Goal: Information Seeking & Learning: Learn about a topic

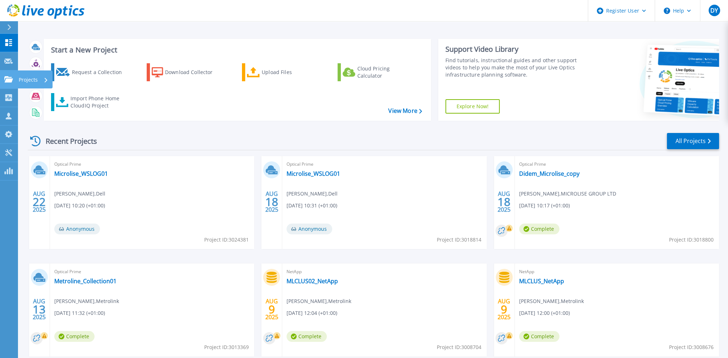
click at [35, 82] on p "Projects" at bounding box center [28, 79] width 19 height 19
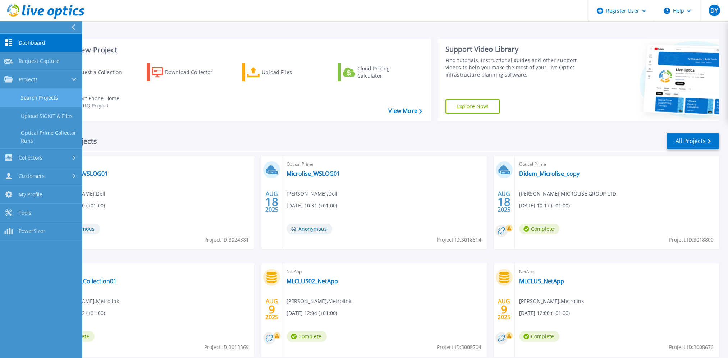
click at [41, 100] on link "Search Projects" at bounding box center [41, 98] width 82 height 18
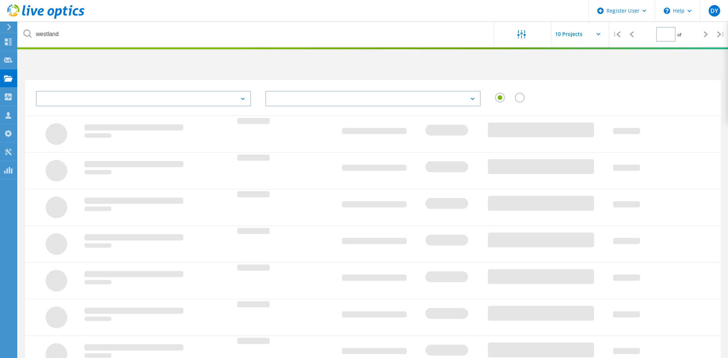
type input "1"
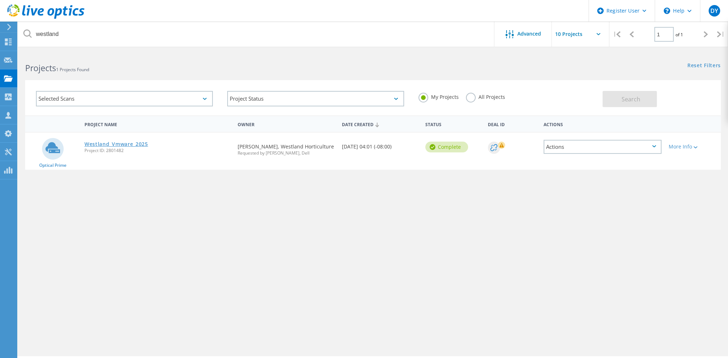
click at [112, 142] on link "Westland_Vmware_2025" at bounding box center [116, 144] width 64 height 5
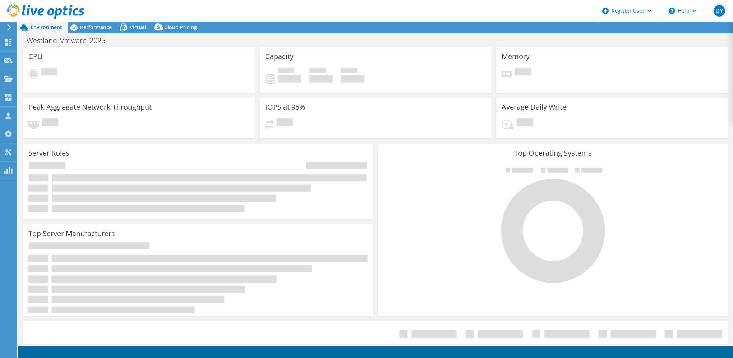
select select "EULondon"
select select "USD"
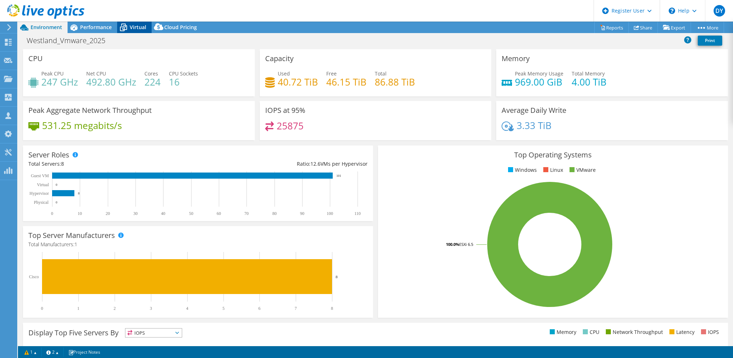
click at [142, 27] on span "Virtual" at bounding box center [138, 27] width 17 height 7
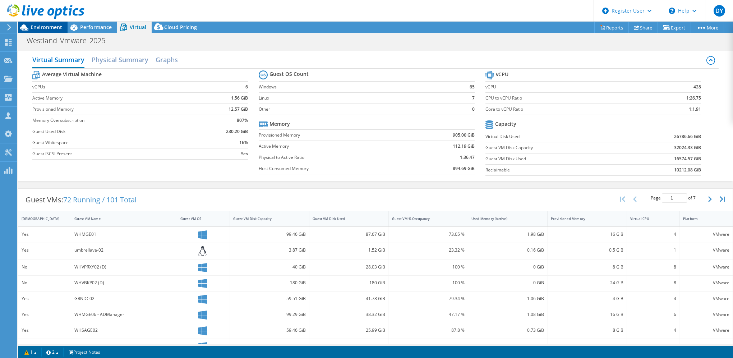
click at [43, 25] on span "Environment" at bounding box center [47, 27] width 32 height 7
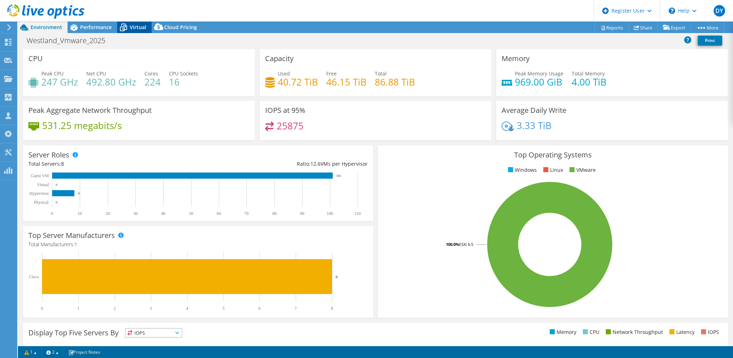
click at [132, 27] on span "Virtual" at bounding box center [138, 27] width 17 height 7
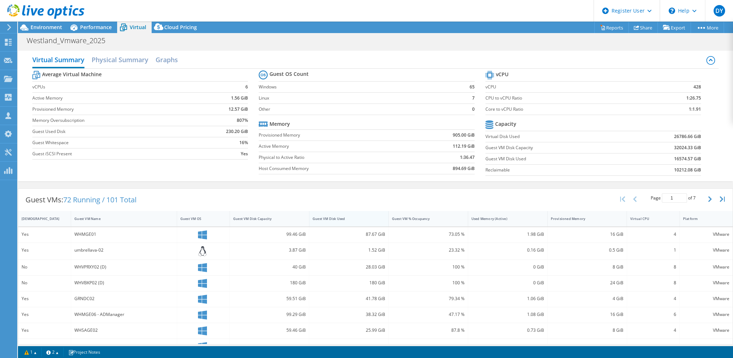
click at [374, 220] on div "Guest VM Disk Used" at bounding box center [344, 218] width 70 height 11
click at [377, 217] on div "Guest VM Disk Used" at bounding box center [348, 218] width 79 height 15
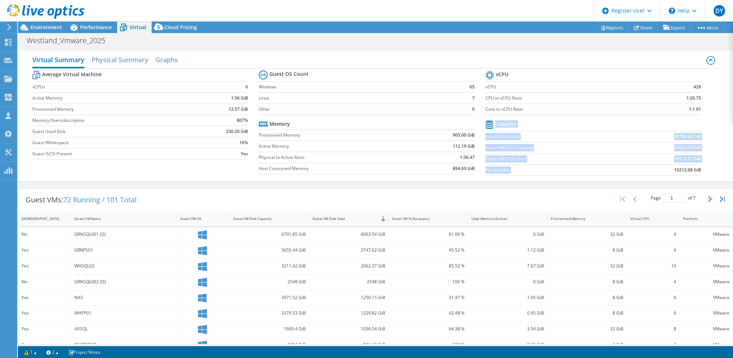
drag, startPoint x: 670, startPoint y: 170, endPoint x: 700, endPoint y: 171, distance: 29.9
click at [699, 171] on section "vCPU vCPU 428 CPU to vCPU Ratio 1:26.75 Core to vCPU Ratio 1:1.91 Capacity Virt…" at bounding box center [599, 124] width 226 height 110
drag, startPoint x: 700, startPoint y: 171, endPoint x: 648, endPoint y: 180, distance: 52.2
click at [648, 180] on div "Virtual Summary Physical Summary Graphs Average Virtual Machine vCPUs 6 Active …" at bounding box center [375, 116] width 715 height 138
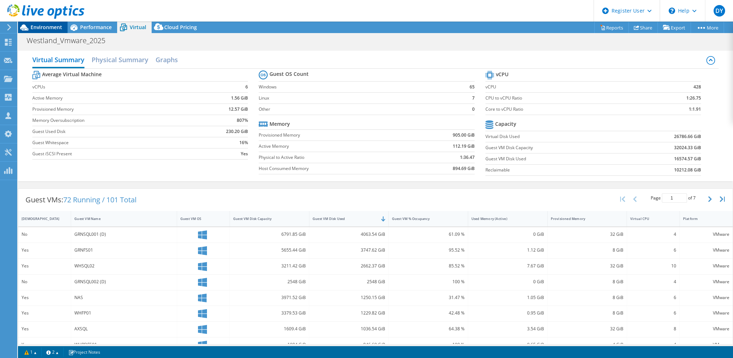
click at [52, 29] on span "Environment" at bounding box center [47, 27] width 32 height 7
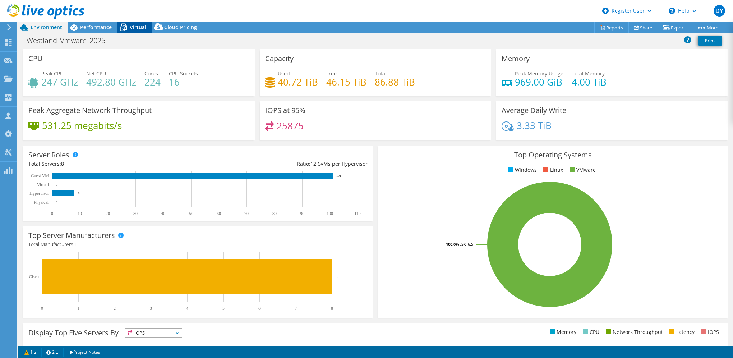
click at [132, 29] on span "Virtual" at bounding box center [138, 27] width 17 height 7
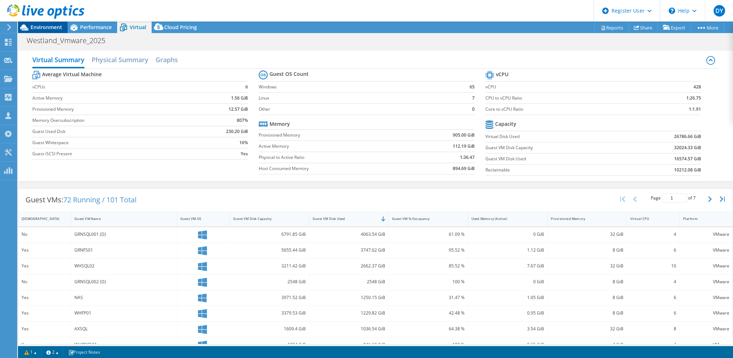
click at [35, 24] on span "Environment" at bounding box center [47, 27] width 32 height 7
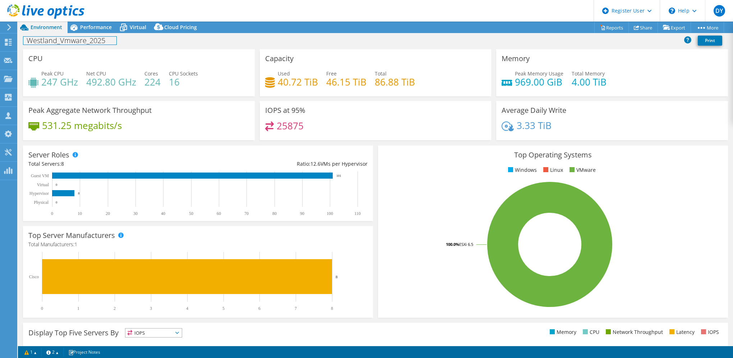
click at [36, 35] on div "Westland_Vmware_2025 Print" at bounding box center [375, 40] width 715 height 13
click at [136, 25] on span "Virtual" at bounding box center [138, 27] width 17 height 7
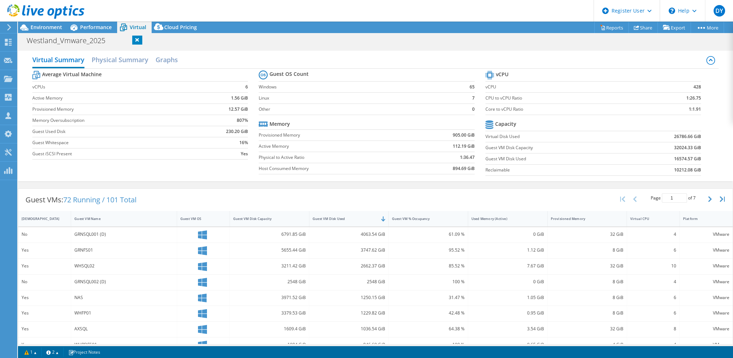
click at [101, 200] on span "72 Running / 101 Total" at bounding box center [99, 200] width 73 height 10
drag, startPoint x: 118, startPoint y: 199, endPoint x: 155, endPoint y: 199, distance: 37.4
click at [155, 199] on div "Guest VMs: 72 Running / 101 Total Page 1 of 7 5 rows 10 rows 20 rows 25 rows 50…" at bounding box center [375, 200] width 715 height 22
drag, startPoint x: 77, startPoint y: 200, endPoint x: 62, endPoint y: 205, distance: 15.6
click at [62, 205] on div "Guest VMs: 72 Running / 101 Total" at bounding box center [80, 200] width 125 height 22
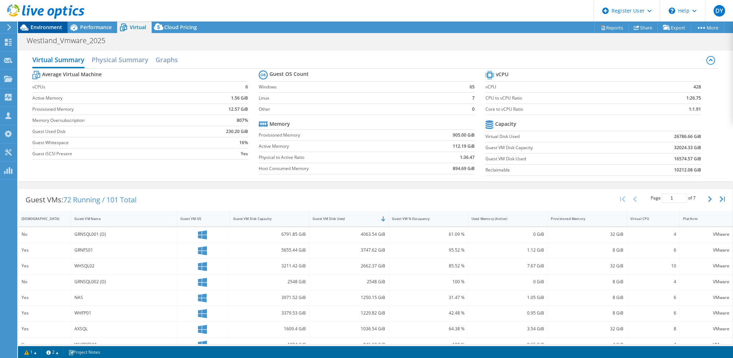
click at [46, 29] on span "Environment" at bounding box center [47, 27] width 32 height 7
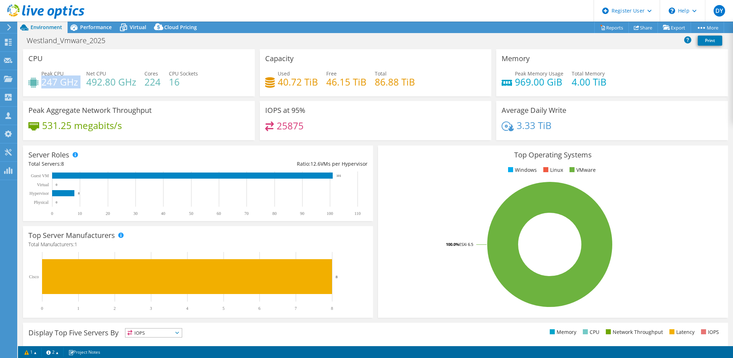
drag, startPoint x: 43, startPoint y: 83, endPoint x: 78, endPoint y: 85, distance: 34.9
click at [78, 85] on div "Peak CPU 247 GHz Net CPU 492.80 GHz Cores 224 CPU Sockets 16" at bounding box center [138, 81] width 221 height 23
drag, startPoint x: 78, startPoint y: 85, endPoint x: 48, endPoint y: 90, distance: 30.3
click at [48, 90] on div "Peak CPU 247 GHz Net CPU 492.80 GHz Cores 224 CPU Sockets 16" at bounding box center [138, 81] width 221 height 23
click at [51, 89] on div "Peak CPU 247 GHz Net CPU 492.80 GHz Cores 224 CPU Sockets 16" at bounding box center [138, 81] width 221 height 23
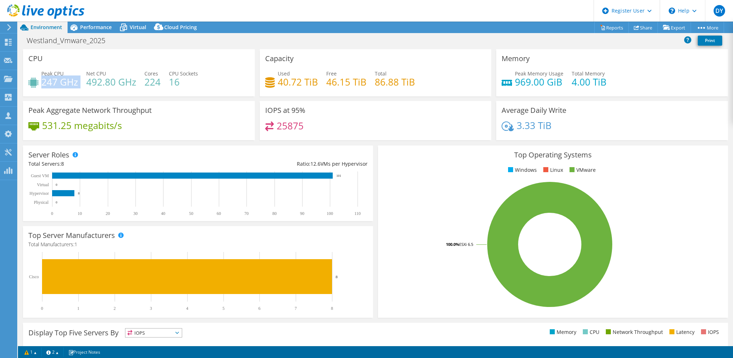
drag, startPoint x: 79, startPoint y: 82, endPoint x: 42, endPoint y: 86, distance: 37.6
click at [42, 86] on div "Peak CPU 247 GHz Net CPU 492.80 GHz Cores 224 CPU Sockets 16" at bounding box center [138, 81] width 221 height 23
click at [93, 27] on span "Performance" at bounding box center [96, 27] width 32 height 7
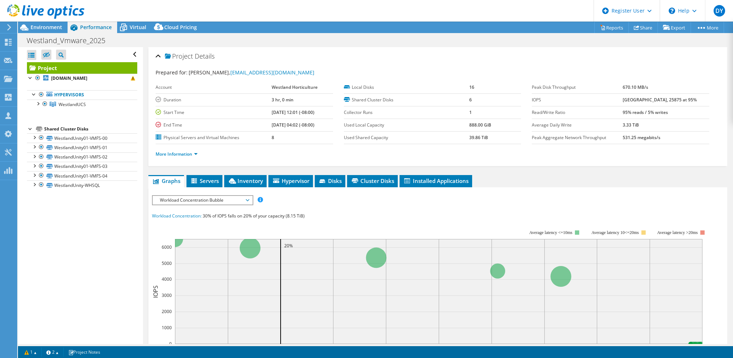
click at [167, 196] on span "Workload Concentration Bubble" at bounding box center [202, 200] width 92 height 9
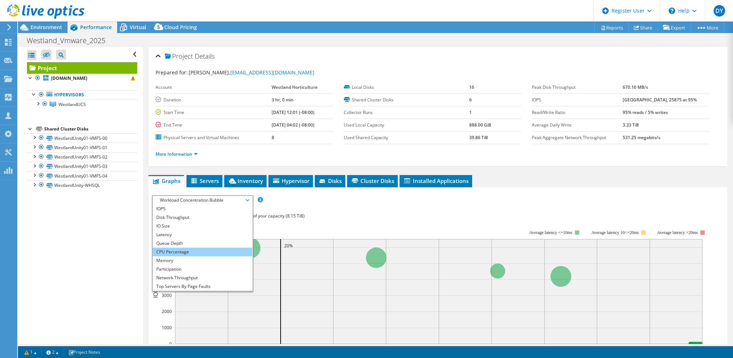
click at [169, 248] on li "CPU Percentage" at bounding box center [203, 252] width 100 height 9
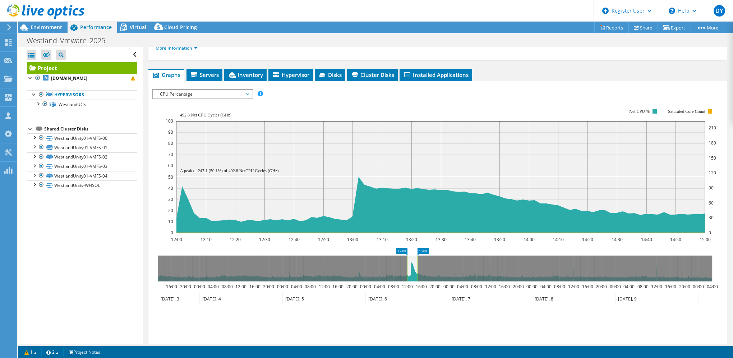
scroll to position [108, 0]
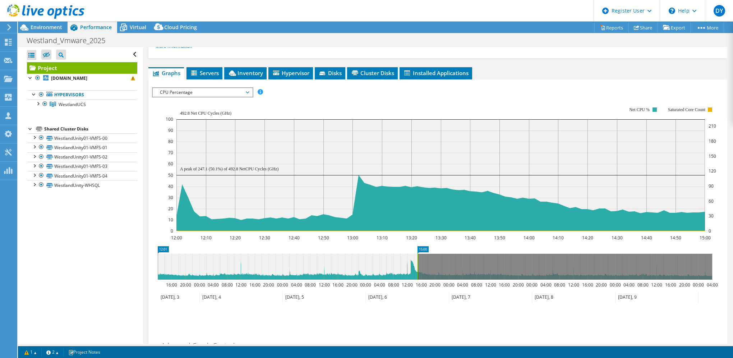
drag, startPoint x: 407, startPoint y: 267, endPoint x: 137, endPoint y: 252, distance: 269.6
click at [137, 252] on div "Open All Close All Hide Excluded Nodes Project Tree Filter" at bounding box center [375, 195] width 715 height 297
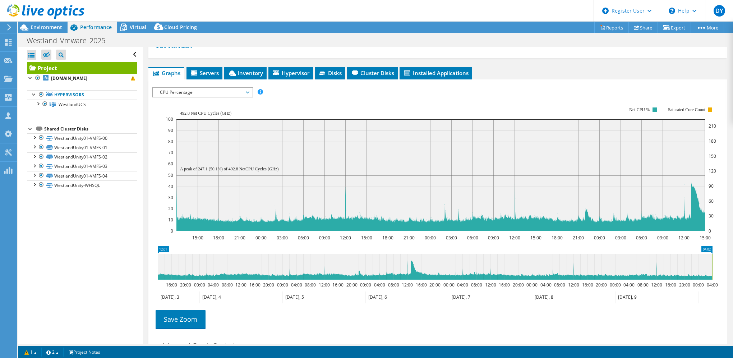
drag, startPoint x: 417, startPoint y: 256, endPoint x: 716, endPoint y: 253, distance: 299.1
click at [716, 253] on icon "12:01 04:02 16:00 20:00 00:00 04:00 08:00 12:00 16:00 20:00 00:00 04:00 08:00 1…" at bounding box center [435, 275] width 566 height 58
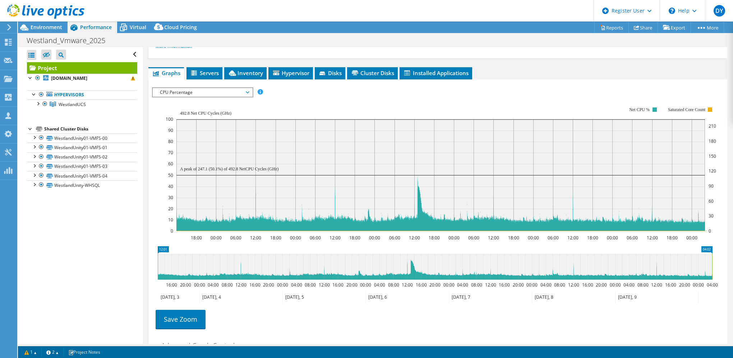
click at [325, 271] on icon at bounding box center [435, 267] width 555 height 26
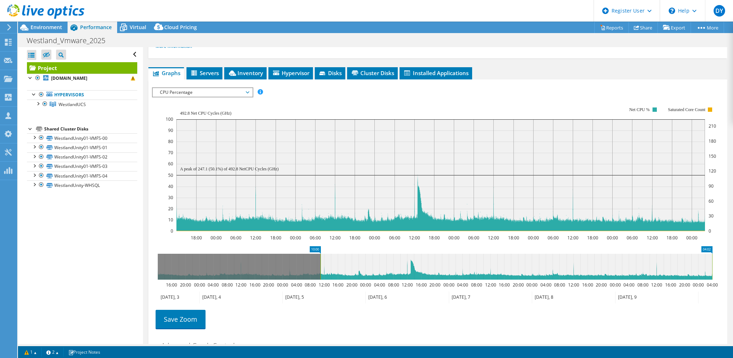
drag, startPoint x: 162, startPoint y: 260, endPoint x: 321, endPoint y: 267, distance: 158.3
click at [321, 267] on rect at bounding box center [320, 267] width 3 height 26
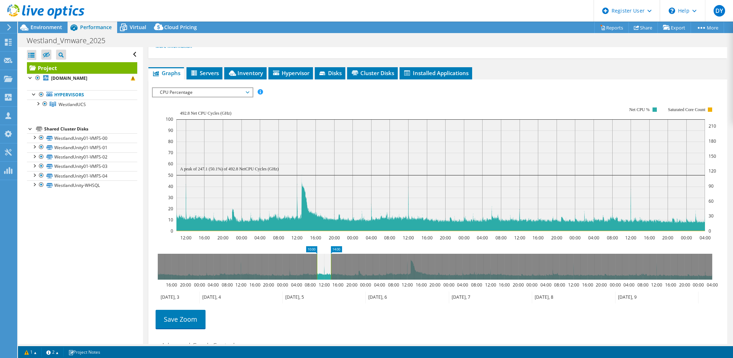
drag, startPoint x: 712, startPoint y: 261, endPoint x: 331, endPoint y: 247, distance: 381.6
click at [331, 247] on icon "10:00 14:00 16:00 20:00 00:00 04:00 08:00 12:00 16:00 20:00 00:00 04:00 08:00 1…" at bounding box center [435, 275] width 566 height 58
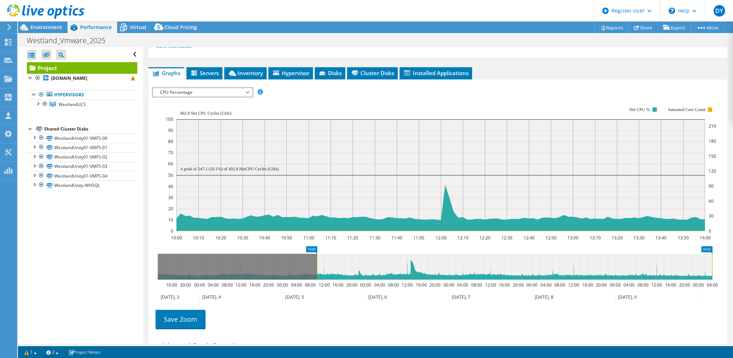
drag, startPoint x: 332, startPoint y: 262, endPoint x: 812, endPoint y: 265, distance: 479.8
click at [733, 265] on html "DY Dell User Didem Yildiz Didem.Yildiz@Dell.com Dell My Profile Log Out \n Help…" at bounding box center [366, 179] width 733 height 358
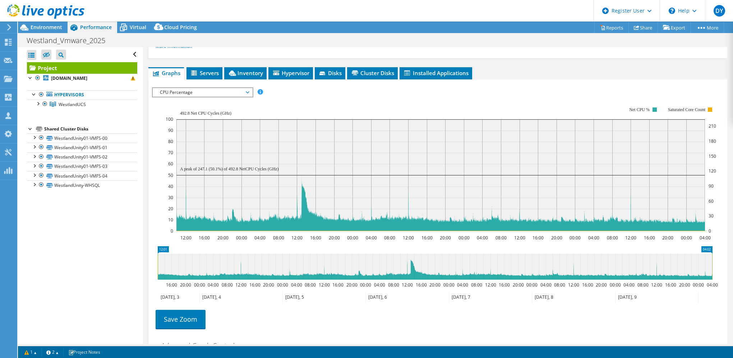
drag, startPoint x: 317, startPoint y: 262, endPoint x: 116, endPoint y: 253, distance: 200.4
click at [116, 253] on div "Open All Close All Hide Excluded Nodes Project Tree Filter" at bounding box center [375, 195] width 715 height 297
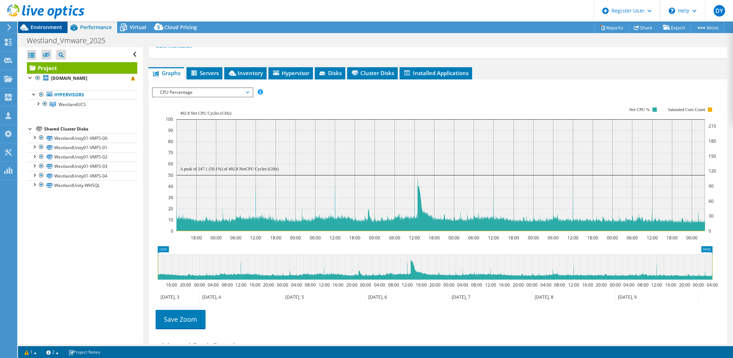
click at [41, 29] on span "Environment" at bounding box center [47, 27] width 32 height 7
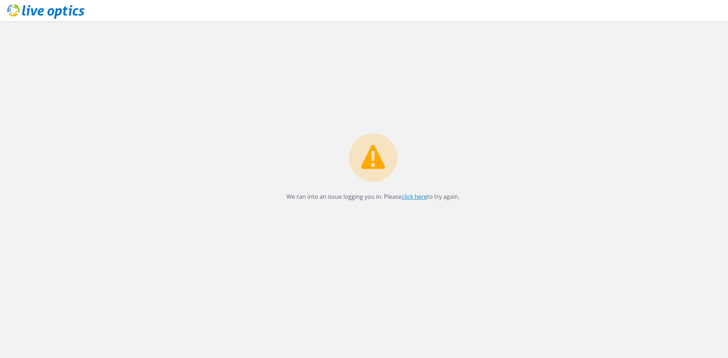
click at [412, 193] on link "click here" at bounding box center [414, 197] width 26 height 8
click at [412, 197] on link "click here" at bounding box center [414, 197] width 26 height 8
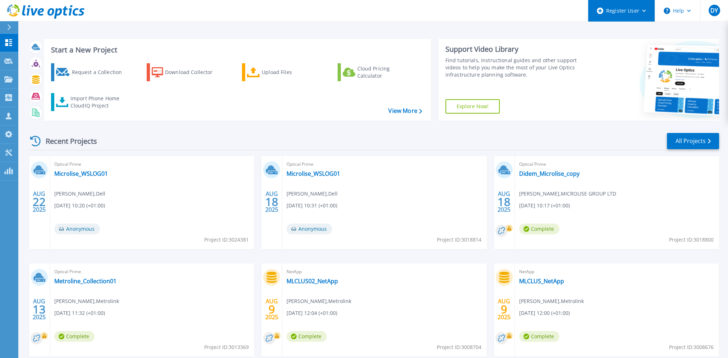
click at [641, 11] on div "Register User" at bounding box center [621, 11] width 66 height 22
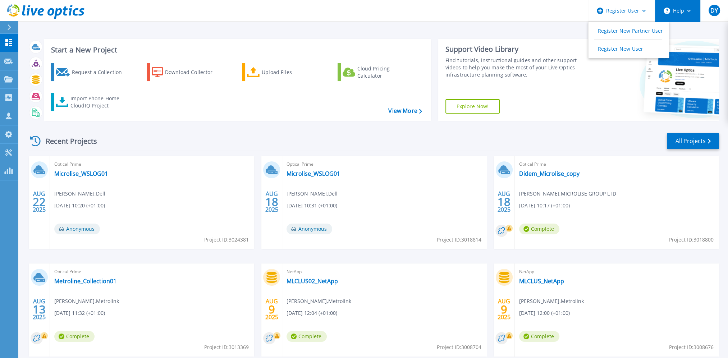
click at [686, 16] on button "Help" at bounding box center [677, 11] width 45 height 22
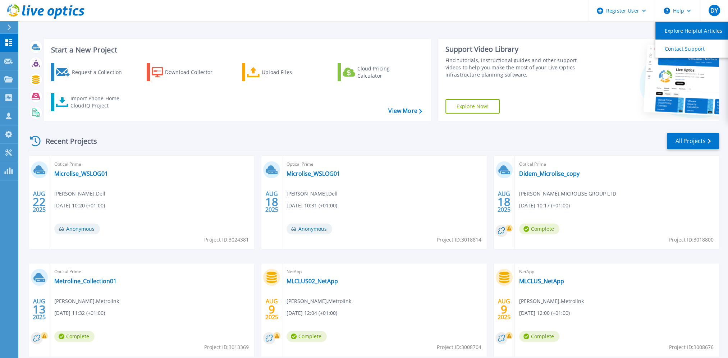
click at [680, 32] on link "Explore Helpful Articles" at bounding box center [695, 31] width 80 height 18
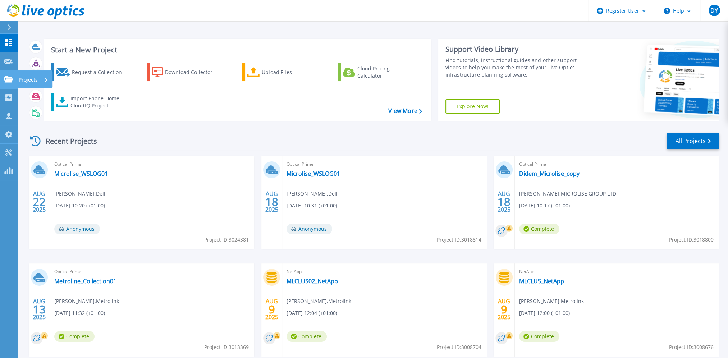
click at [29, 78] on p "Projects" at bounding box center [28, 79] width 19 height 19
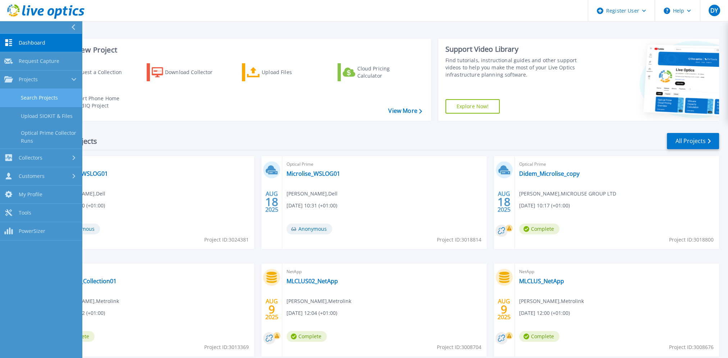
click at [34, 95] on link "Search Projects" at bounding box center [41, 98] width 82 height 18
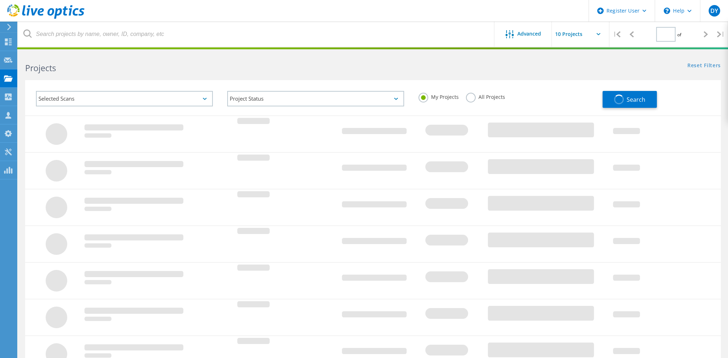
type input "1"
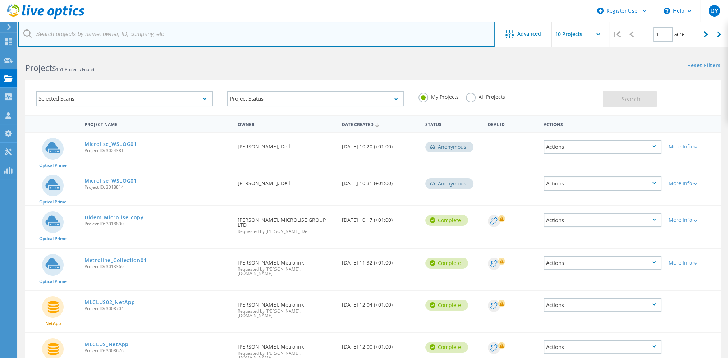
click at [54, 34] on input "text" at bounding box center [256, 34] width 477 height 25
type input "numatic"
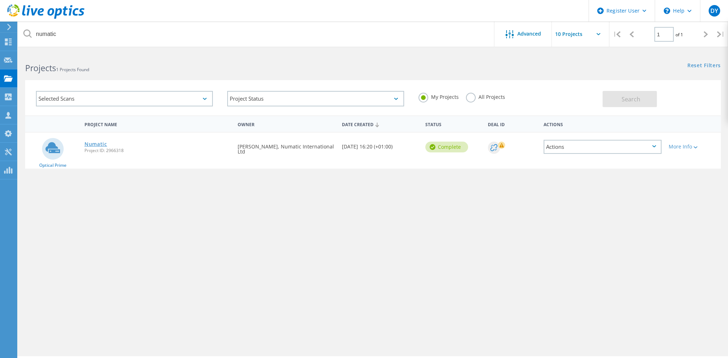
click at [94, 145] on link "Numatic" at bounding box center [95, 144] width 23 height 5
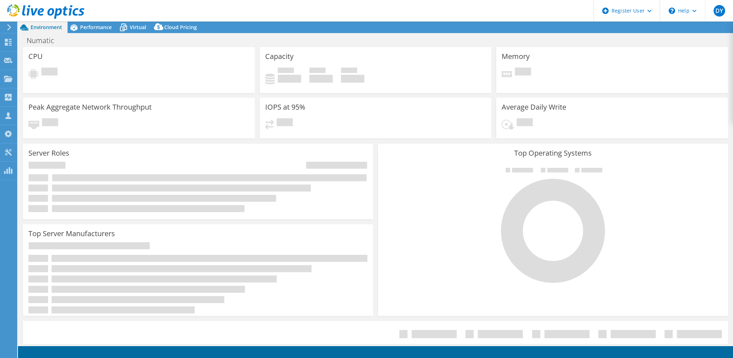
select select "EULondon"
select select "USD"
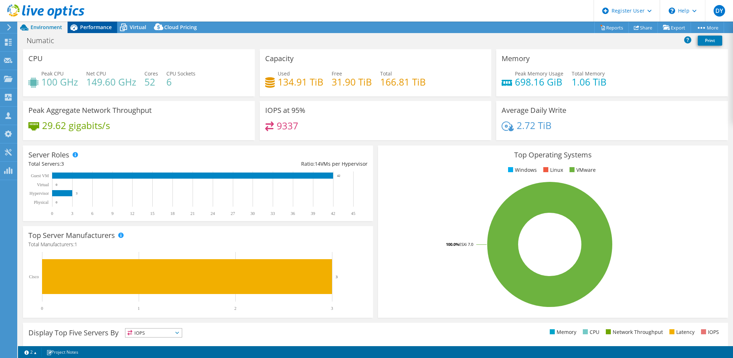
click at [83, 28] on span "Performance" at bounding box center [96, 27] width 32 height 7
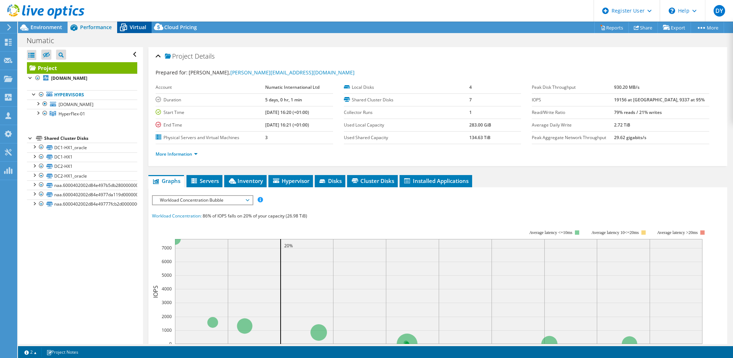
click at [135, 28] on span "Virtual" at bounding box center [138, 27] width 17 height 7
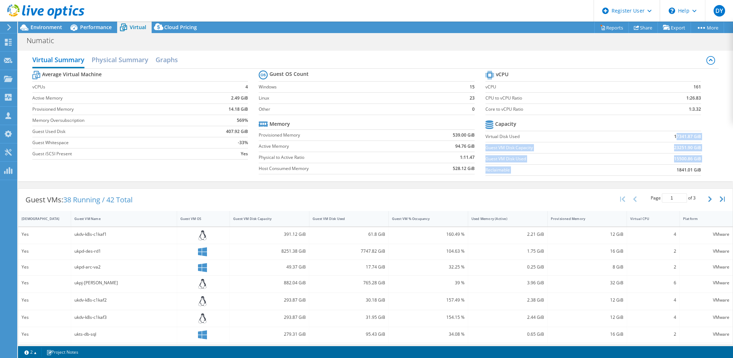
drag, startPoint x: 670, startPoint y: 137, endPoint x: 693, endPoint y: 163, distance: 34.7
click at [693, 163] on tbody "Capacity Virtual Disk Used 17341.87 GiB Guest VM Disk Capacity 23251.90 GiB Gue…" at bounding box center [594, 147] width 216 height 57
drag, startPoint x: 693, startPoint y: 163, endPoint x: 672, endPoint y: 158, distance: 21.4
click at [674, 158] on b "15500.86 GiB" at bounding box center [687, 158] width 27 height 7
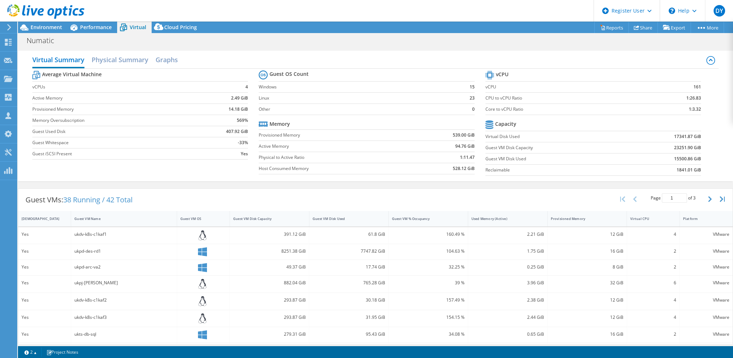
click at [674, 138] on b "17341.87 GiB" at bounding box center [687, 136] width 27 height 7
drag, startPoint x: 696, startPoint y: 138, endPoint x: 676, endPoint y: 138, distance: 20.1
click at [676, 138] on section "vCPU vCPU 161 CPU to vCPU Ratio 1:26.83 Core to vCPU Ratio 1:3.32 Capacity Virt…" at bounding box center [599, 124] width 226 height 110
click at [618, 163] on td "Guest VM Disk Used" at bounding box center [556, 158] width 141 height 11
drag, startPoint x: 698, startPoint y: 136, endPoint x: 655, endPoint y: 137, distance: 43.5
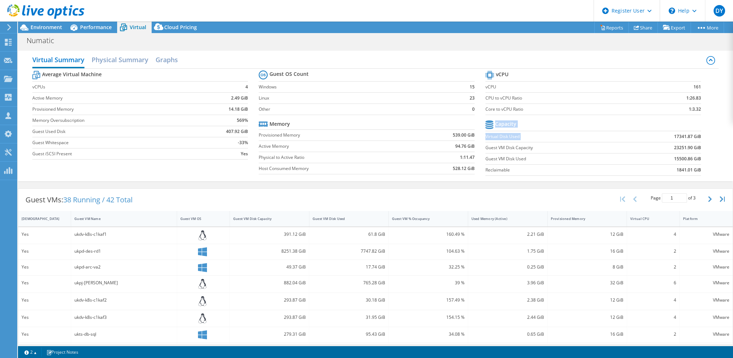
click at [655, 137] on section "vCPU vCPU 161 CPU to vCPU Ratio 1:26.83 Core to vCPU Ratio 1:3.32 Capacity Virt…" at bounding box center [599, 124] width 226 height 110
drag, startPoint x: 655, startPoint y: 137, endPoint x: 658, endPoint y: 171, distance: 34.3
click at [658, 171] on td "1841.01 GiB" at bounding box center [664, 169] width 75 height 11
click at [709, 165] on div "Average Virtual Machine vCPUs 4 Active Memory 2.49 GiB Provisioned Memory 14.18…" at bounding box center [375, 124] width 686 height 111
drag, startPoint x: 698, startPoint y: 160, endPoint x: 667, endPoint y: 162, distance: 30.7
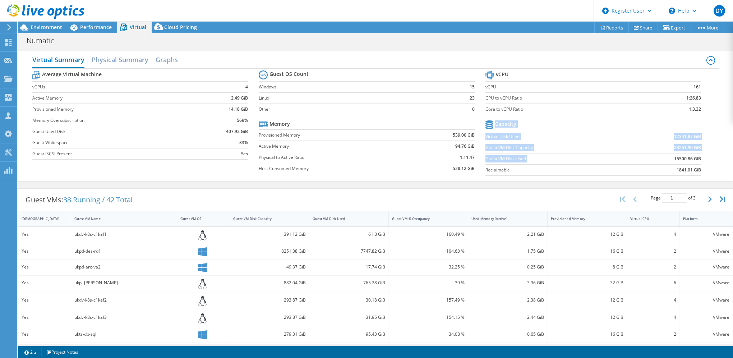
click at [667, 162] on section "vCPU vCPU 161 CPU to vCPU Ratio 1:26.83 Core to vCPU Ratio 1:3.32 Capacity Virt…" at bounding box center [599, 124] width 226 height 110
drag, startPoint x: 667, startPoint y: 162, endPoint x: 704, endPoint y: 171, distance: 38.0
click at [704, 171] on section "vCPU vCPU 161 CPU to vCPU Ratio 1:26.83 Core to vCPU Ratio 1:3.32 Capacity Virt…" at bounding box center [599, 124] width 226 height 110
click at [684, 171] on b "1841.01 GiB" at bounding box center [689, 169] width 24 height 7
drag, startPoint x: 670, startPoint y: 159, endPoint x: 695, endPoint y: 157, distance: 25.9
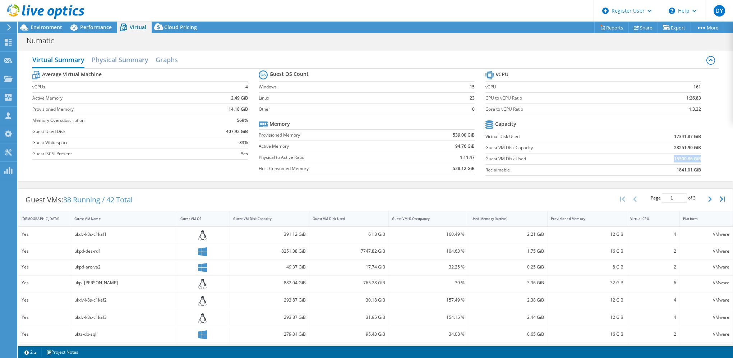
click at [695, 157] on b "15500.86 GiB" at bounding box center [687, 158] width 27 height 7
copy b "15500.86 GiB"
click at [128, 61] on h2 "Physical Summary" at bounding box center [120, 60] width 57 height 16
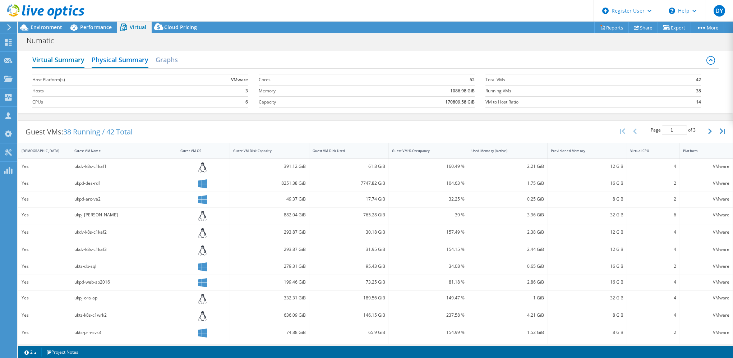
click at [52, 60] on h2 "Virtual Summary" at bounding box center [58, 60] width 52 height 16
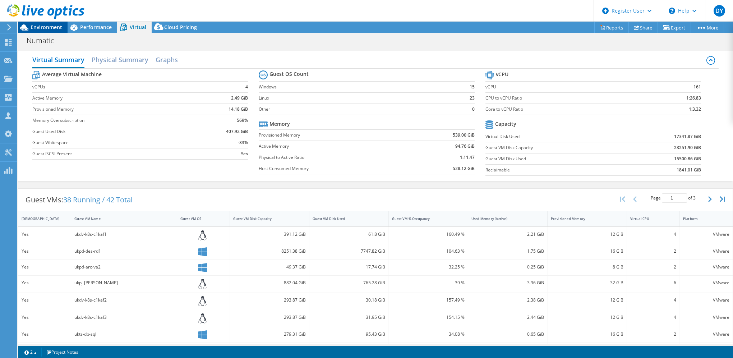
click at [50, 30] on span "Environment" at bounding box center [47, 27] width 32 height 7
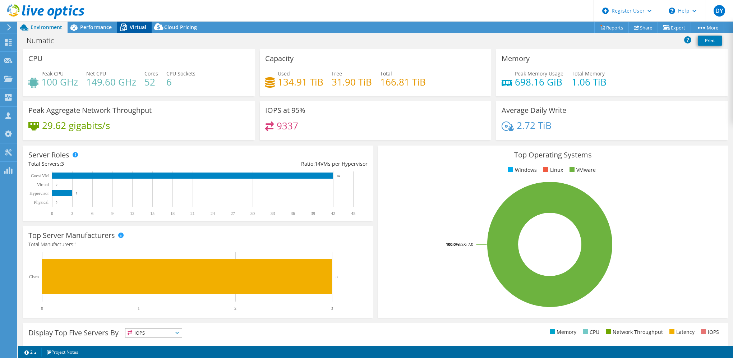
click at [141, 26] on span "Virtual" at bounding box center [138, 27] width 17 height 7
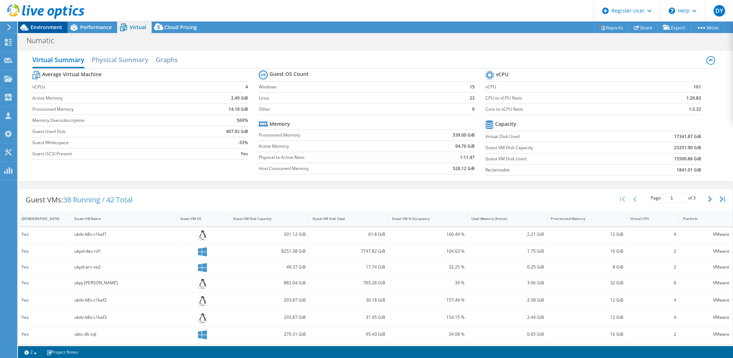
click at [34, 29] on span "Environment" at bounding box center [47, 27] width 32 height 7
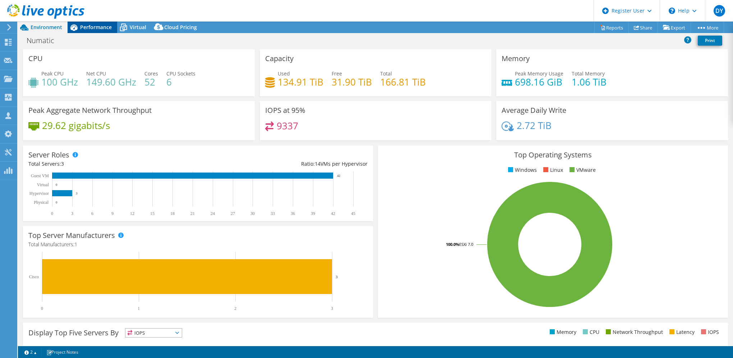
click at [93, 27] on span "Performance" at bounding box center [96, 27] width 32 height 7
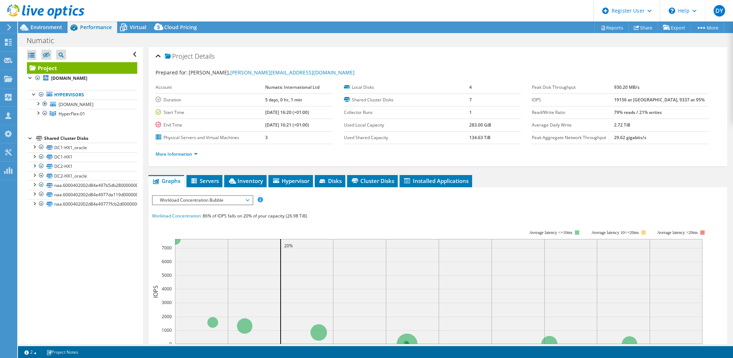
click at [185, 202] on span "Workload Concentration Bubble" at bounding box center [202, 200] width 92 height 9
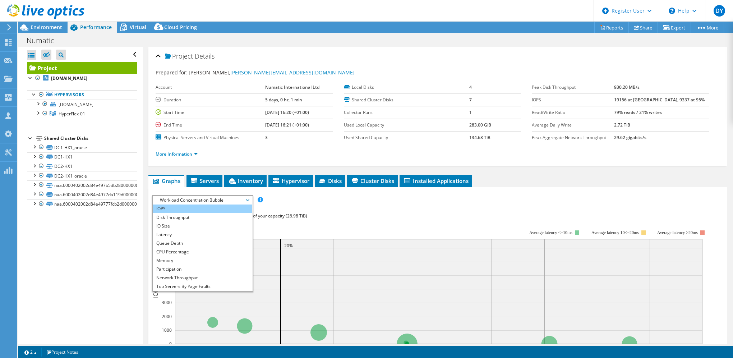
click at [170, 210] on li "IOPS" at bounding box center [203, 209] width 100 height 9
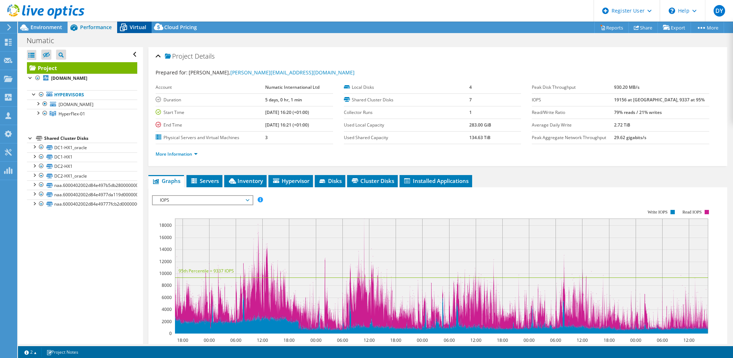
click at [133, 27] on span "Virtual" at bounding box center [138, 27] width 17 height 7
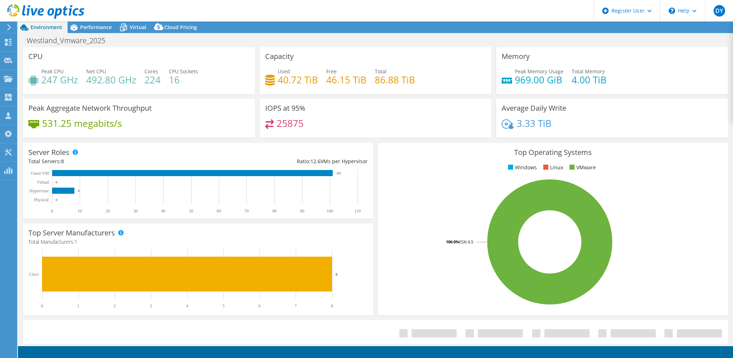
select select "EULondon"
select select "USD"
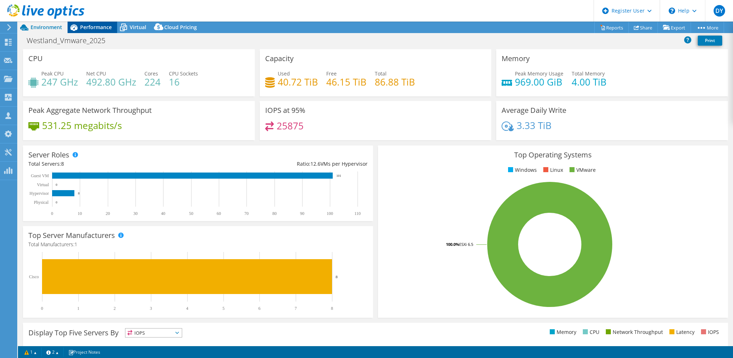
click at [88, 27] on span "Performance" at bounding box center [96, 27] width 32 height 7
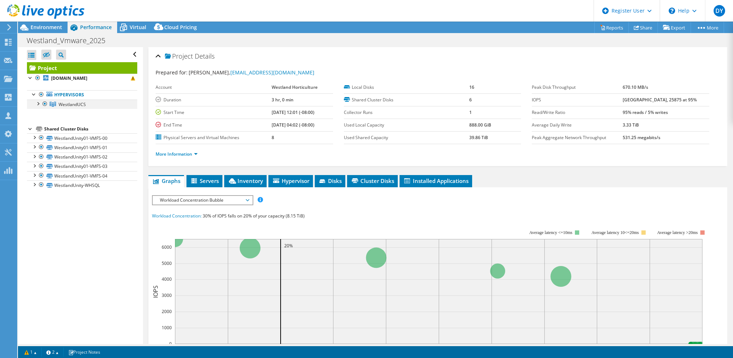
click at [37, 101] on div at bounding box center [37, 103] width 7 height 7
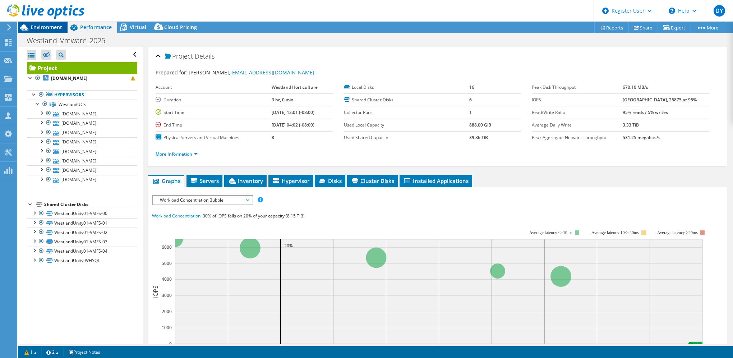
click at [41, 25] on span "Environment" at bounding box center [47, 27] width 32 height 7
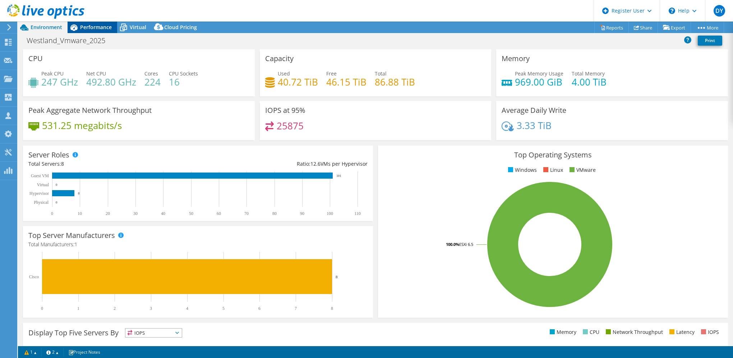
click at [89, 30] on span "Performance" at bounding box center [96, 27] width 32 height 7
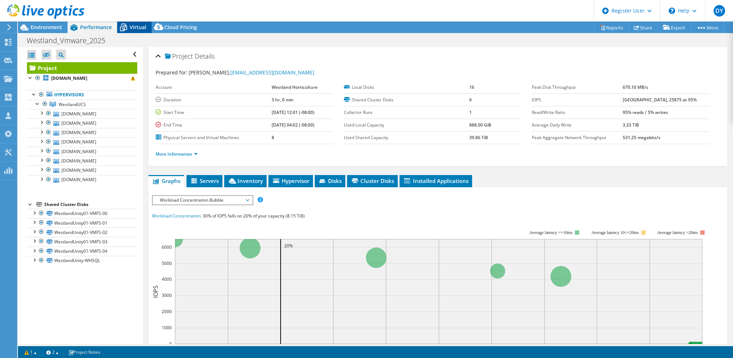
click at [143, 27] on span "Virtual" at bounding box center [138, 27] width 17 height 7
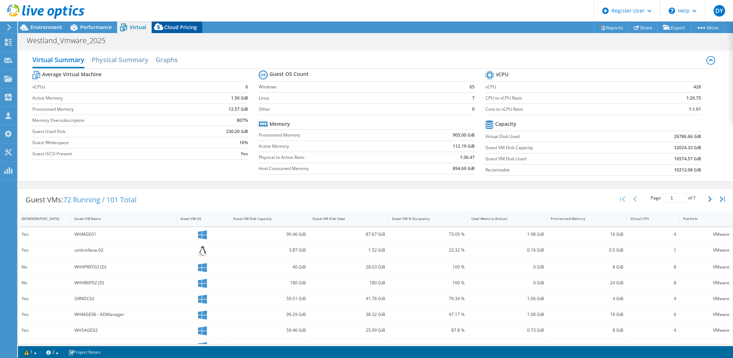
click at [183, 25] on span "Cloud Pricing" at bounding box center [180, 27] width 33 height 7
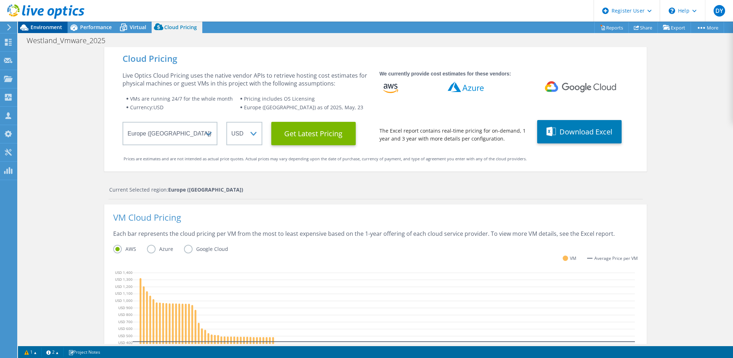
click at [50, 26] on span "Environment" at bounding box center [47, 27] width 32 height 7
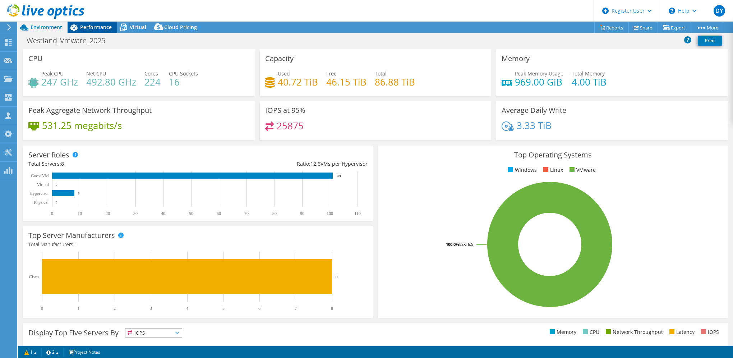
click at [99, 27] on span "Performance" at bounding box center [96, 27] width 32 height 7
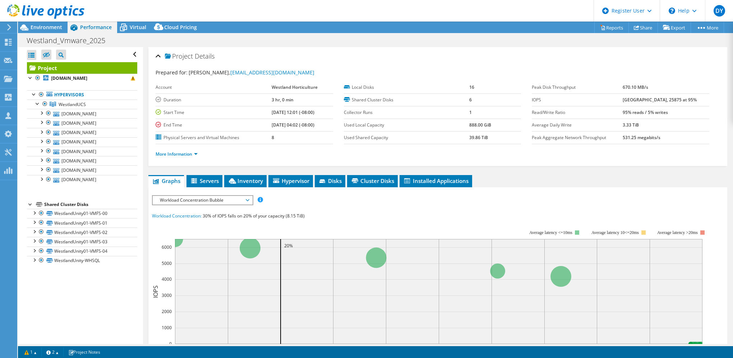
click at [188, 196] on span "Workload Concentration Bubble" at bounding box center [202, 200] width 92 height 9
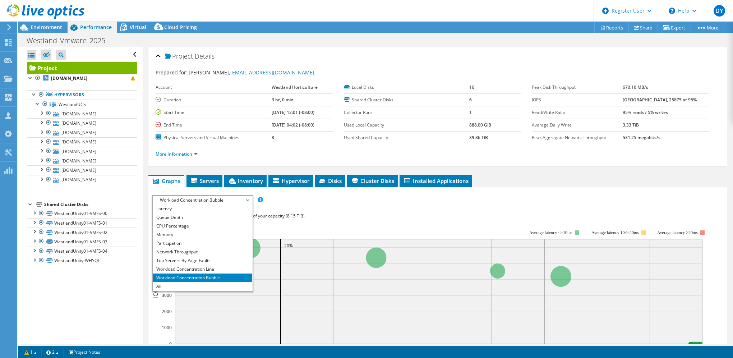
click at [430, 215] on div "Workload Concentration: 30% of IOPS falls on 20% of your capacity (8.15 TiB)" at bounding box center [438, 216] width 572 height 8
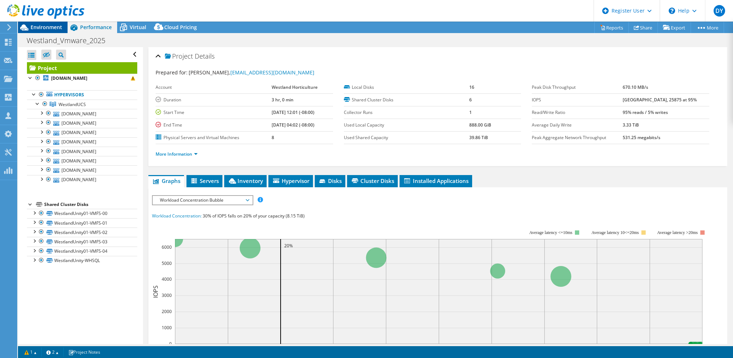
click at [42, 29] on span "Environment" at bounding box center [47, 27] width 32 height 7
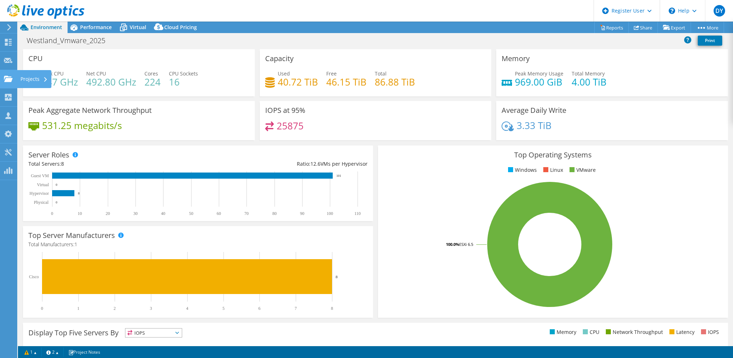
click at [35, 77] on div "Projects" at bounding box center [34, 79] width 35 height 18
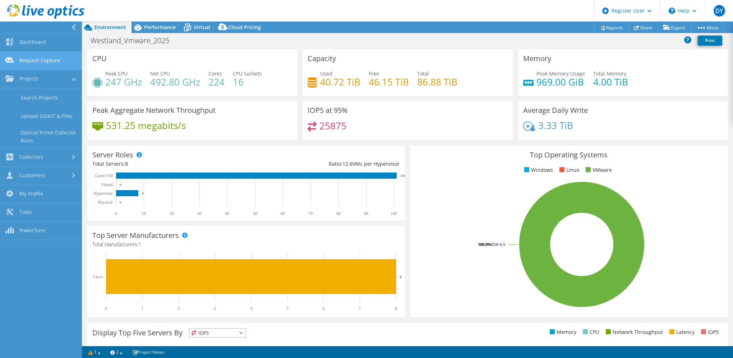
click at [33, 62] on link "Request Capture" at bounding box center [41, 61] width 82 height 18
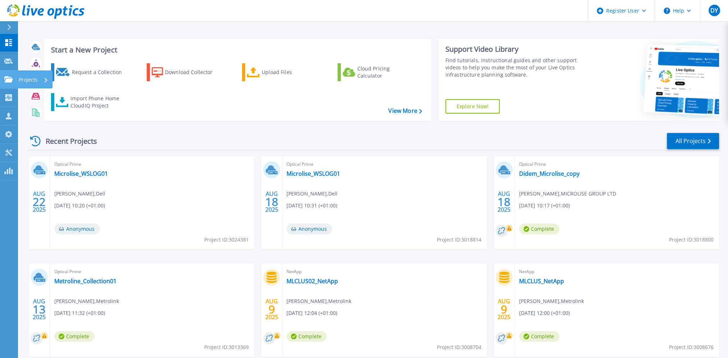
click at [47, 81] on div "Projects" at bounding box center [33, 79] width 29 height 19
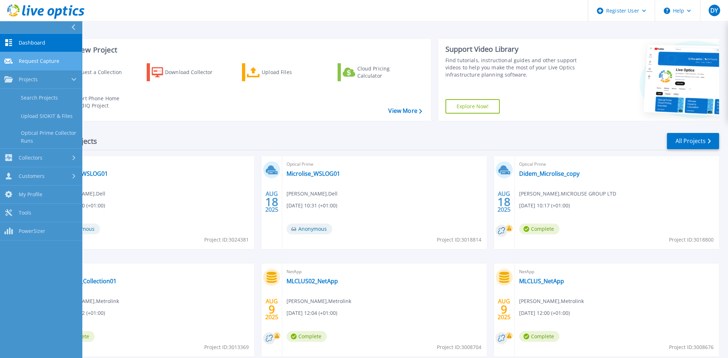
click at [41, 61] on span "Request Capture" at bounding box center [39, 61] width 41 height 6
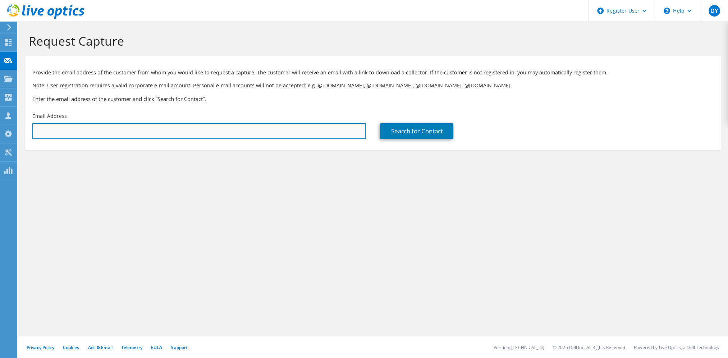
click input "text"
paste input "chrisp@aristx.com"
type input "chrisp@aristx.com"
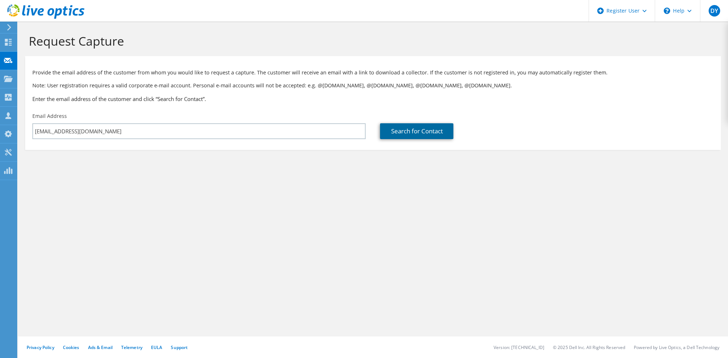
click link "Search for Contact"
type input "Aris Technologies Ltd"
type input "Chris"
type input "Price"
type input "United Kingdom"
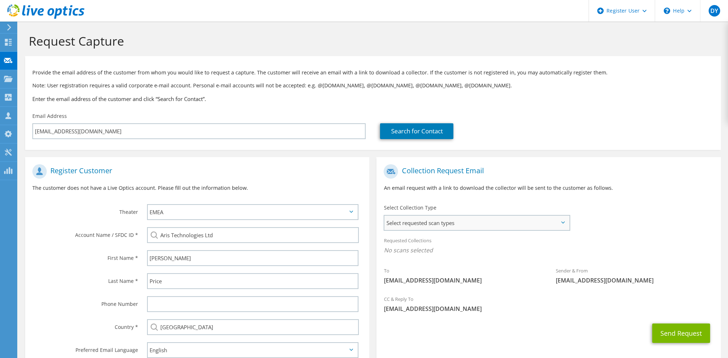
click span "Select requested scan types"
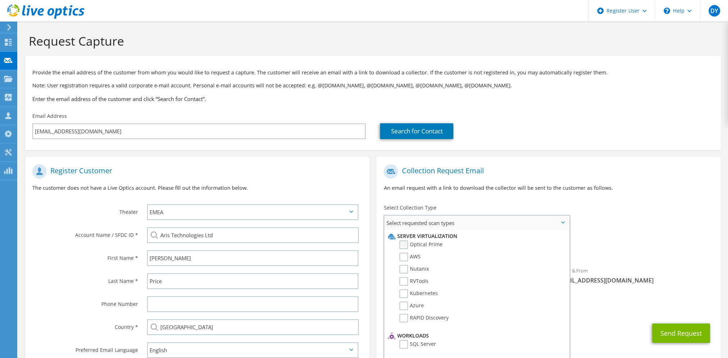
click label "Optical Prime"
click input "Optical Prime"
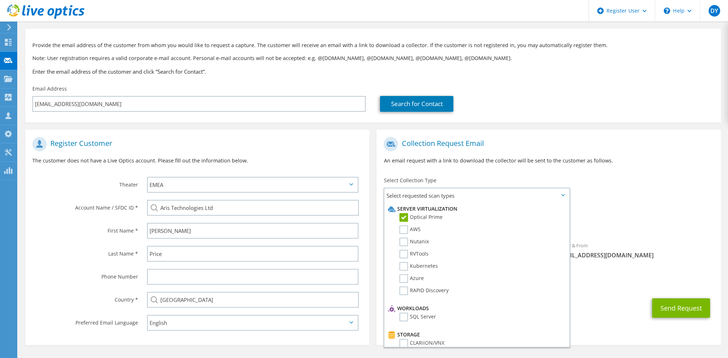
scroll to position [48, 0]
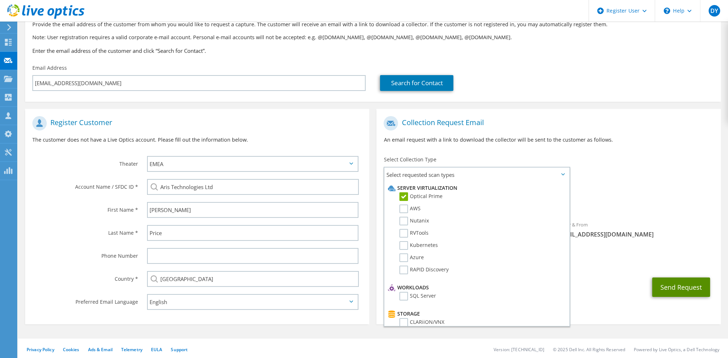
click button "Send Request"
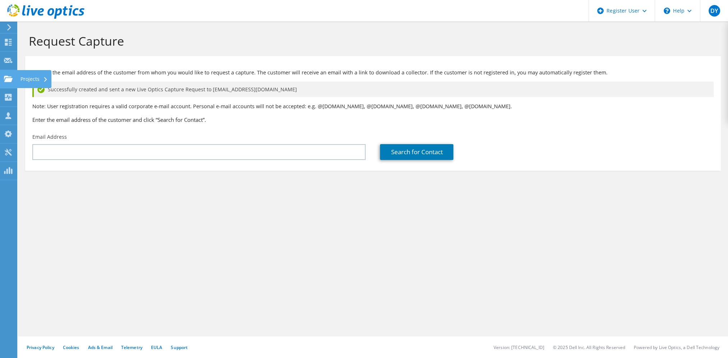
click at [30, 79] on div "Projects" at bounding box center [34, 79] width 35 height 18
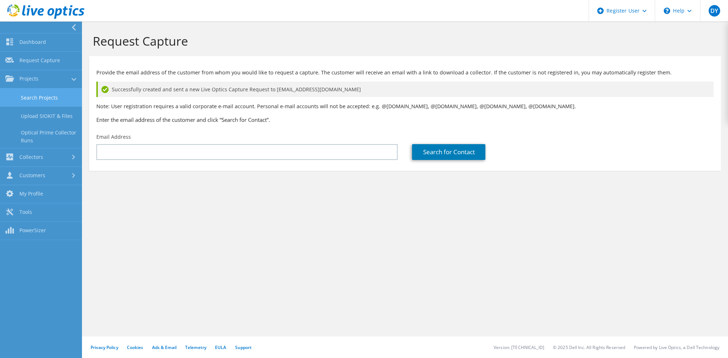
click at [60, 101] on link "Search Projects" at bounding box center [41, 97] width 82 height 18
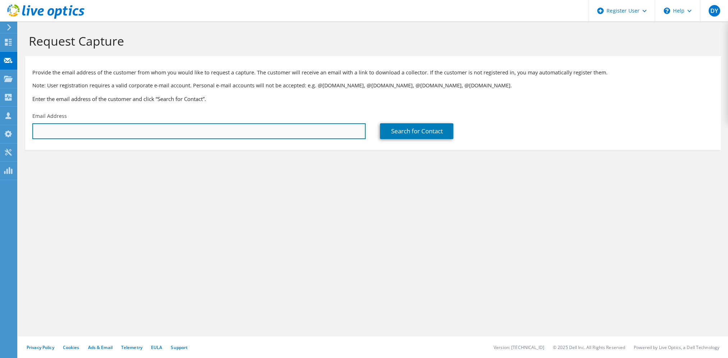
click at [61, 131] on input "text" at bounding box center [198, 131] width 333 height 16
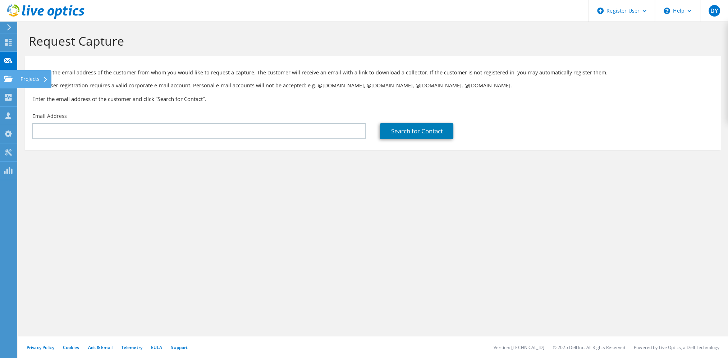
click at [29, 78] on div "Projects" at bounding box center [34, 79] width 35 height 18
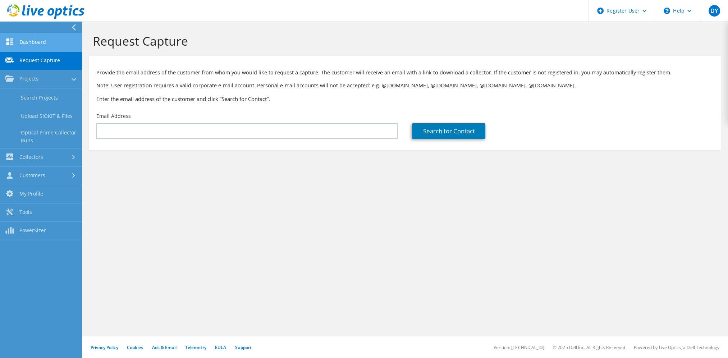
click at [33, 39] on link "Dashboard" at bounding box center [41, 42] width 82 height 18
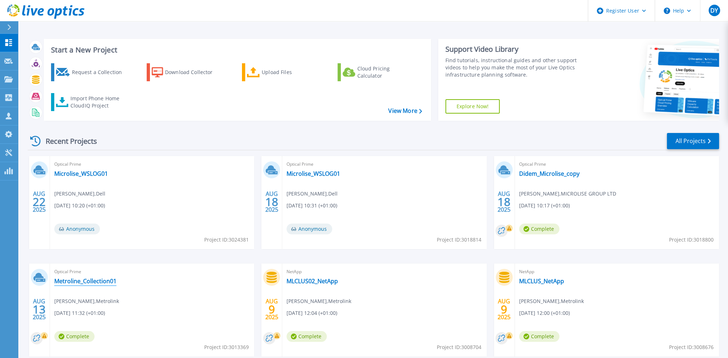
click at [80, 279] on link "Metroline_Collection01" at bounding box center [85, 280] width 62 height 7
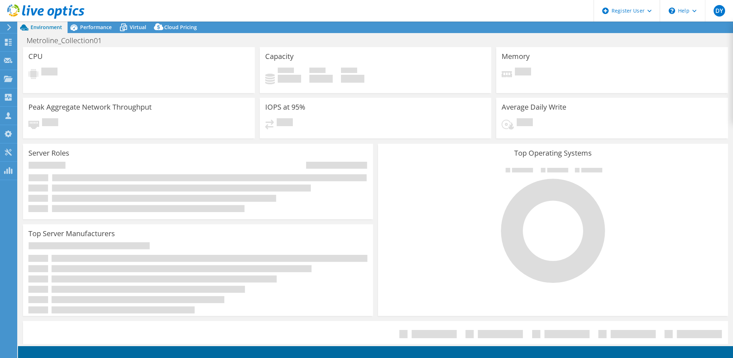
select select "USD"
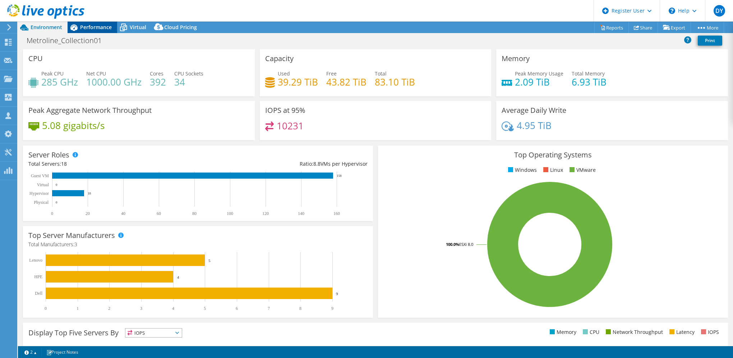
click at [81, 25] on span "Performance" at bounding box center [96, 27] width 32 height 7
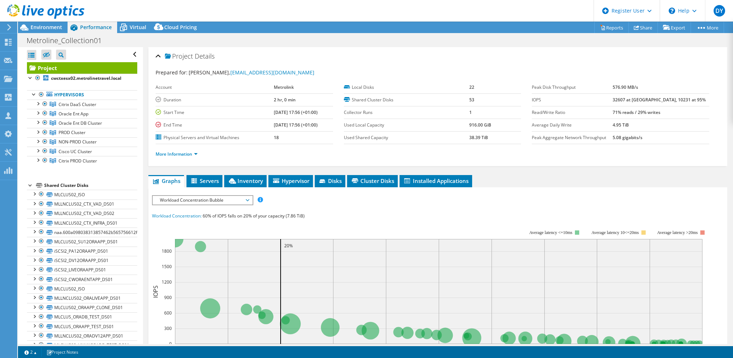
click at [198, 196] on span "Workload Concentration Bubble" at bounding box center [202, 200] width 92 height 9
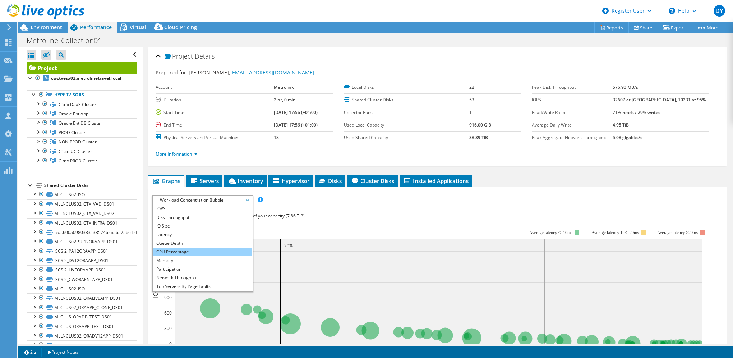
click at [205, 250] on li "CPU Percentage" at bounding box center [203, 252] width 100 height 9
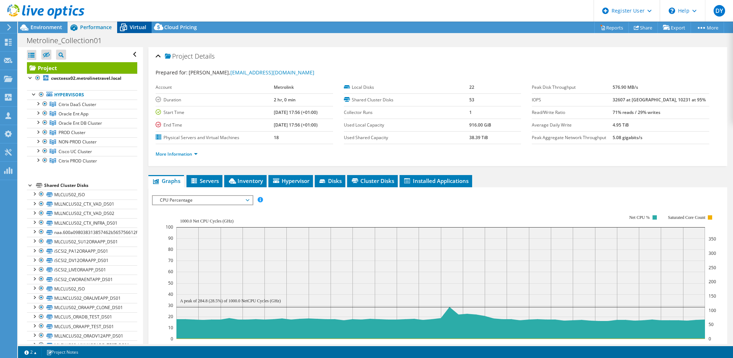
click at [138, 26] on span "Virtual" at bounding box center [138, 27] width 17 height 7
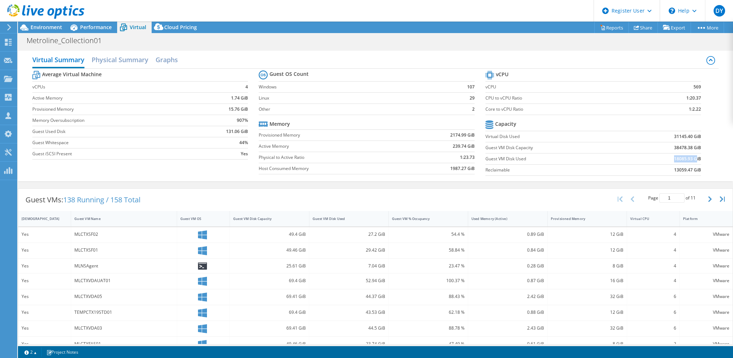
drag, startPoint x: 667, startPoint y: 158, endPoint x: 690, endPoint y: 159, distance: 23.0
click at [690, 159] on td "18085.93 GiB" at bounding box center [664, 158] width 75 height 11
click at [330, 219] on div "Guest VM Disk Used" at bounding box center [345, 218] width 64 height 5
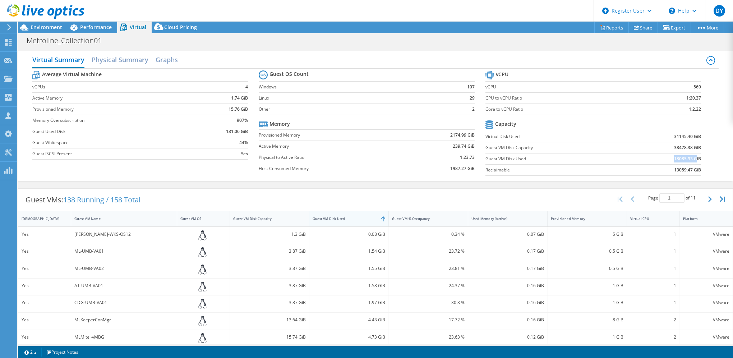
click at [369, 217] on div "Guest VM Disk Used" at bounding box center [345, 218] width 64 height 5
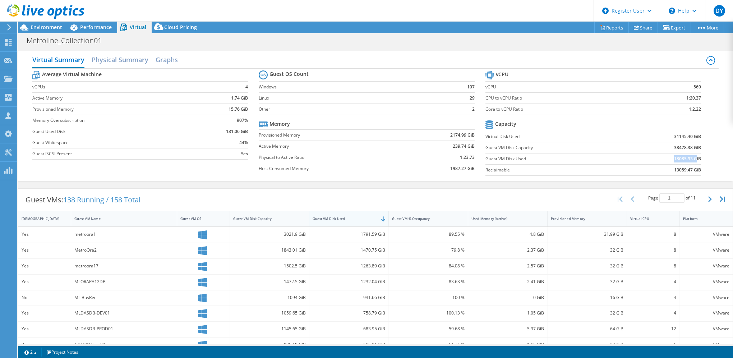
click at [352, 216] on div "Guest VM Disk Used" at bounding box center [345, 218] width 64 height 5
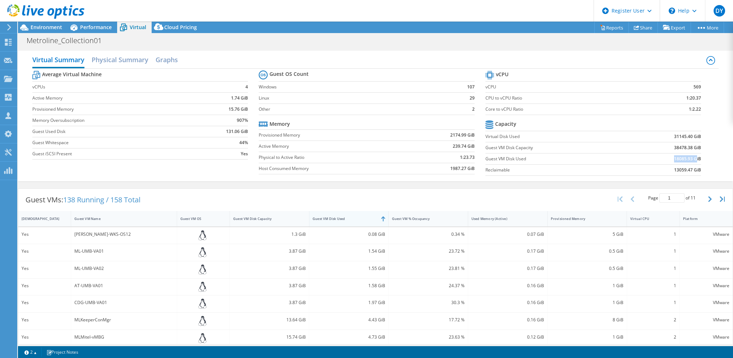
click at [352, 216] on div "Guest VM Disk Used" at bounding box center [345, 218] width 64 height 5
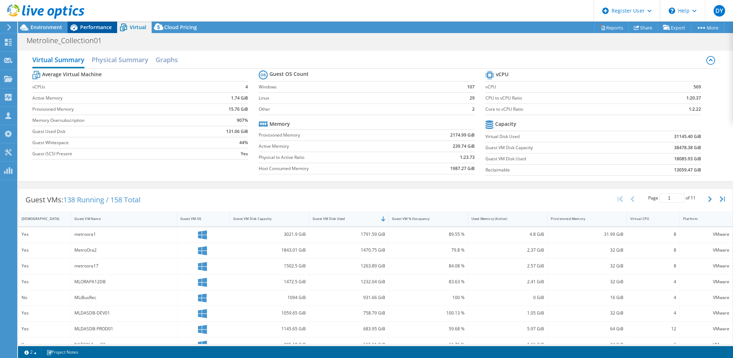
click at [95, 29] on span "Performance" at bounding box center [96, 27] width 32 height 7
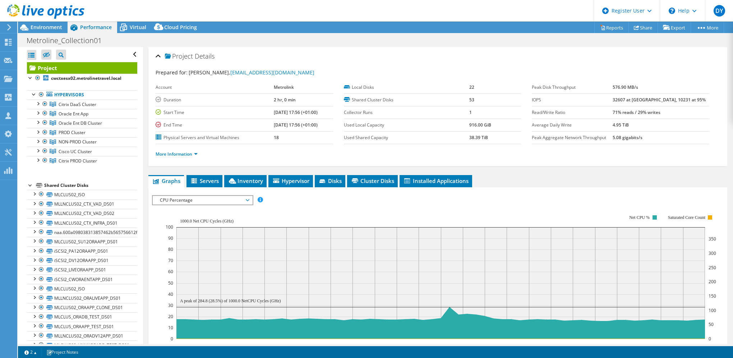
click at [213, 201] on span "CPU Percentage" at bounding box center [202, 200] width 92 height 9
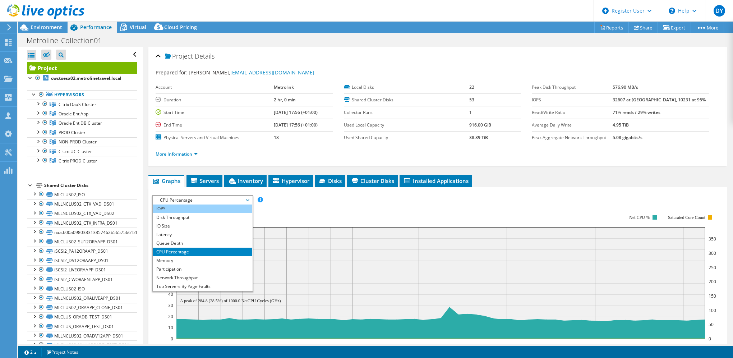
click at [212, 209] on li "IOPS" at bounding box center [203, 209] width 100 height 9
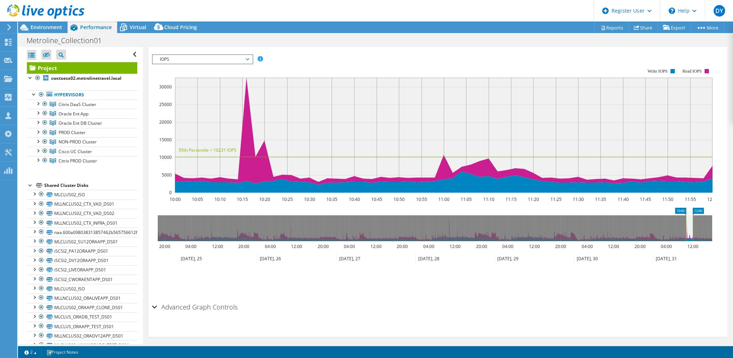
scroll to position [144, 0]
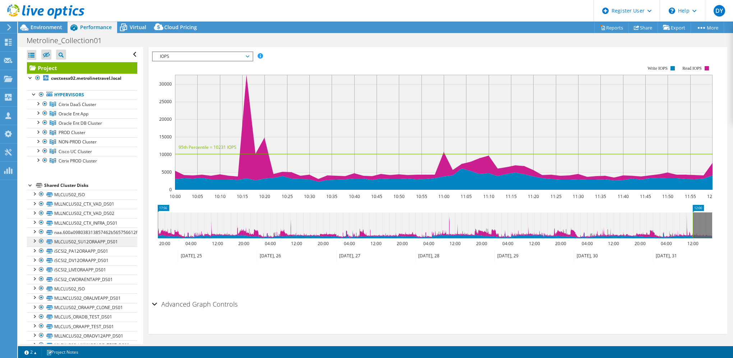
drag, startPoint x: 686, startPoint y: 220, endPoint x: 75, endPoint y: 242, distance: 611.4
click at [75, 242] on div "Open All Close All Hide Excluded Nodes Project Tree Filter" at bounding box center [375, 195] width 715 height 297
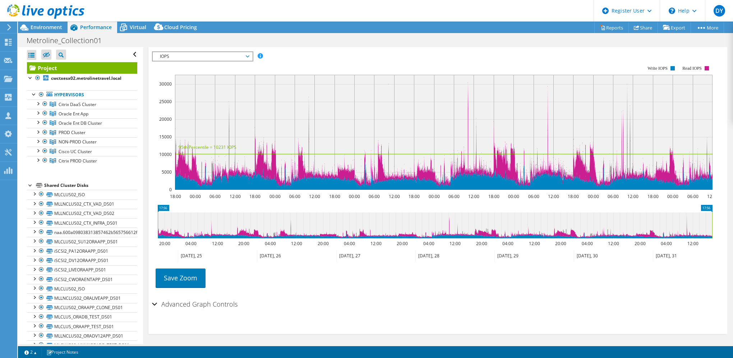
drag, startPoint x: 696, startPoint y: 222, endPoint x: 712, endPoint y: 221, distance: 16.2
click at [712, 221] on rect at bounding box center [712, 225] width 3 height 26
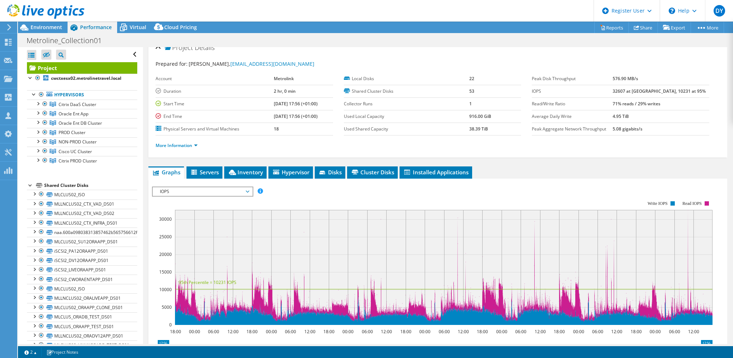
scroll to position [0, 0]
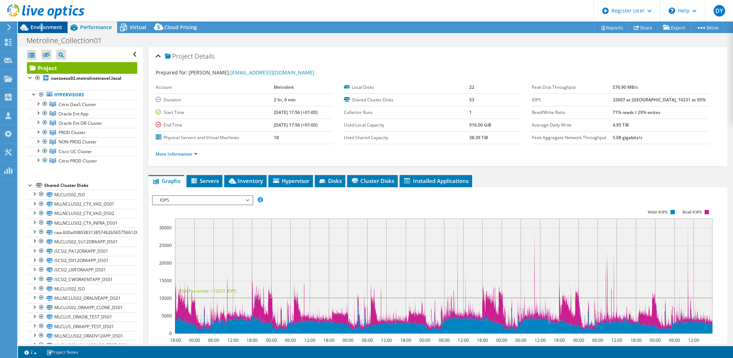
click at [42, 25] on span "Environment" at bounding box center [47, 27] width 32 height 7
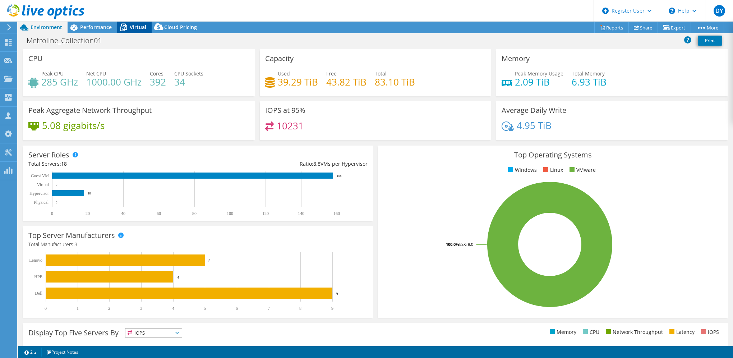
drag, startPoint x: 42, startPoint y: 25, endPoint x: 129, endPoint y: 28, distance: 87.8
click at [129, 28] on div "Virtual" at bounding box center [134, 28] width 35 height 12
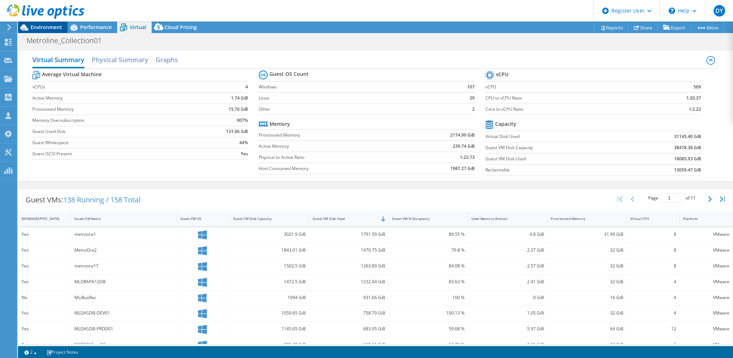
click at [54, 24] on span "Environment" at bounding box center [47, 27] width 32 height 7
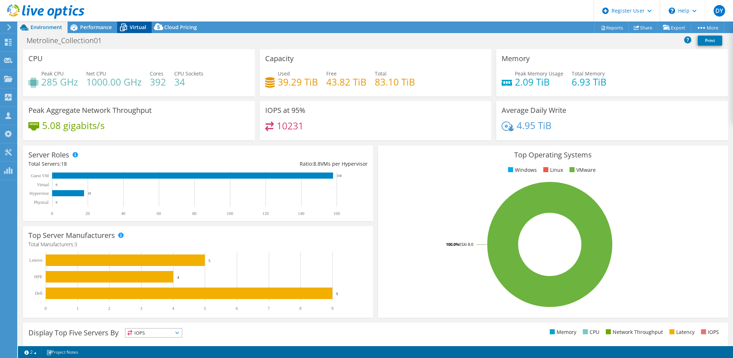
click at [134, 26] on span "Virtual" at bounding box center [138, 27] width 17 height 7
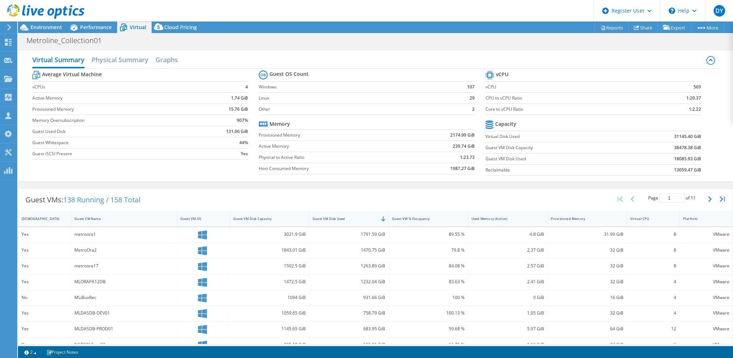
click at [378, 215] on div "Guest VM Disk Used" at bounding box center [348, 218] width 79 height 15
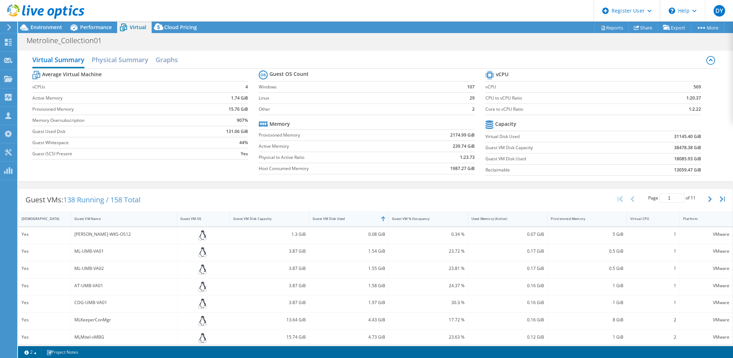
click at [378, 215] on div "Guest VM Disk Used" at bounding box center [348, 218] width 79 height 15
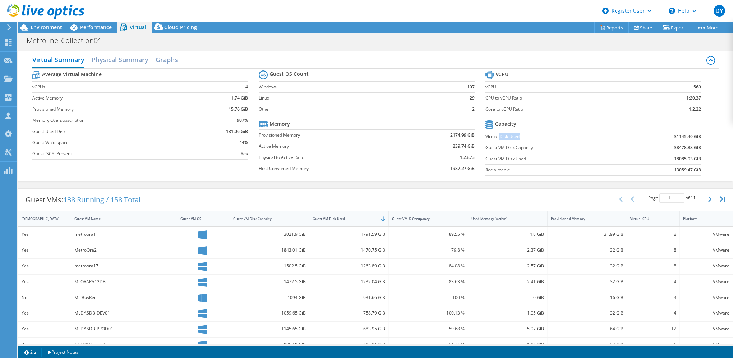
drag, startPoint x: 497, startPoint y: 137, endPoint x: 536, endPoint y: 139, distance: 38.9
click at [536, 139] on td "Virtual Disk Used" at bounding box center [556, 136] width 141 height 11
drag, startPoint x: 482, startPoint y: 161, endPoint x: 523, endPoint y: 160, distance: 41.3
click at [523, 160] on label "Guest VM Disk Used" at bounding box center [556, 158] width 141 height 7
click at [34, 26] on span "Environment" at bounding box center [47, 27] width 32 height 7
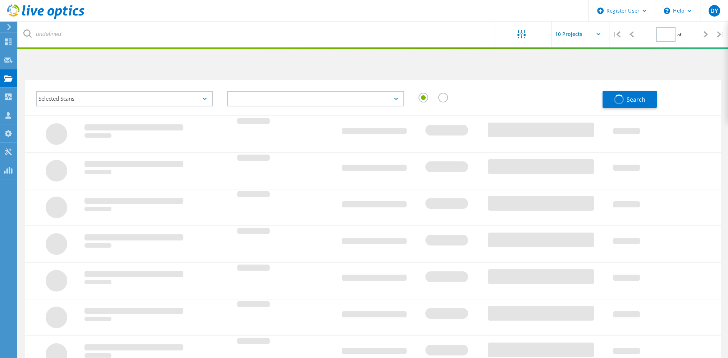
type input "1"
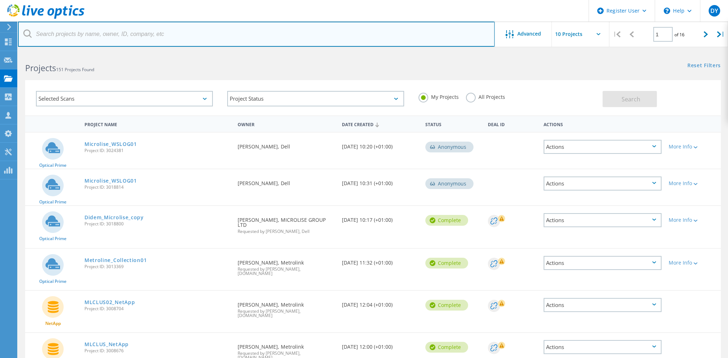
click at [125, 33] on input "text" at bounding box center [256, 34] width 477 height 25
type input "numatic"
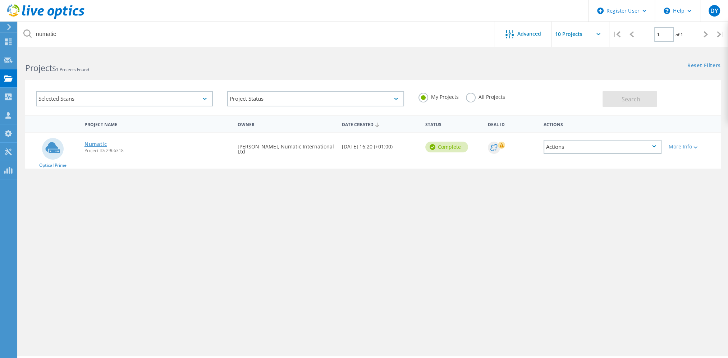
click at [86, 143] on link "Numatic" at bounding box center [95, 144] width 23 height 5
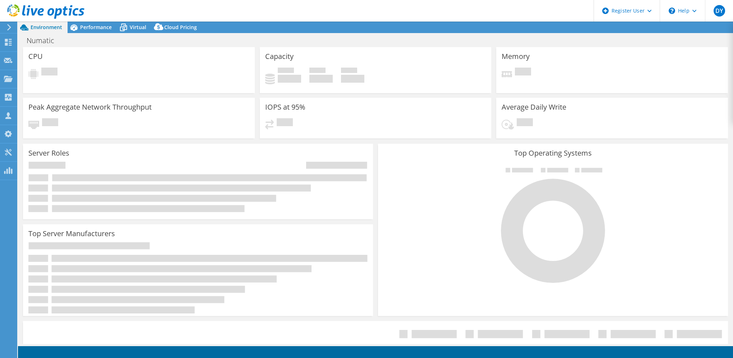
select select "USD"
select select "EULondon"
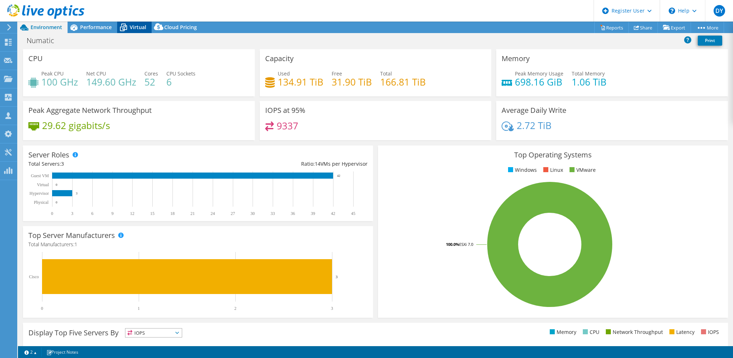
click at [134, 24] on span "Virtual" at bounding box center [138, 27] width 17 height 7
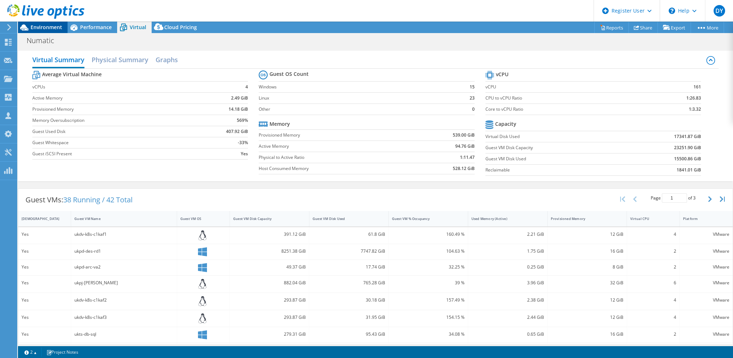
click at [35, 24] on span "Environment" at bounding box center [47, 27] width 32 height 7
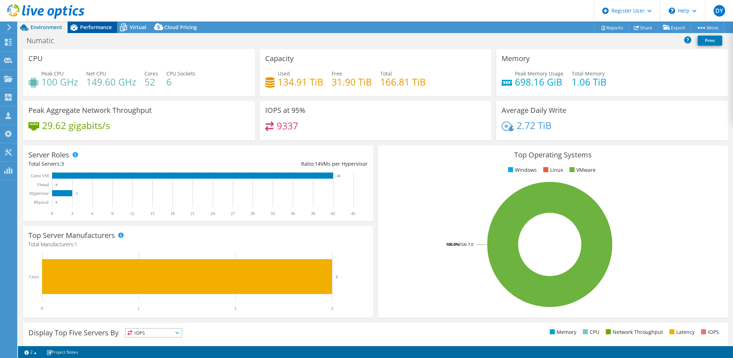
click at [87, 28] on span "Performance" at bounding box center [96, 27] width 32 height 7
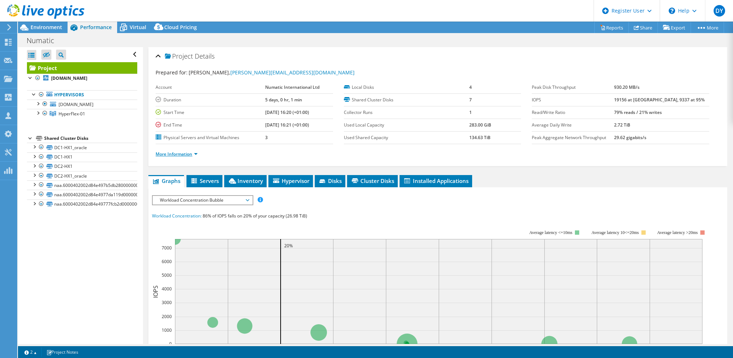
click at [196, 155] on link "More Information" at bounding box center [177, 154] width 42 height 6
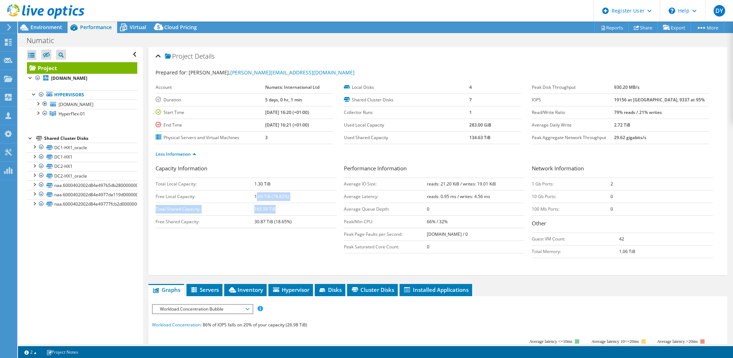
drag, startPoint x: 256, startPoint y: 197, endPoint x: 302, endPoint y: 204, distance: 46.2
click at [302, 204] on tbody "Total Local Capacity: 1.30 TiB Free Local Capacity: 1.03 TiB (78.82%) Total Sha…" at bounding box center [246, 203] width 181 height 50
click at [49, 23] on div at bounding box center [42, 12] width 84 height 24
click at [48, 29] on span "Environment" at bounding box center [47, 27] width 32 height 7
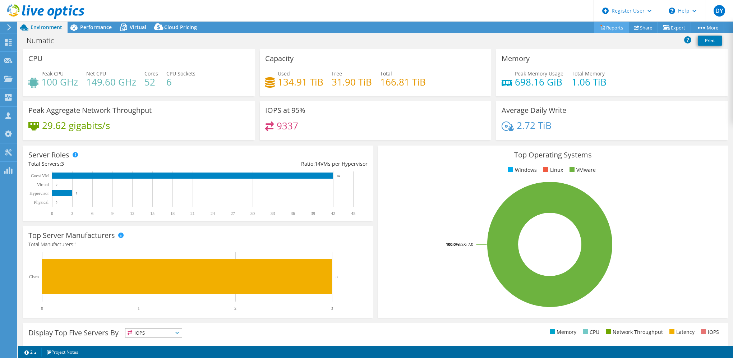
click at [604, 28] on link "Reports" at bounding box center [611, 27] width 35 height 11
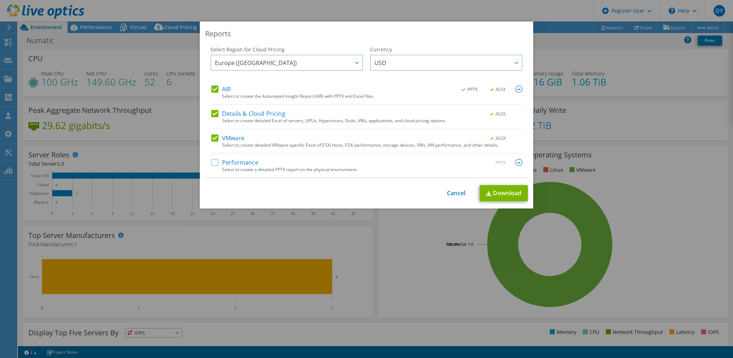
click at [660, 180] on div "Reports Select Region for Cloud Pricing Asia Pacific (Hong Kong) Asia Pacific (…" at bounding box center [366, 179] width 733 height 315
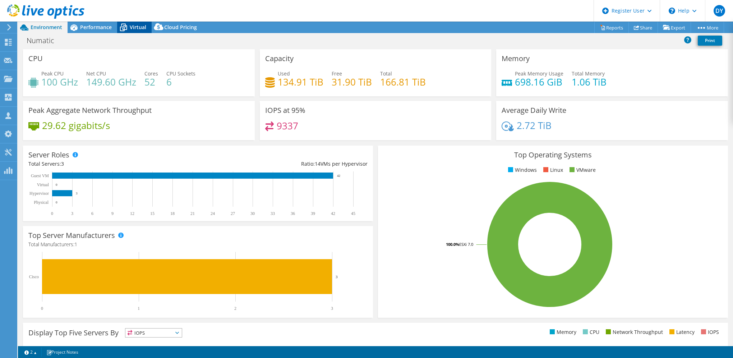
click at [139, 29] on span "Virtual" at bounding box center [138, 27] width 17 height 7
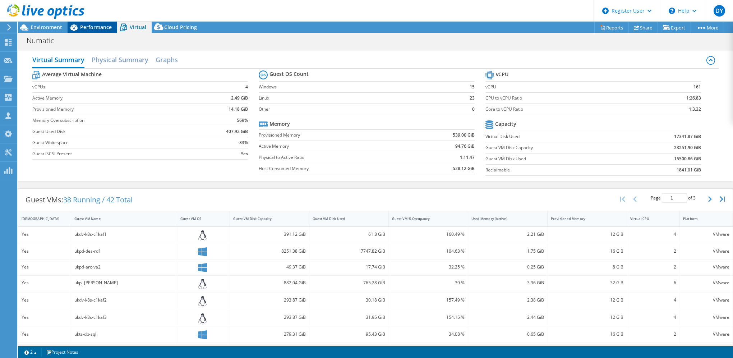
click at [86, 26] on span "Performance" at bounding box center [96, 27] width 32 height 7
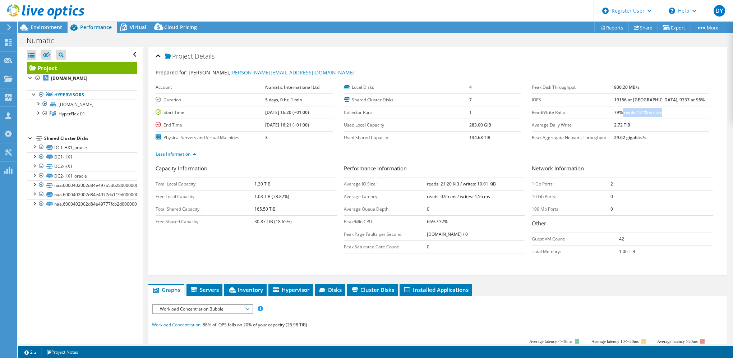
drag, startPoint x: 638, startPoint y: 110, endPoint x: 686, endPoint y: 111, distance: 48.2
click at [686, 111] on td "79% reads / 21% writes" at bounding box center [661, 112] width 95 height 13
click at [226, 311] on span "Workload Concentration Bubble" at bounding box center [202, 309] width 92 height 9
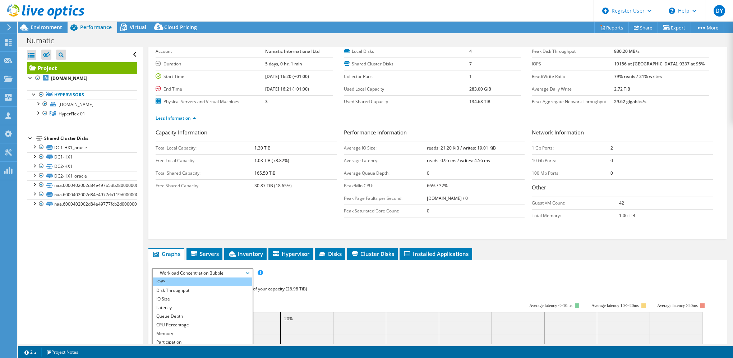
click at [197, 283] on li "IOPS" at bounding box center [203, 281] width 100 height 9
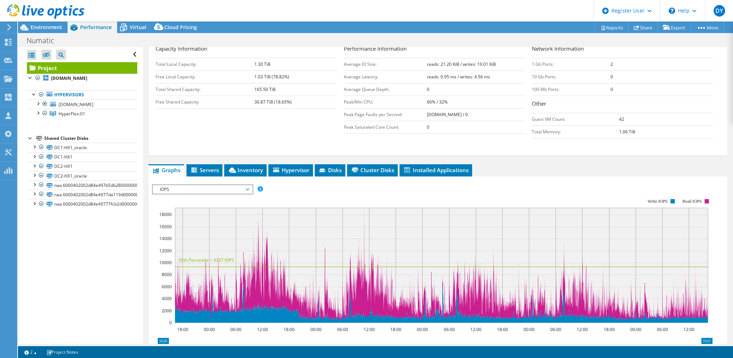
scroll to position [109, 0]
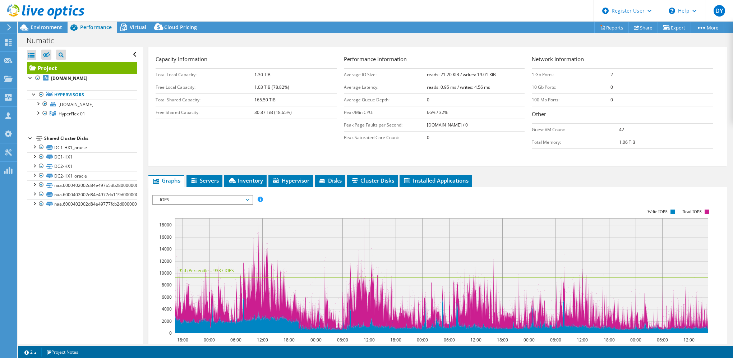
click at [204, 147] on div "Capacity Information Total Local Capacity: 1.30 TiB Free Local Capacity: 1.03 T…" at bounding box center [438, 103] width 565 height 97
click at [40, 23] on div at bounding box center [42, 12] width 84 height 24
click at [40, 26] on span "Environment" at bounding box center [47, 27] width 32 height 7
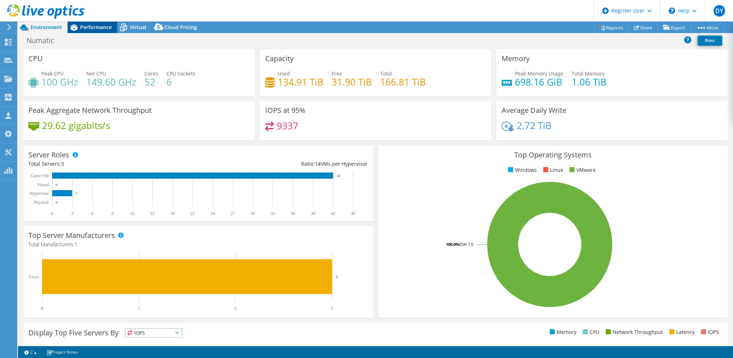
click at [85, 27] on span "Performance" at bounding box center [96, 27] width 32 height 7
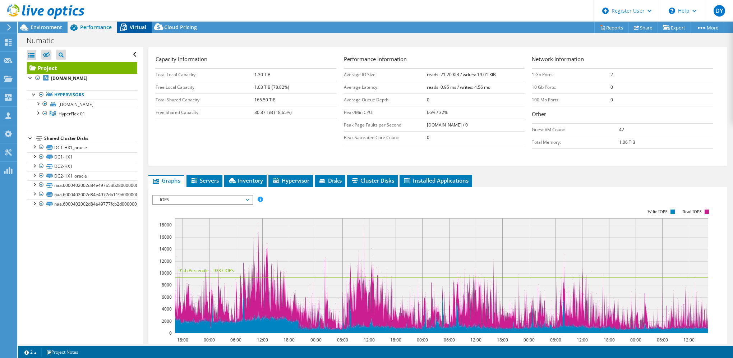
click at [141, 26] on span "Virtual" at bounding box center [138, 27] width 17 height 7
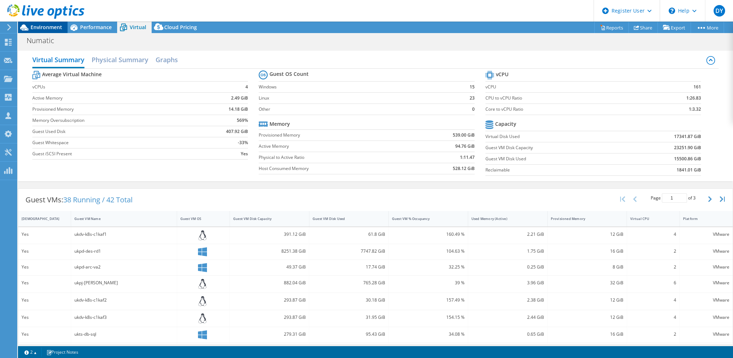
click at [46, 29] on span "Environment" at bounding box center [47, 27] width 32 height 7
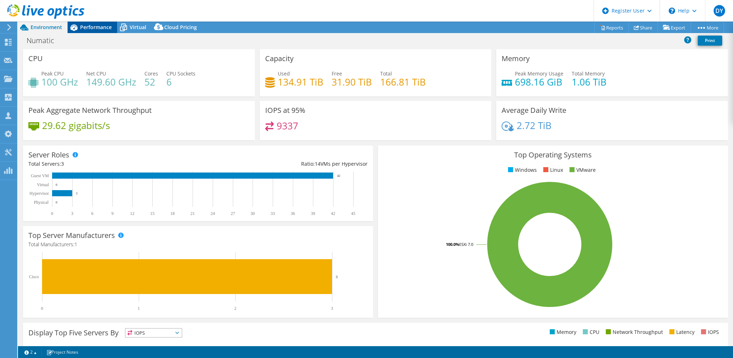
click at [98, 27] on span "Performance" at bounding box center [96, 27] width 32 height 7
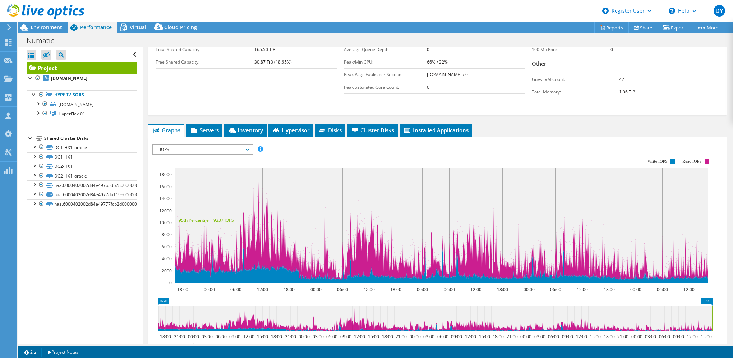
scroll to position [252, 0]
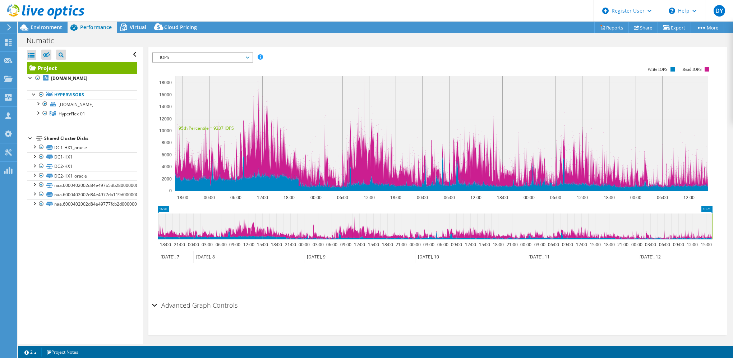
click at [706, 156] on rect at bounding box center [441, 133] width 533 height 115
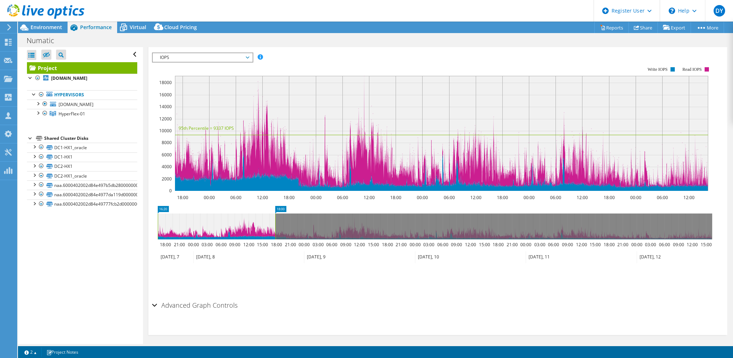
drag, startPoint x: 712, startPoint y: 223, endPoint x: 275, endPoint y: 227, distance: 437.1
click at [275, 227] on rect at bounding box center [275, 226] width 3 height 26
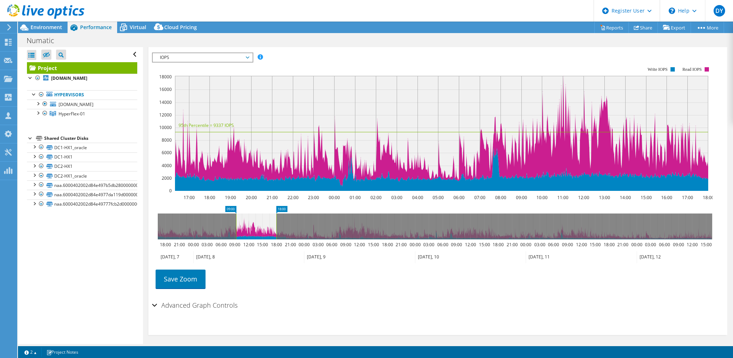
drag, startPoint x: 157, startPoint y: 220, endPoint x: 236, endPoint y: 219, distance: 79.1
click at [236, 219] on rect at bounding box center [236, 226] width 3 height 26
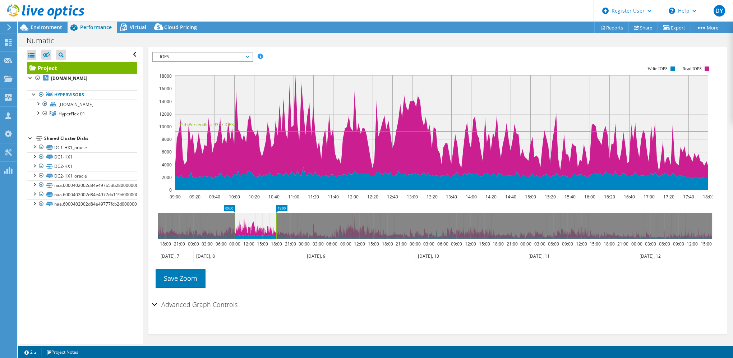
scroll to position [253, 0]
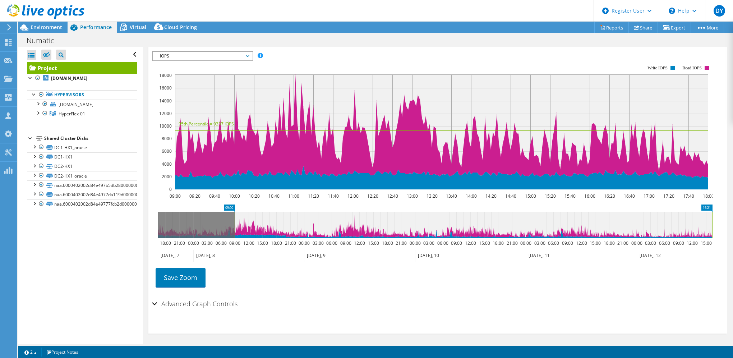
drag, startPoint x: 277, startPoint y: 216, endPoint x: 899, endPoint y: 215, distance: 621.8
click at [733, 215] on html "DY Dell User Didem Yildiz Didem.Yildiz@Dell.com Dell My Profile Log Out \n Help…" at bounding box center [366, 179] width 733 height 358
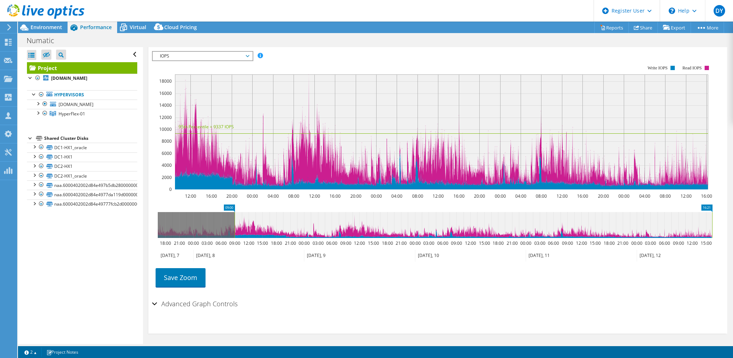
click at [231, 218] on icon at bounding box center [435, 225] width 555 height 26
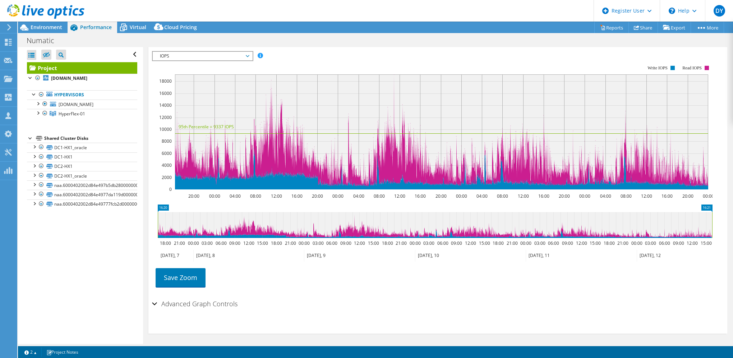
drag, startPoint x: 637, startPoint y: 221, endPoint x: 740, endPoint y: 222, distance: 102.8
click at [733, 222] on html "DY Dell User Didem Yildiz [EMAIL_ADDRESS][DOMAIN_NAME] Dell My Profile Log Out …" at bounding box center [366, 179] width 733 height 358
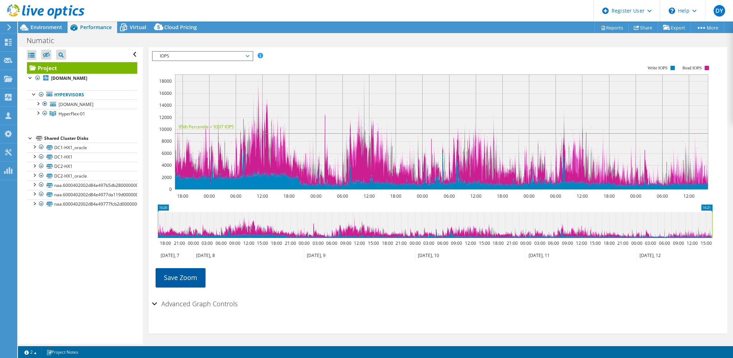
click at [186, 281] on link "Save Zoom" at bounding box center [181, 277] width 50 height 19
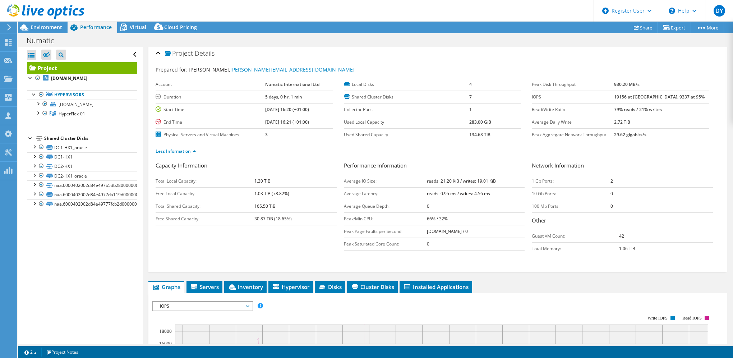
scroll to position [0, 0]
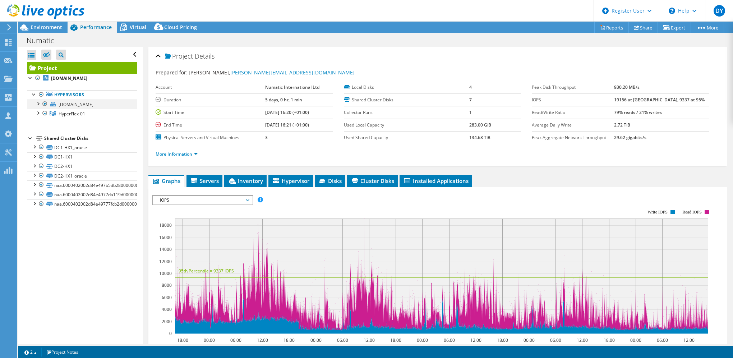
click at [37, 102] on div at bounding box center [37, 103] width 7 height 7
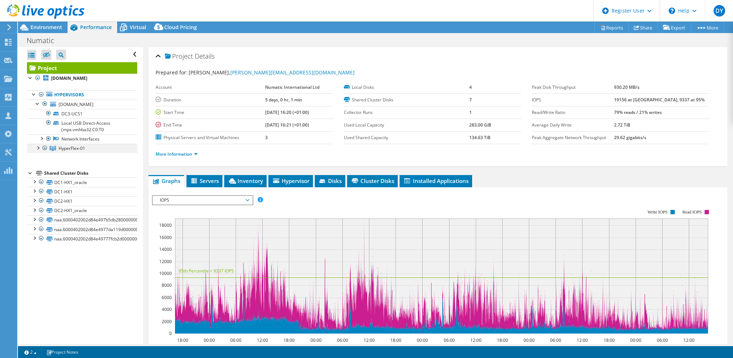
click at [34, 151] on div at bounding box center [37, 147] width 7 height 7
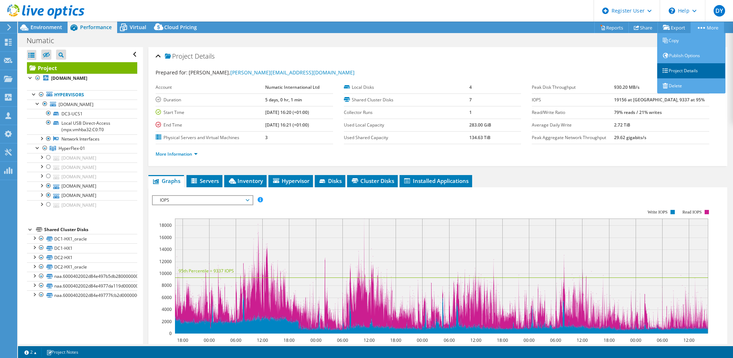
click at [688, 72] on link "Project Details" at bounding box center [691, 70] width 68 height 15
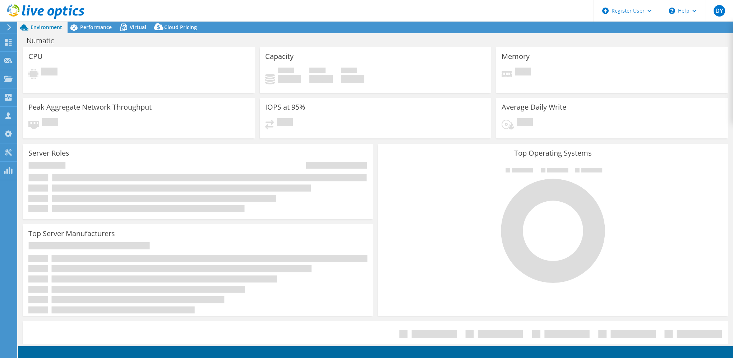
select select
select select "EULondon"
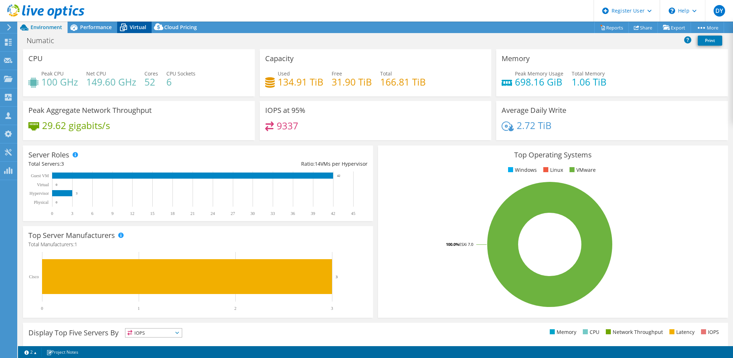
click at [132, 23] on div "Virtual" at bounding box center [134, 28] width 35 height 12
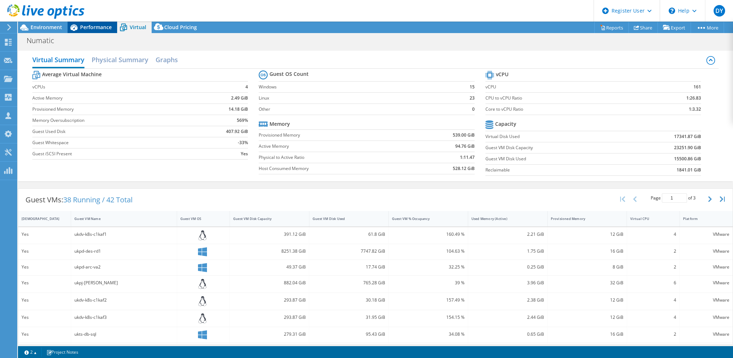
click at [81, 24] on span "Performance" at bounding box center [96, 27] width 32 height 7
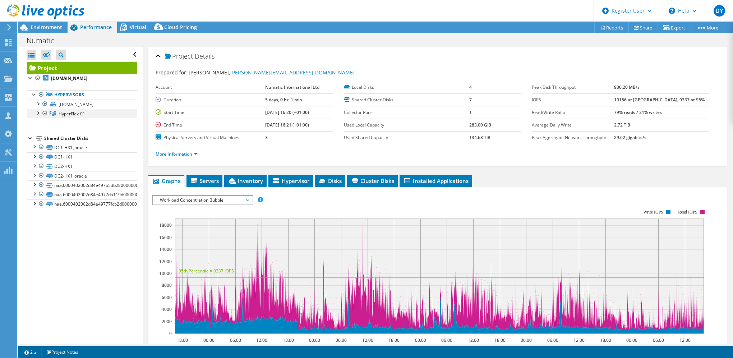
click at [36, 116] on div at bounding box center [37, 112] width 7 height 7
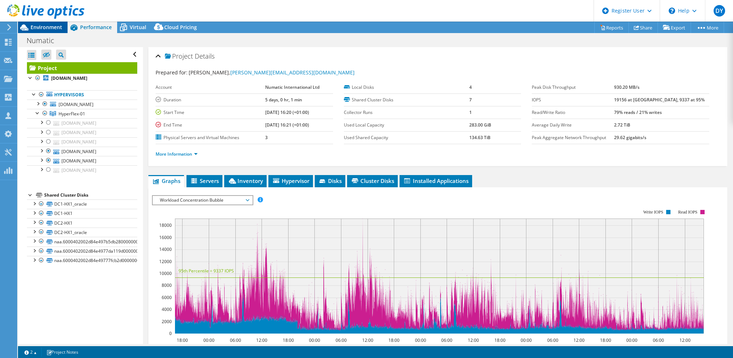
click at [41, 27] on span "Environment" at bounding box center [47, 27] width 32 height 7
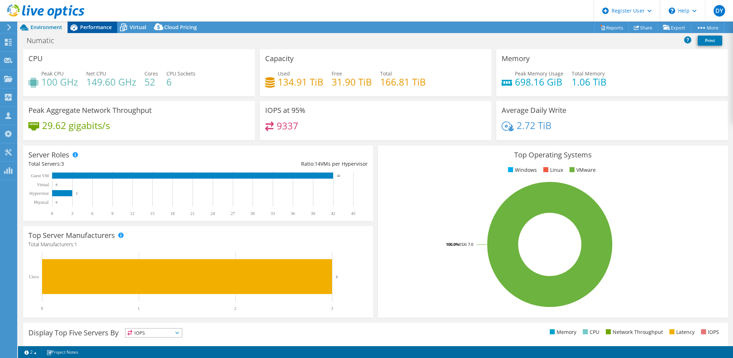
click at [106, 27] on span "Performance" at bounding box center [96, 27] width 32 height 7
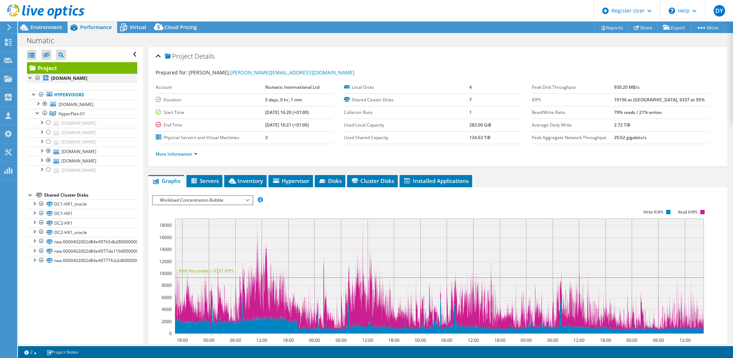
click at [35, 76] on div at bounding box center [37, 78] width 7 height 9
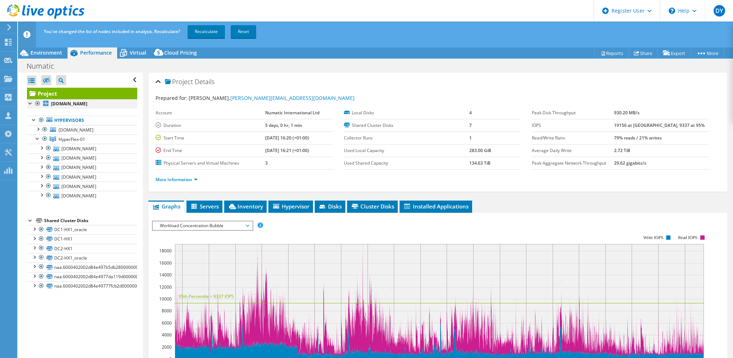
click at [29, 101] on div at bounding box center [30, 102] width 7 height 7
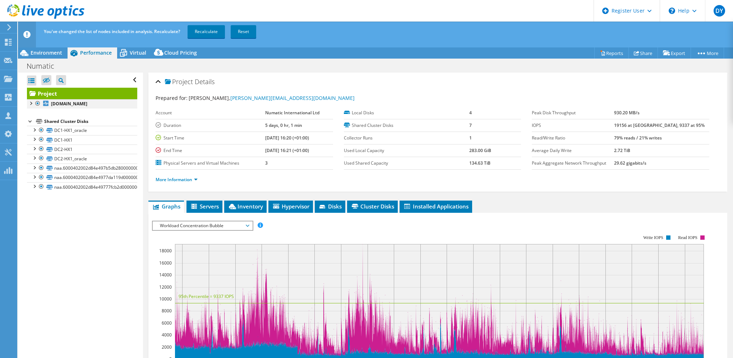
click at [29, 101] on div at bounding box center [30, 102] width 7 height 7
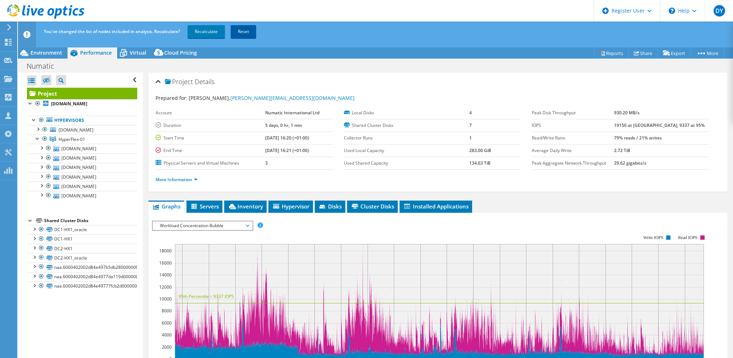
click at [244, 34] on link "Reset" at bounding box center [244, 31] width 26 height 13
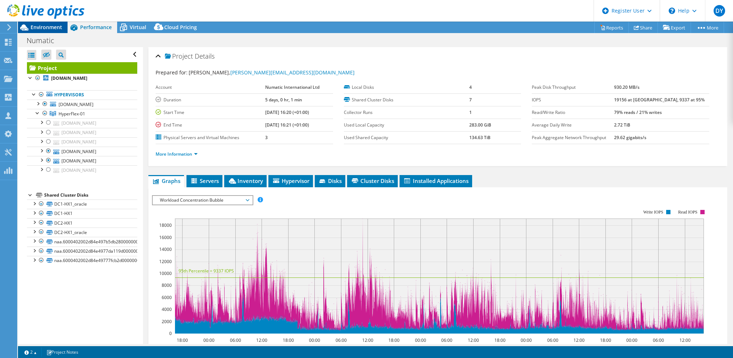
click at [39, 24] on span "Environment" at bounding box center [47, 27] width 32 height 7
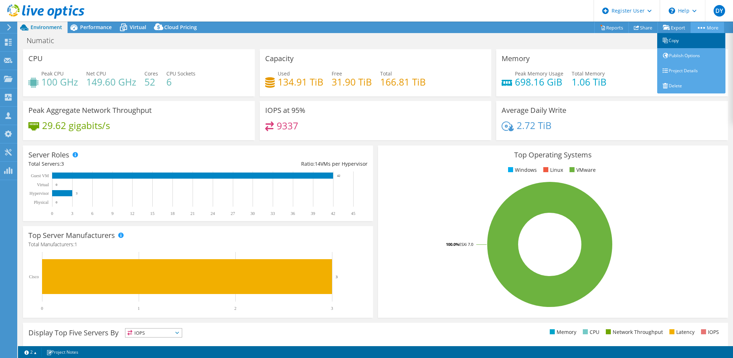
click at [673, 42] on link "Copy" at bounding box center [691, 40] width 68 height 15
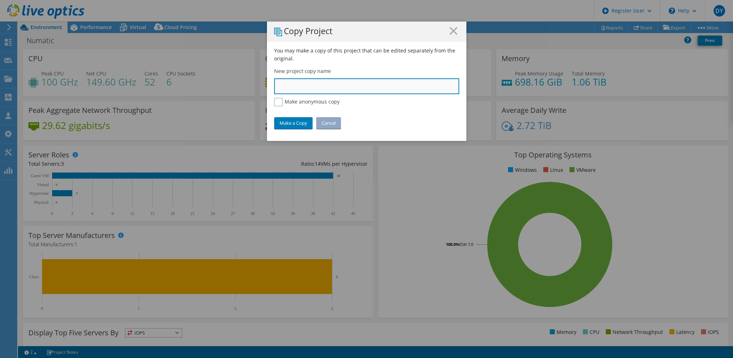
click at [302, 84] on input "text" at bounding box center [366, 86] width 185 height 16
click at [307, 87] on input "numatic compy didem" at bounding box center [366, 86] width 185 height 16
type input "numatic copy didem"
click at [283, 124] on link "Make a Copy" at bounding box center [293, 123] width 38 height 12
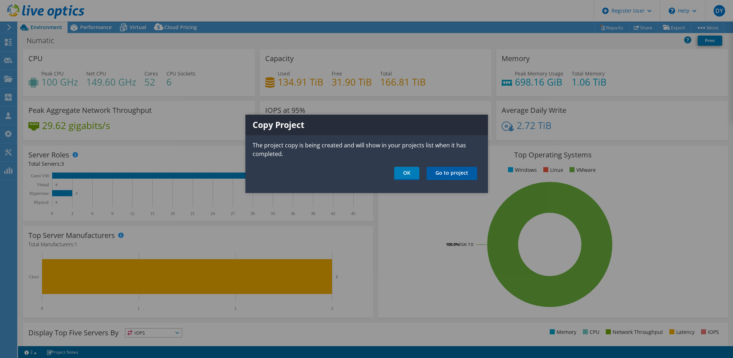
click at [450, 174] on link "Go to project" at bounding box center [452, 173] width 51 height 13
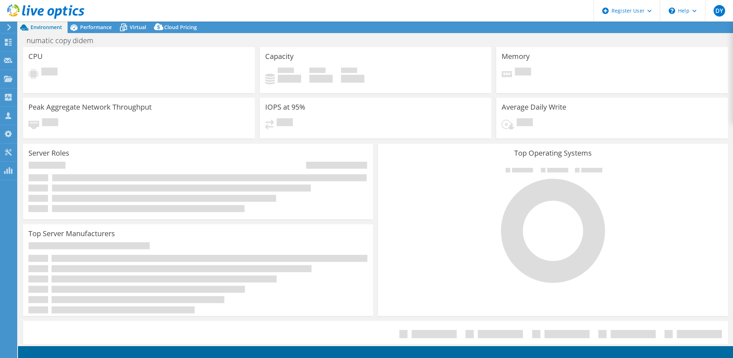
select select "USD"
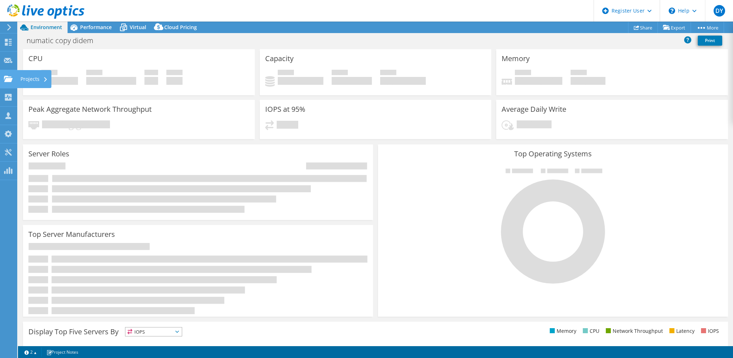
click at [27, 78] on div "Projects" at bounding box center [34, 79] width 35 height 18
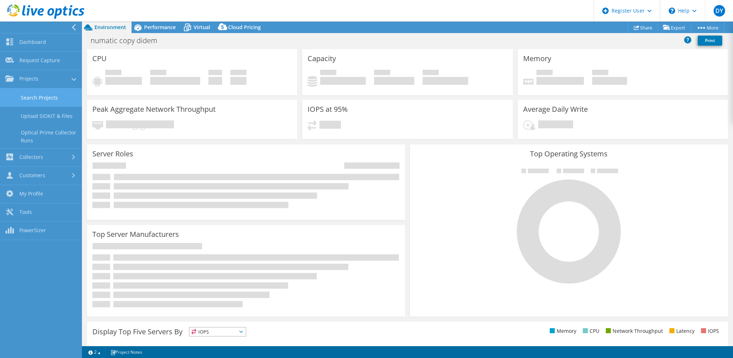
click at [31, 98] on link "Search Projects" at bounding box center [41, 97] width 82 height 18
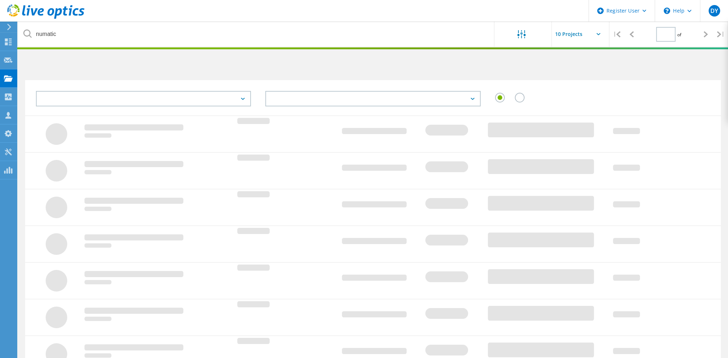
type input "1"
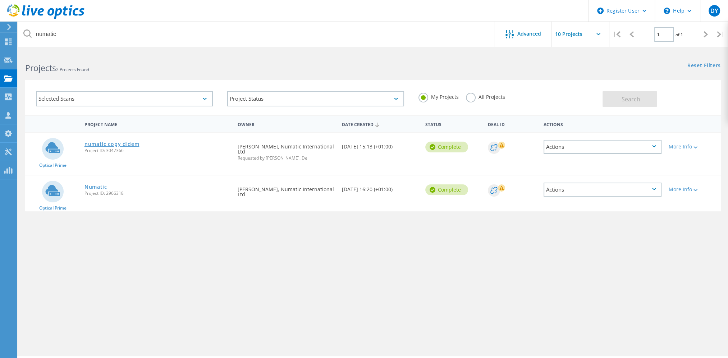
click at [111, 144] on link "numatic copy didem" at bounding box center [111, 144] width 55 height 5
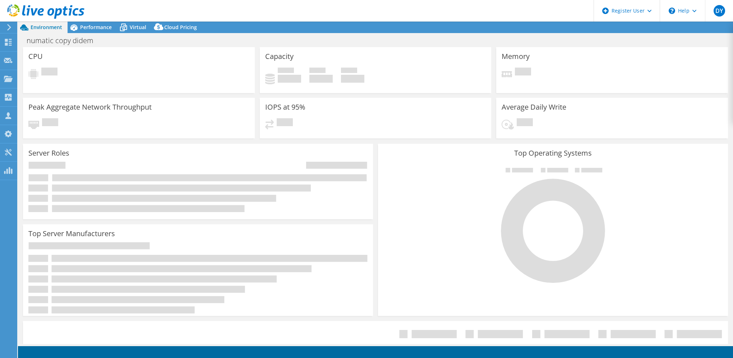
select select "USD"
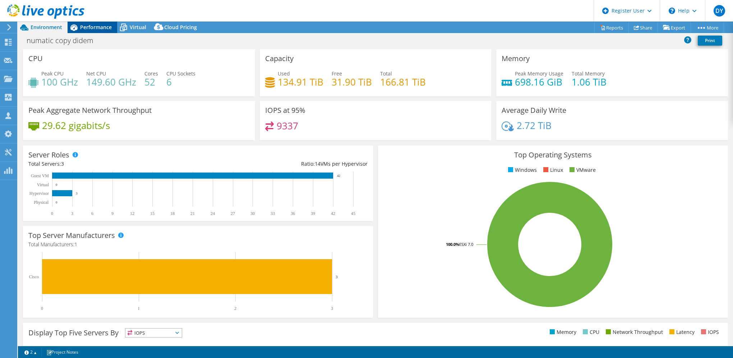
click at [98, 24] on span "Performance" at bounding box center [96, 27] width 32 height 7
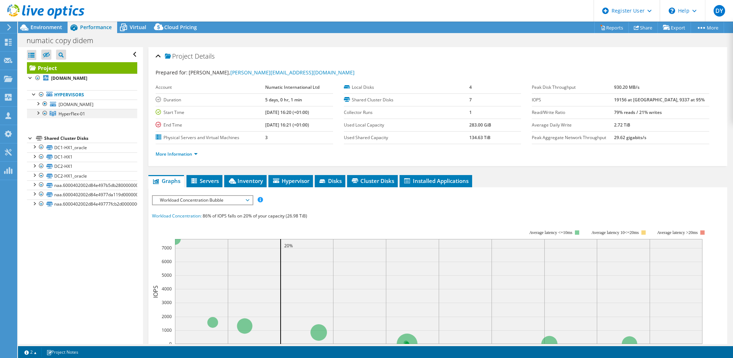
click at [41, 116] on div at bounding box center [37, 112] width 7 height 7
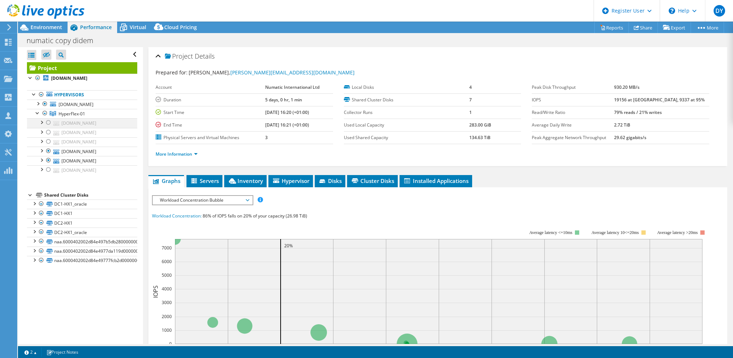
click at [49, 127] on div at bounding box center [48, 122] width 7 height 9
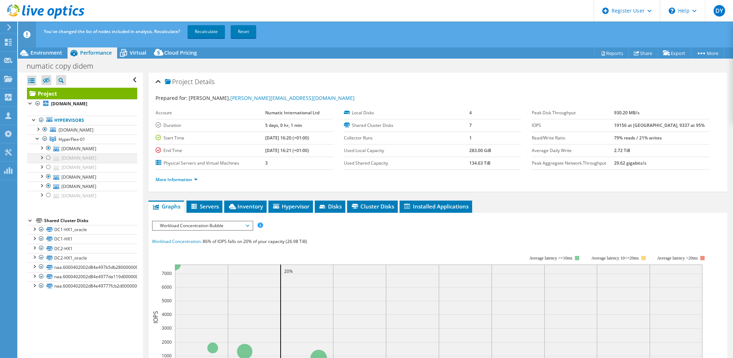
click at [46, 162] on div at bounding box center [48, 157] width 7 height 9
click at [48, 171] on div at bounding box center [48, 167] width 7 height 9
click at [46, 199] on div at bounding box center [48, 195] width 7 height 9
click at [204, 32] on link "Recalculate" at bounding box center [206, 31] width 37 height 13
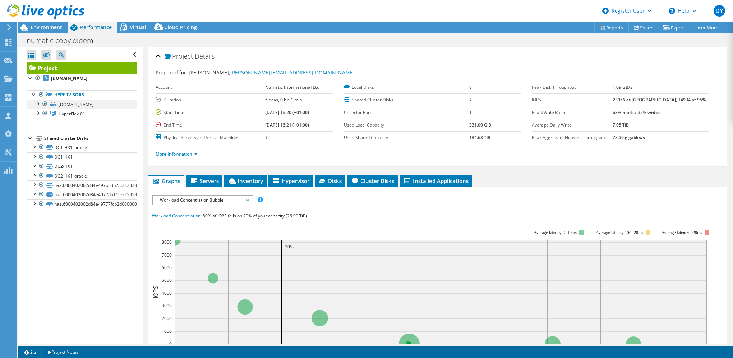
click at [37, 102] on div at bounding box center [37, 103] width 7 height 7
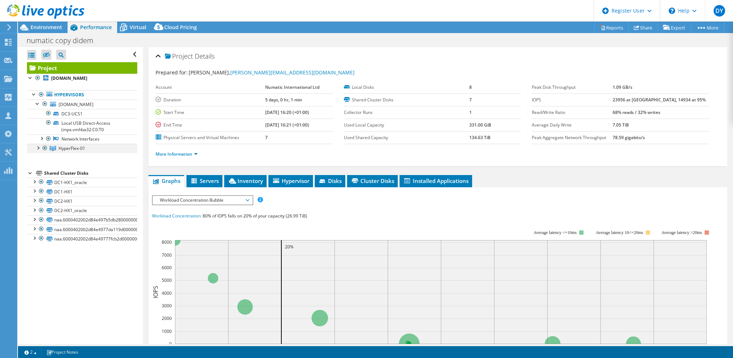
click at [38, 151] on div at bounding box center [37, 147] width 7 height 7
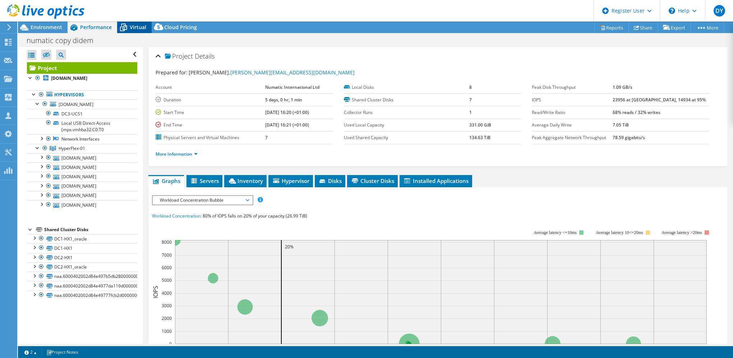
click at [134, 25] on span "Virtual" at bounding box center [138, 27] width 17 height 7
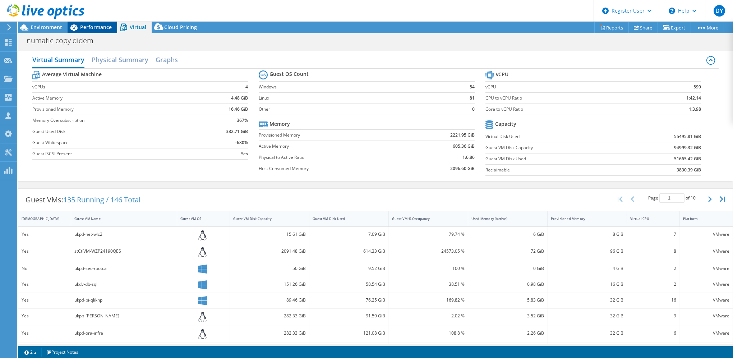
click at [101, 30] on span "Performance" at bounding box center [96, 27] width 32 height 7
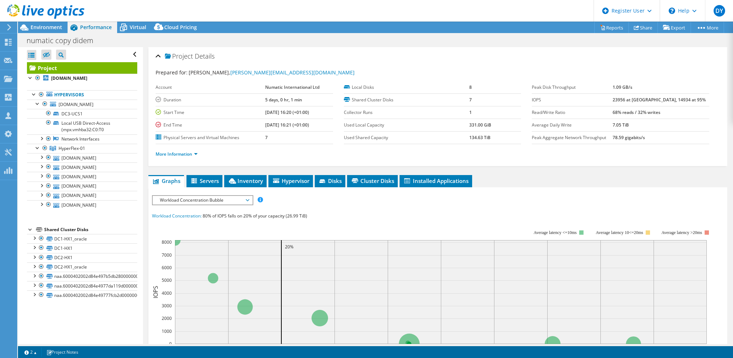
click at [208, 198] on span "Workload Concentration Bubble" at bounding box center [202, 200] width 92 height 9
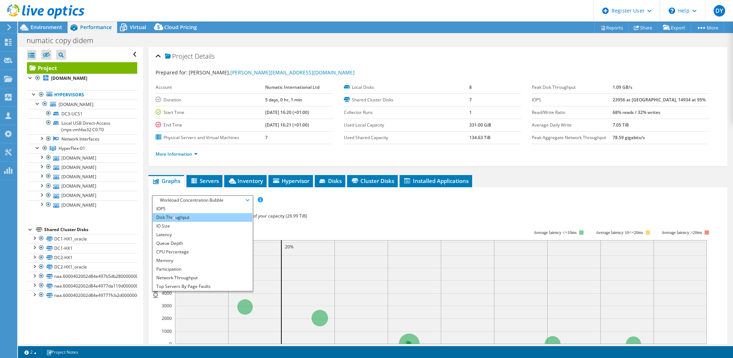
click at [173, 215] on li "Disk Throughput" at bounding box center [203, 217] width 100 height 9
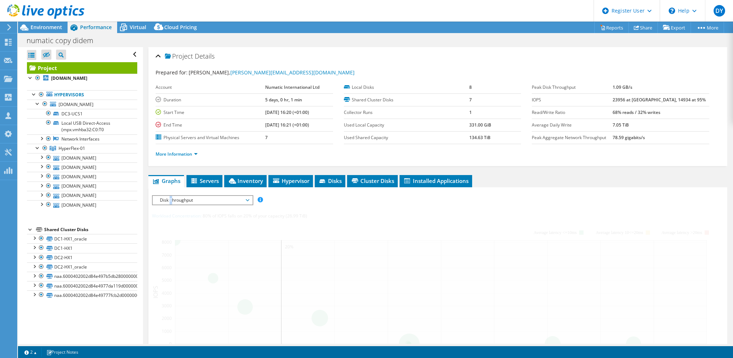
drag, startPoint x: 173, startPoint y: 215, endPoint x: 171, endPoint y: 198, distance: 16.6
click at [171, 198] on span "Disk Throughput" at bounding box center [202, 200] width 92 height 9
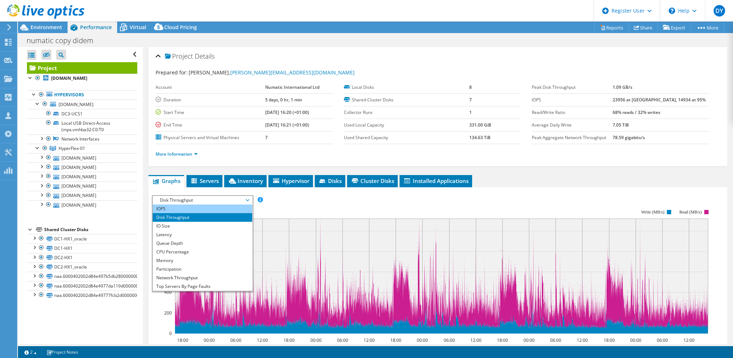
drag, startPoint x: 171, startPoint y: 198, endPoint x: 163, endPoint y: 207, distance: 12.0
click at [163, 207] on li "IOPS" at bounding box center [203, 209] width 100 height 9
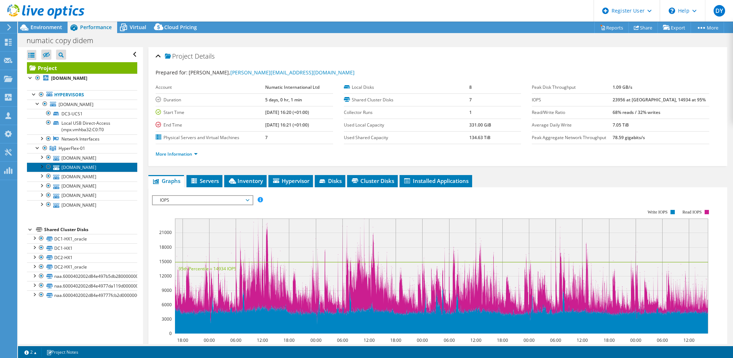
click at [50, 172] on link "[DOMAIN_NAME]" at bounding box center [82, 166] width 110 height 9
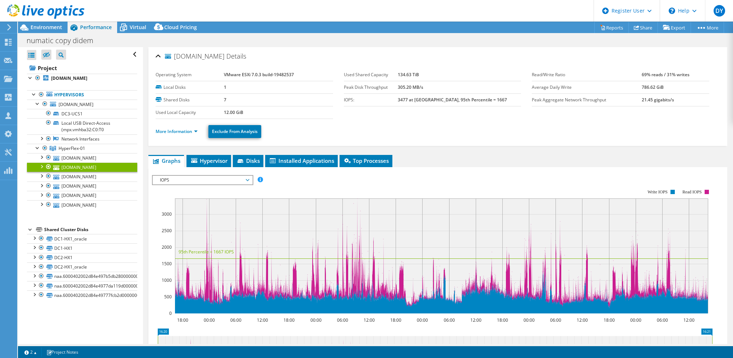
click at [43, 170] on div at bounding box center [41, 165] width 7 height 7
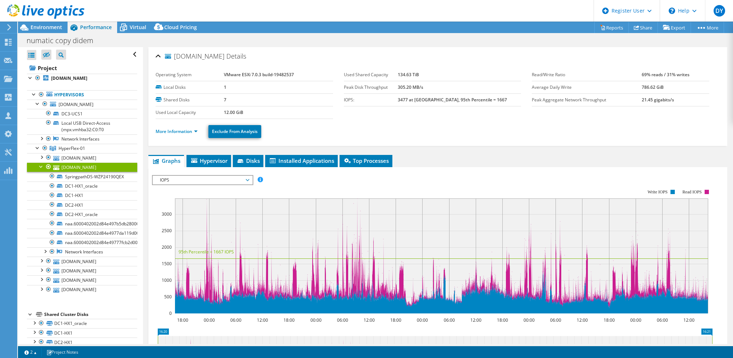
click at [47, 171] on div at bounding box center [48, 166] width 7 height 9
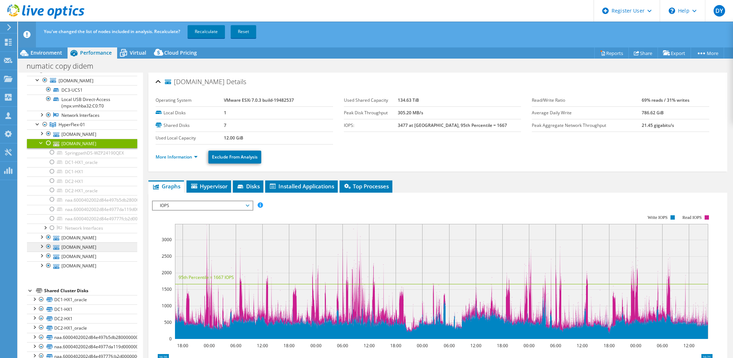
scroll to position [99, 0]
click at [48, 252] on div at bounding box center [48, 256] width 7 height 9
click at [48, 261] on div at bounding box center [48, 265] width 7 height 9
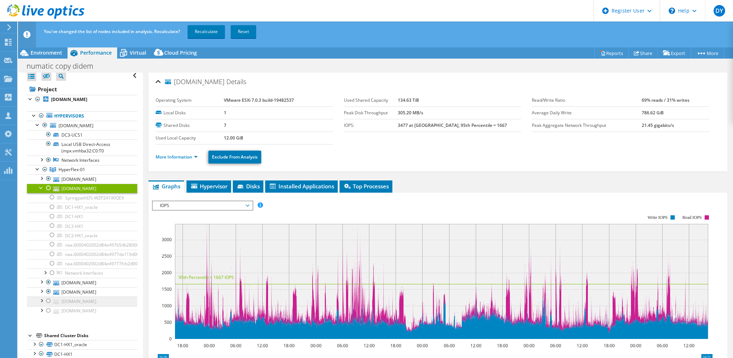
scroll to position [0, 0]
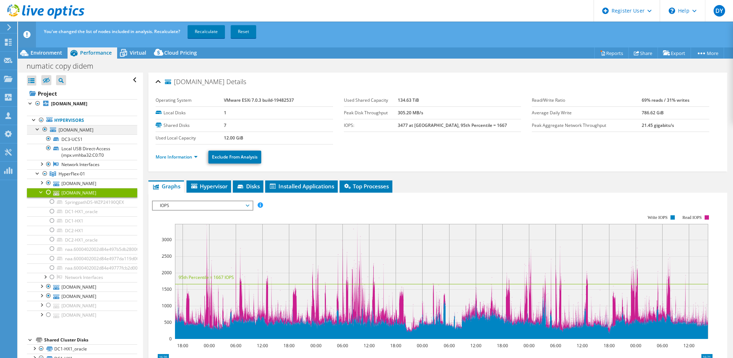
click at [47, 127] on div at bounding box center [44, 129] width 7 height 9
click at [204, 33] on link "Recalculate" at bounding box center [206, 31] width 37 height 13
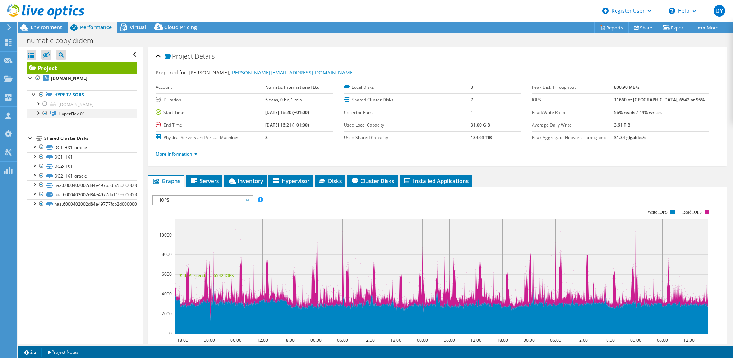
click at [36, 116] on div at bounding box center [37, 112] width 7 height 7
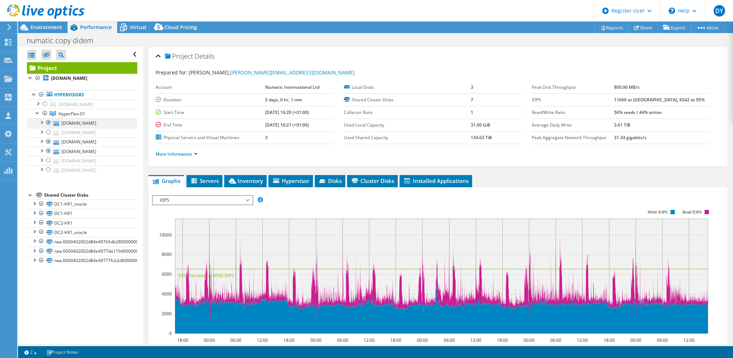
click at [50, 127] on div at bounding box center [48, 122] width 7 height 9
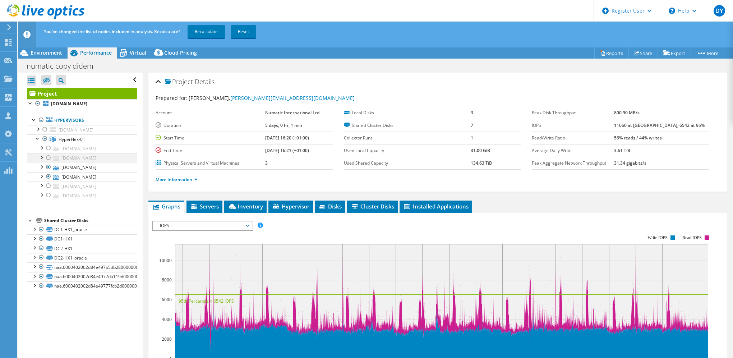
click at [47, 162] on div at bounding box center [48, 157] width 7 height 9
click at [49, 171] on div at bounding box center [48, 167] width 7 height 9
click at [49, 181] on div at bounding box center [48, 176] width 7 height 9
click at [49, 190] on div at bounding box center [48, 186] width 7 height 9
click at [48, 199] on div at bounding box center [48, 195] width 7 height 9
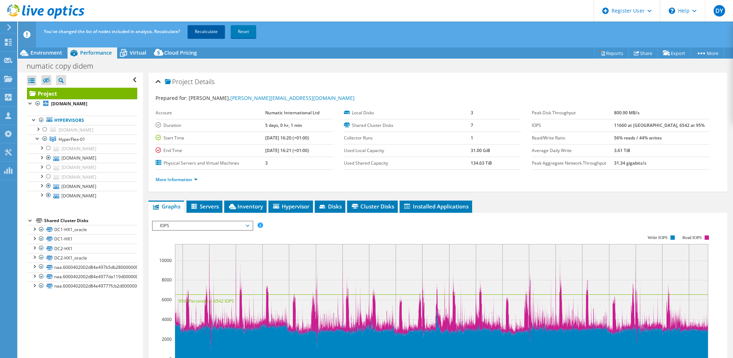
click at [212, 28] on link "Recalculate" at bounding box center [206, 31] width 37 height 13
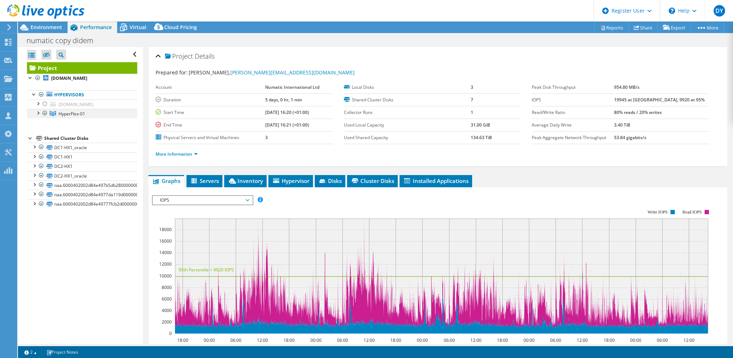
click at [39, 116] on div at bounding box center [37, 112] width 7 height 7
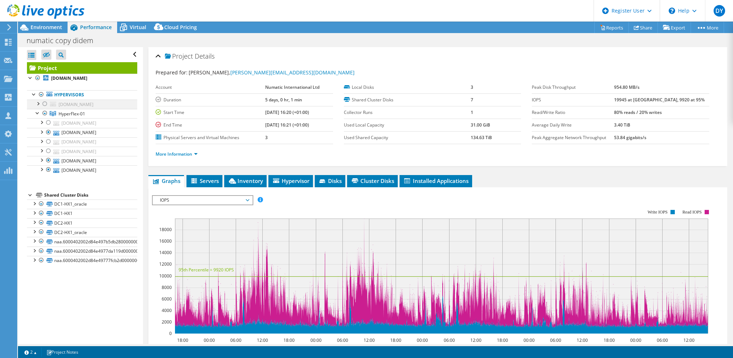
click at [45, 104] on div at bounding box center [44, 104] width 7 height 9
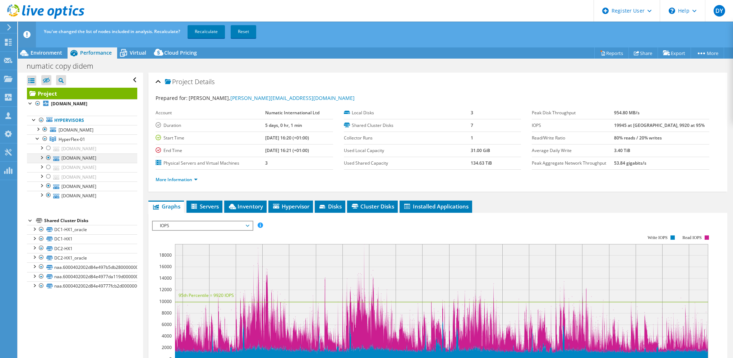
click at [48, 162] on div at bounding box center [48, 157] width 7 height 9
click at [50, 190] on div at bounding box center [48, 186] width 7 height 9
click at [50, 199] on div at bounding box center [48, 195] width 7 height 9
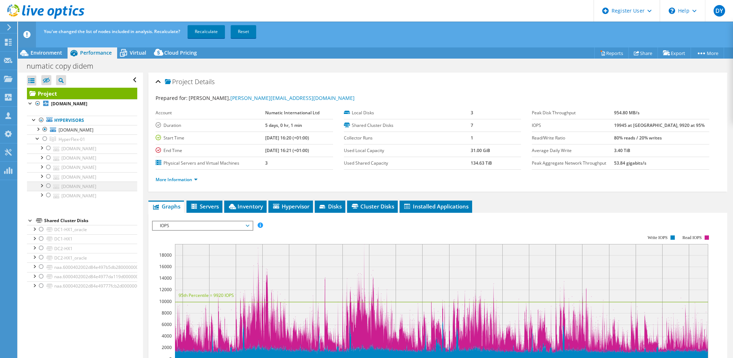
click at [49, 190] on div at bounding box center [48, 186] width 7 height 9
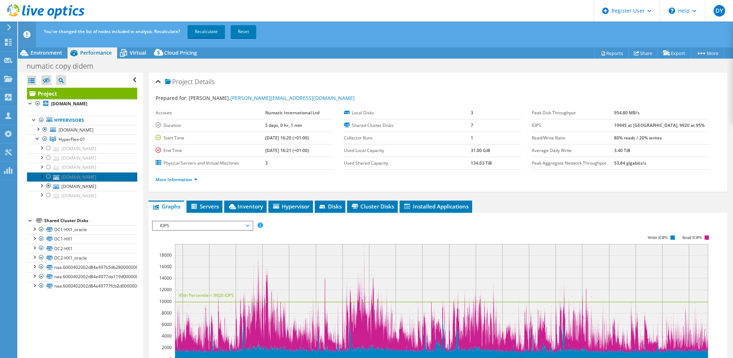
click at [52, 182] on link "ukpd-esx-dc203.ad.numatic.co.uk" at bounding box center [82, 176] width 110 height 9
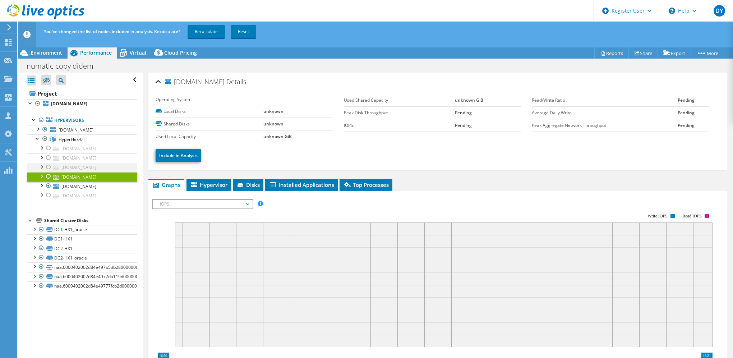
click at [49, 171] on div at bounding box center [48, 167] width 7 height 9
click at [47, 181] on div at bounding box center [48, 176] width 7 height 9
click at [48, 190] on div at bounding box center [48, 186] width 7 height 9
click at [49, 152] on div at bounding box center [48, 148] width 7 height 9
click at [147, 248] on div "ukpd-esx-dc203.ad.numatic.co.uk Details Operating System Local Disks unknown Sh…" at bounding box center [438, 284] width 590 height 422
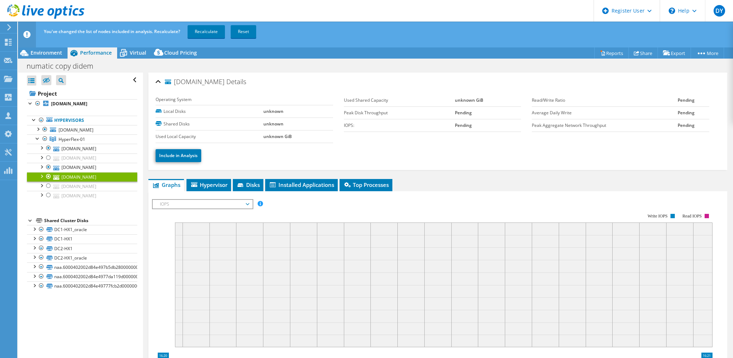
select select "USD"
click at [204, 29] on link "Recalculate" at bounding box center [206, 31] width 37 height 13
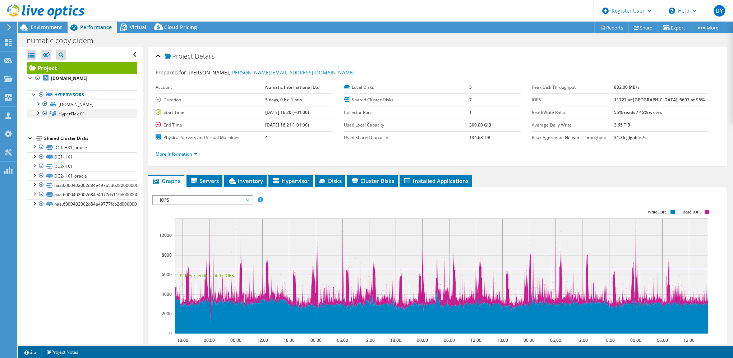
click at [37, 116] on div at bounding box center [37, 112] width 7 height 7
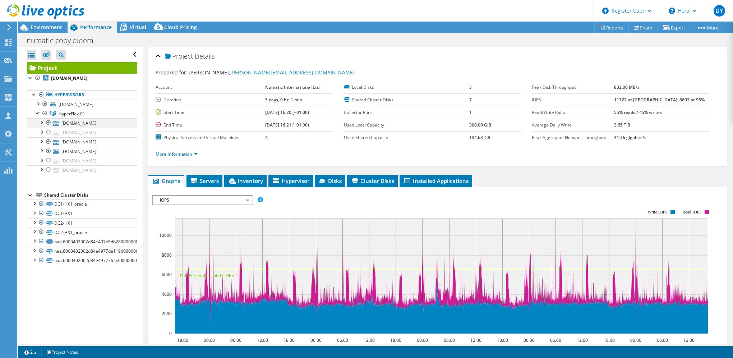
click at [47, 127] on div at bounding box center [48, 122] width 7 height 9
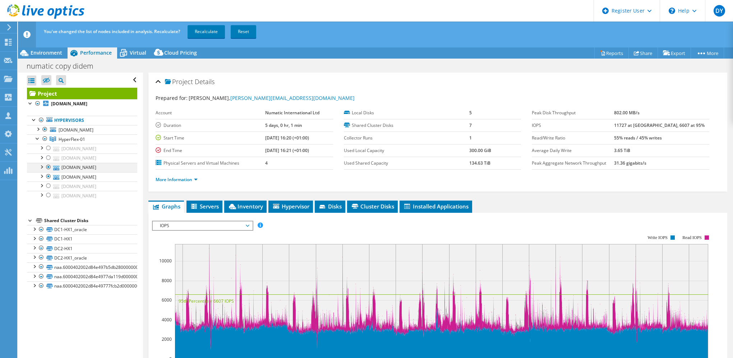
click at [46, 171] on div at bounding box center [48, 167] width 7 height 9
click at [50, 181] on div at bounding box center [48, 176] width 7 height 9
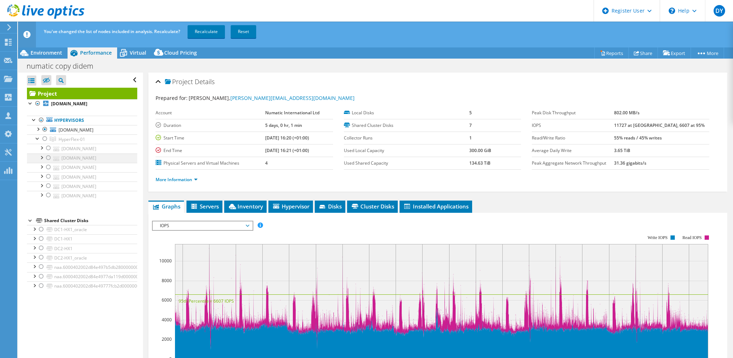
click at [46, 162] on div at bounding box center [48, 157] width 7 height 9
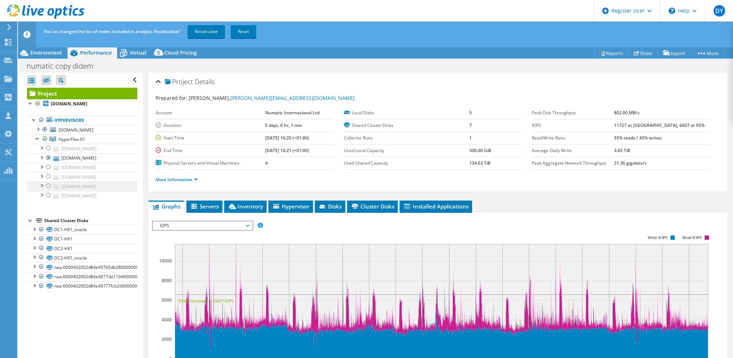
click at [48, 190] on div at bounding box center [48, 186] width 7 height 9
click at [47, 199] on div at bounding box center [48, 195] width 7 height 9
click at [50, 152] on div at bounding box center [48, 148] width 7 height 9
click at [53, 161] on icon at bounding box center [56, 158] width 6 height 5
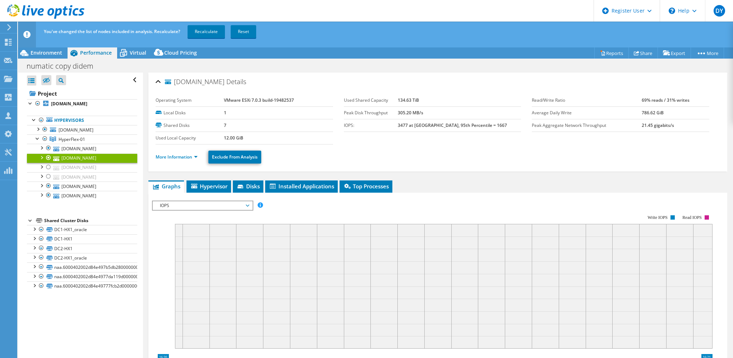
click at [46, 162] on div at bounding box center [48, 157] width 7 height 9
click at [50, 190] on div at bounding box center [48, 186] width 7 height 9
click at [46, 162] on div at bounding box center [48, 157] width 7 height 9
click at [47, 162] on div at bounding box center [48, 157] width 7 height 9
click at [46, 162] on div at bounding box center [48, 157] width 7 height 9
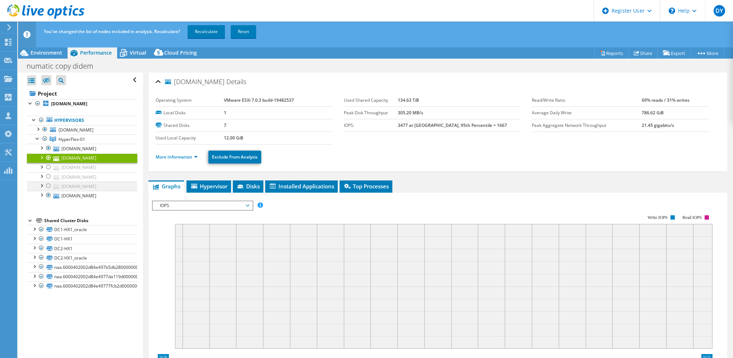
click at [51, 190] on div at bounding box center [48, 186] width 7 height 9
click at [39, 128] on div at bounding box center [37, 128] width 7 height 7
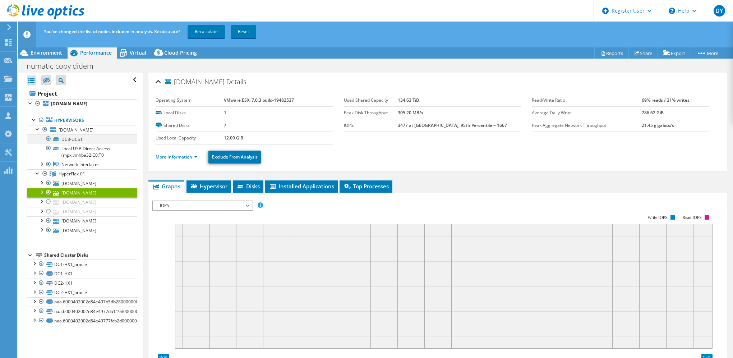
click at [48, 143] on div at bounding box center [48, 138] width 7 height 9
click at [44, 128] on div at bounding box center [44, 129] width 7 height 9
click at [45, 128] on div at bounding box center [44, 129] width 7 height 9
click at [210, 30] on link "Recalculate" at bounding box center [206, 31] width 37 height 13
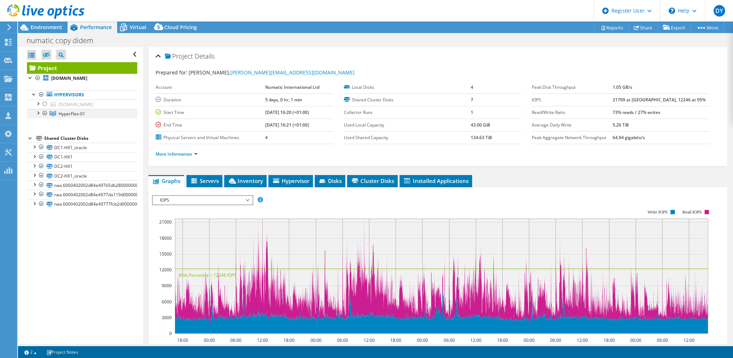
click at [38, 116] on div at bounding box center [37, 112] width 7 height 7
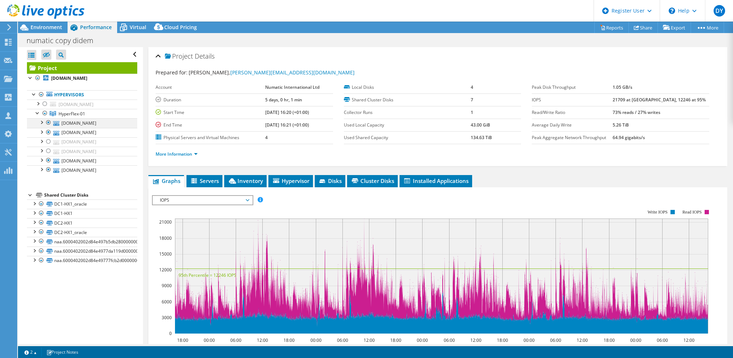
click at [48, 127] on div at bounding box center [48, 122] width 7 height 9
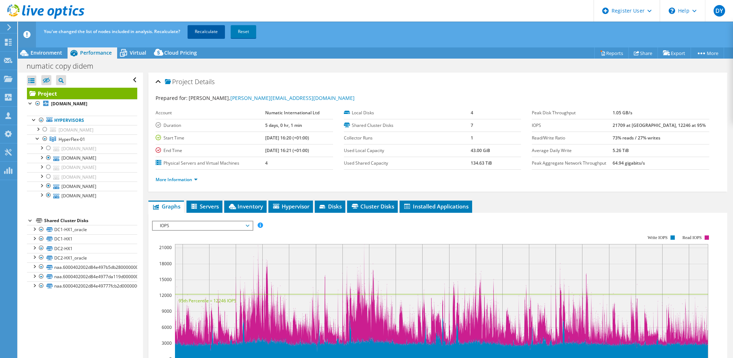
click at [202, 33] on link "Recalculate" at bounding box center [206, 31] width 37 height 13
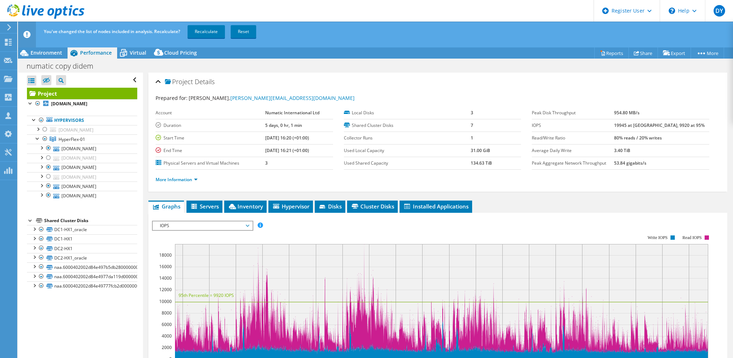
select select "USD"
click at [51, 181] on div at bounding box center [48, 176] width 7 height 9
click at [47, 190] on div at bounding box center [48, 186] width 7 height 9
click at [49, 199] on div at bounding box center [48, 195] width 7 height 9
click at [207, 30] on link "Recalculate" at bounding box center [206, 31] width 37 height 13
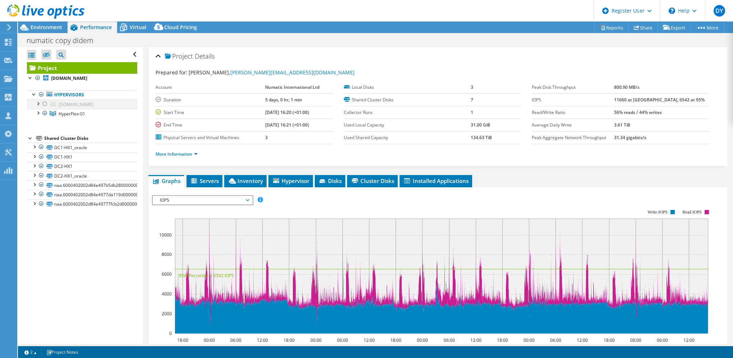
click at [39, 103] on div at bounding box center [37, 103] width 7 height 7
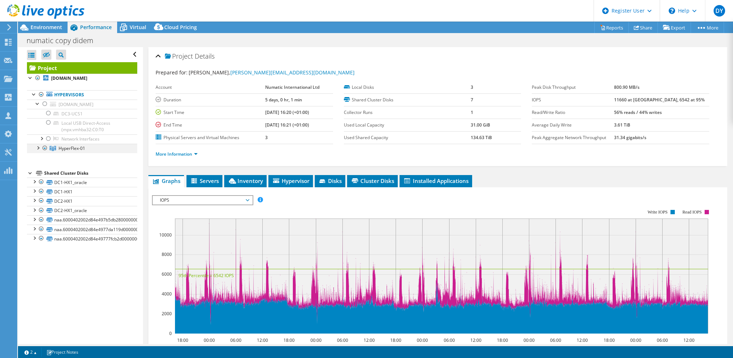
click at [40, 151] on div at bounding box center [37, 147] width 7 height 7
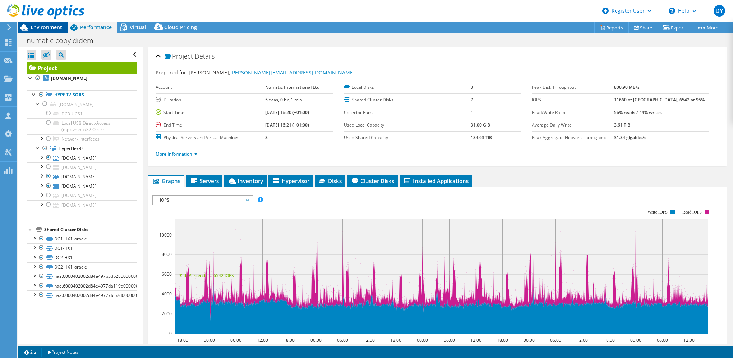
click at [36, 24] on span "Environment" at bounding box center [47, 27] width 32 height 7
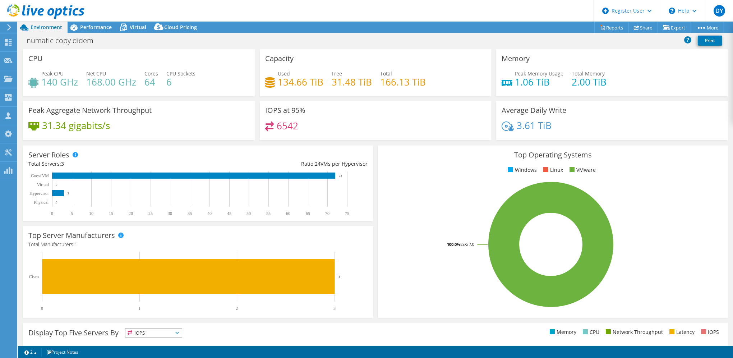
click at [10, 26] on icon at bounding box center [8, 27] width 5 height 6
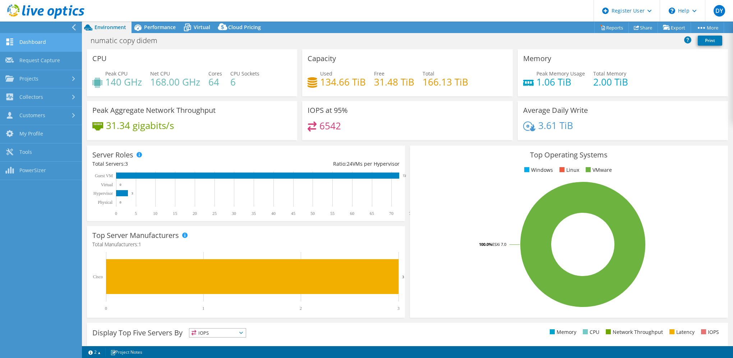
click at [31, 43] on link "Dashboard" at bounding box center [41, 42] width 82 height 18
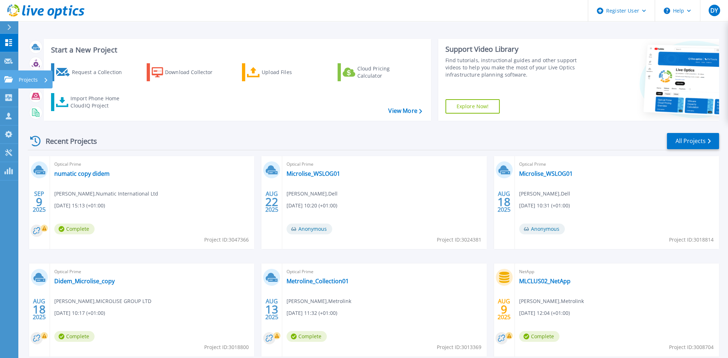
click at [26, 78] on p "Projects" at bounding box center [28, 79] width 19 height 19
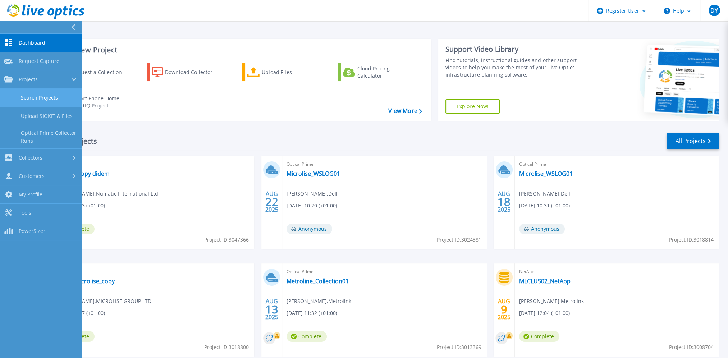
click at [58, 100] on link "Search Projects" at bounding box center [41, 98] width 82 height 18
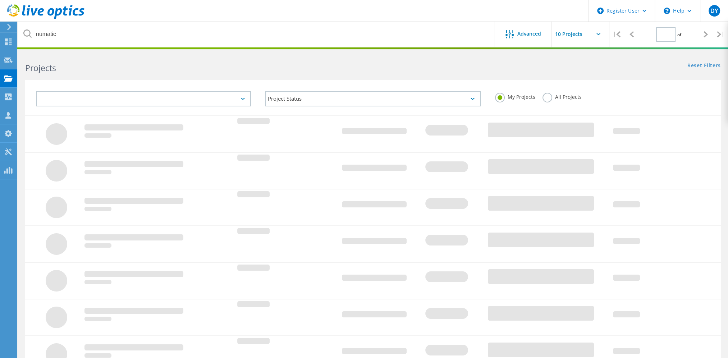
type input "1"
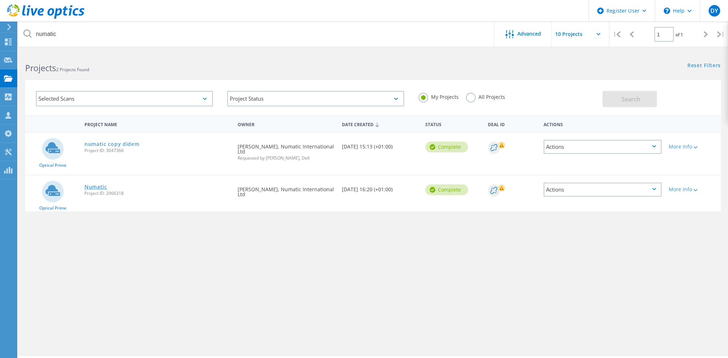
click at [97, 184] on link "Numatic" at bounding box center [95, 186] width 23 height 5
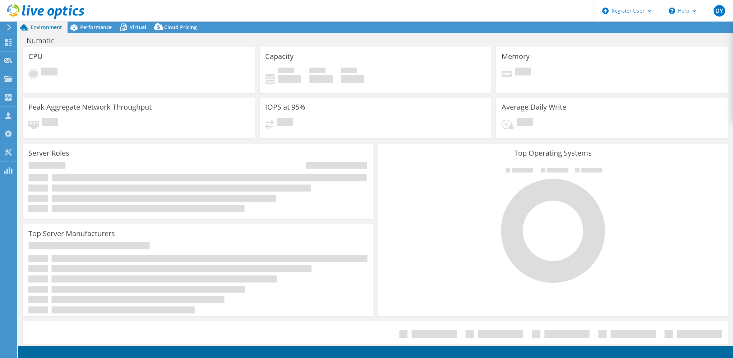
select select "EULondon"
select select "USD"
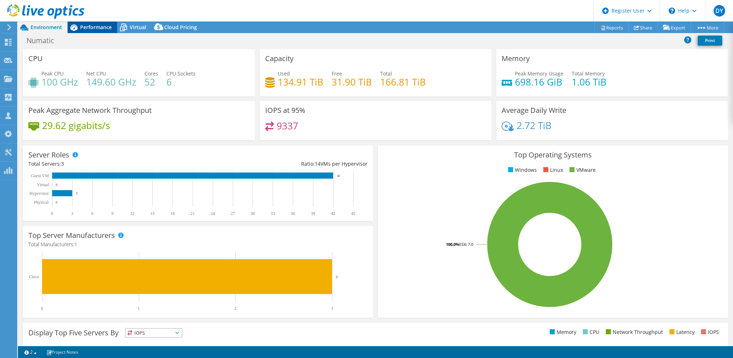
click at [88, 28] on span "Performance" at bounding box center [96, 27] width 32 height 7
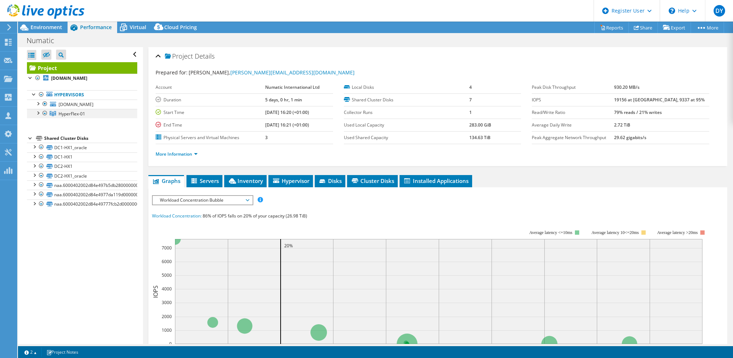
click at [39, 116] on div at bounding box center [37, 112] width 7 height 7
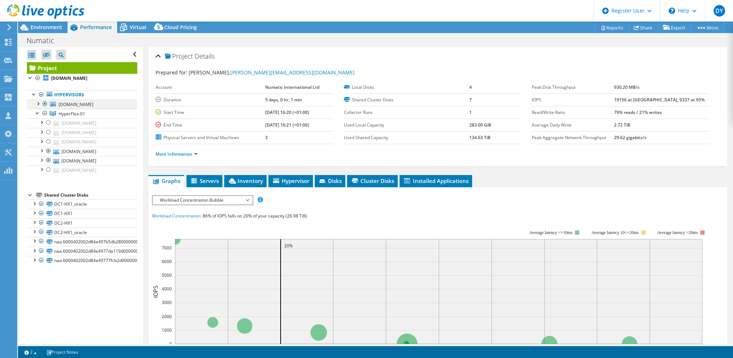
click at [40, 104] on div at bounding box center [37, 103] width 7 height 7
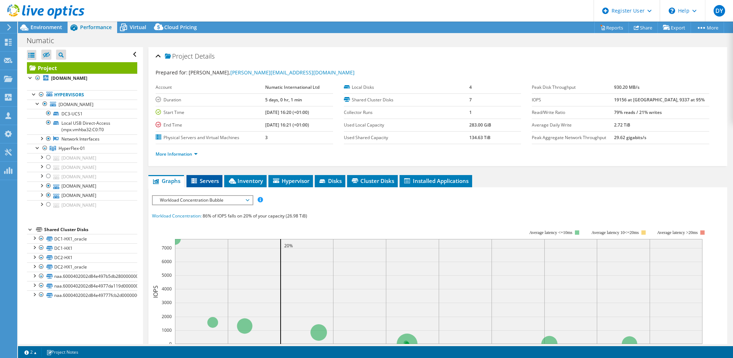
click at [212, 175] on li "Servers" at bounding box center [205, 181] width 36 height 12
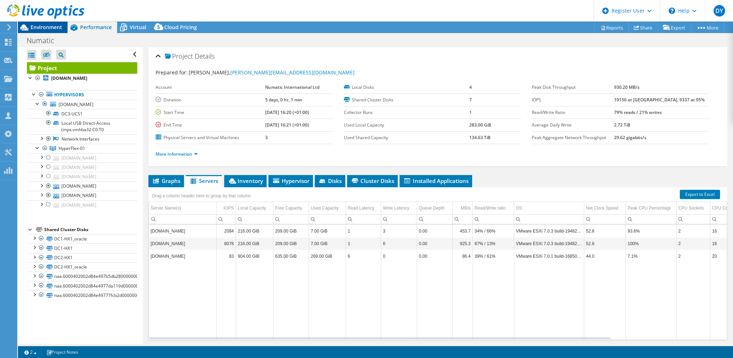
click at [53, 24] on span "Environment" at bounding box center [47, 27] width 32 height 7
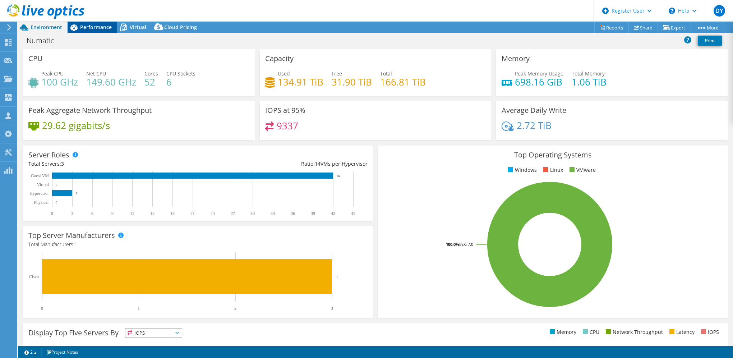
click at [85, 27] on span "Performance" at bounding box center [96, 27] width 32 height 7
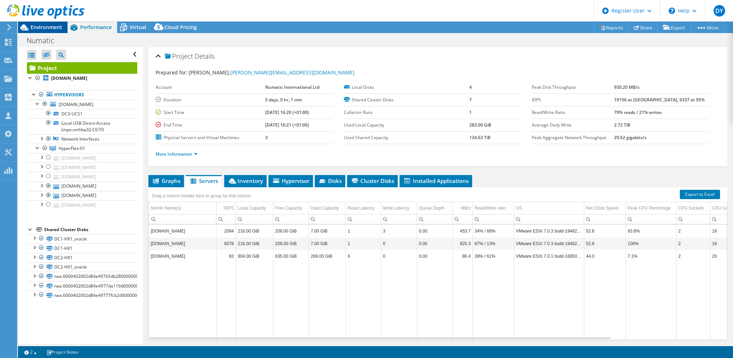
click at [49, 27] on span "Environment" at bounding box center [47, 27] width 32 height 7
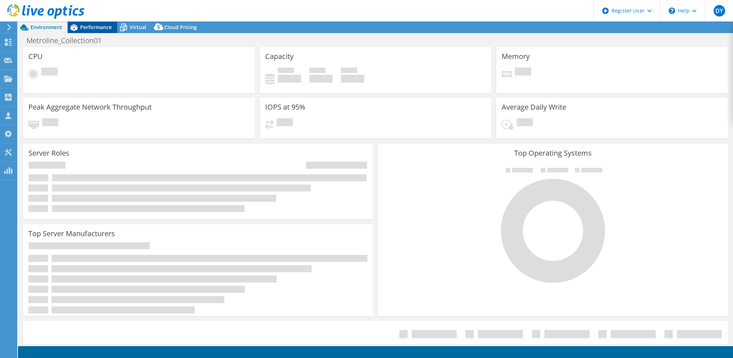
select select
click at [90, 25] on span "Performance" at bounding box center [96, 27] width 32 height 7
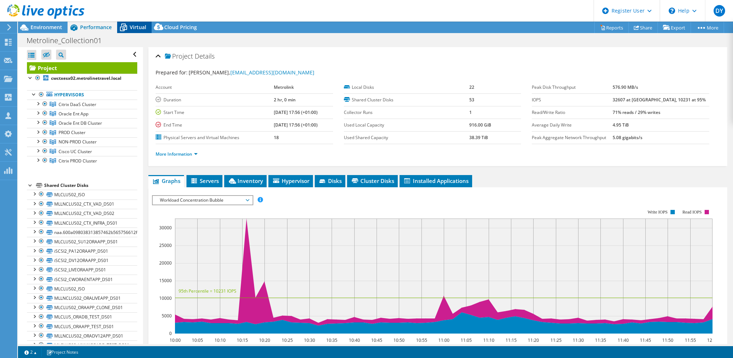
click at [134, 24] on span "Virtual" at bounding box center [138, 27] width 17 height 7
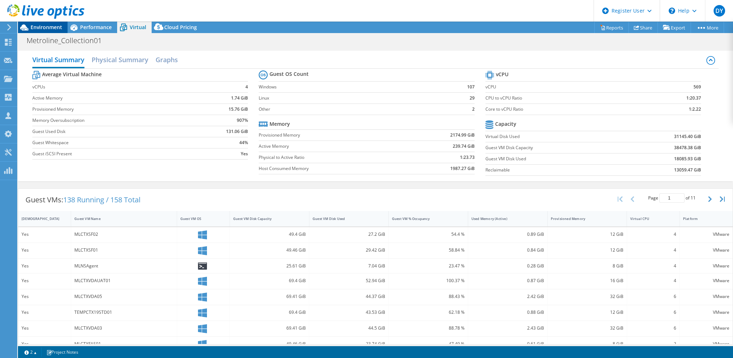
click at [49, 25] on span "Environment" at bounding box center [47, 27] width 32 height 7
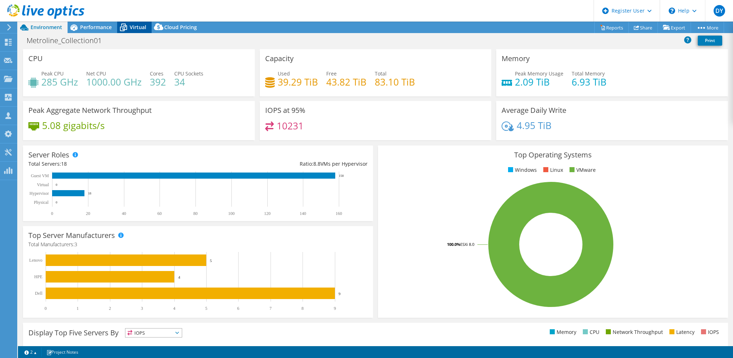
click at [138, 25] on span "Virtual" at bounding box center [138, 27] width 17 height 7
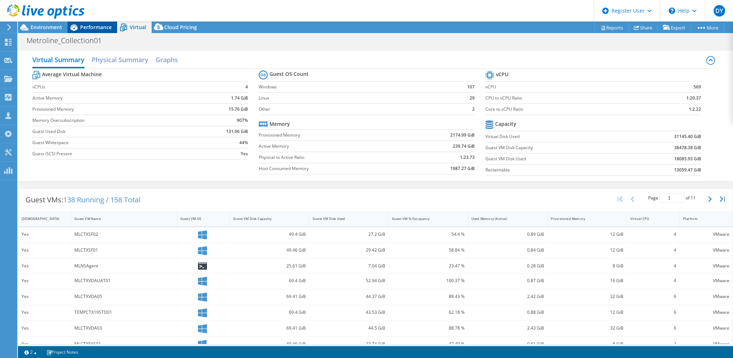
click at [98, 26] on span "Performance" at bounding box center [96, 27] width 32 height 7
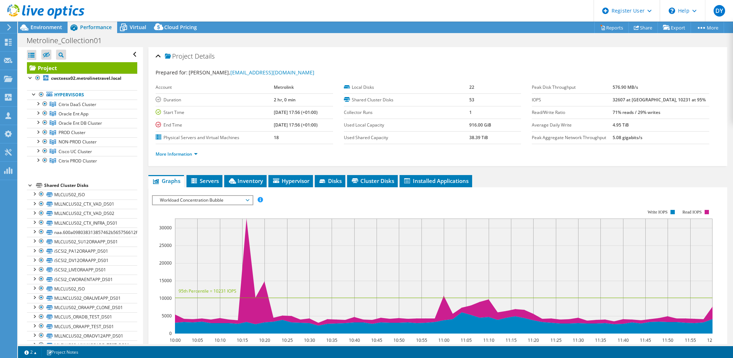
scroll to position [144, 0]
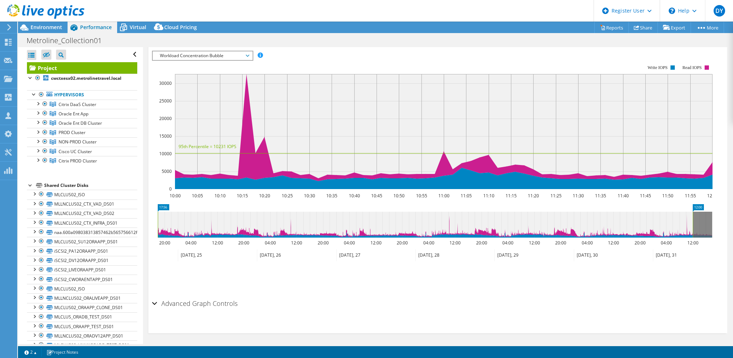
drag, startPoint x: 686, startPoint y: 222, endPoint x: 150, endPoint y: 240, distance: 535.8
click at [150, 240] on section "IOPS Disk Throughput IO Size Latency Queue Depth CPU Percentage Memory Page Fau…" at bounding box center [437, 188] width 579 height 290
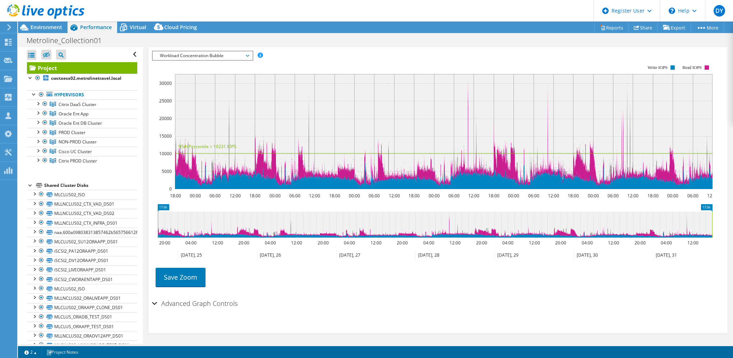
drag, startPoint x: 692, startPoint y: 217, endPoint x: 724, endPoint y: 215, distance: 31.3
click at [724, 215] on div "Project Details Prepared for: Dipesh Virchand, dvirchand@metroline.co.uk Accoun…" at bounding box center [438, 124] width 590 height 443
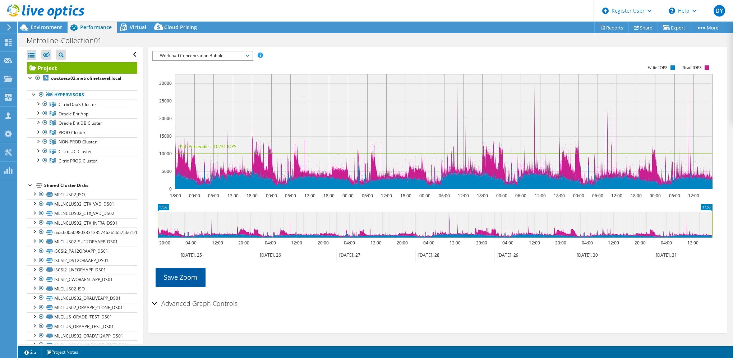
click at [181, 277] on link "Save Zoom" at bounding box center [181, 277] width 50 height 19
click at [193, 281] on link "Save Zoom" at bounding box center [181, 277] width 50 height 19
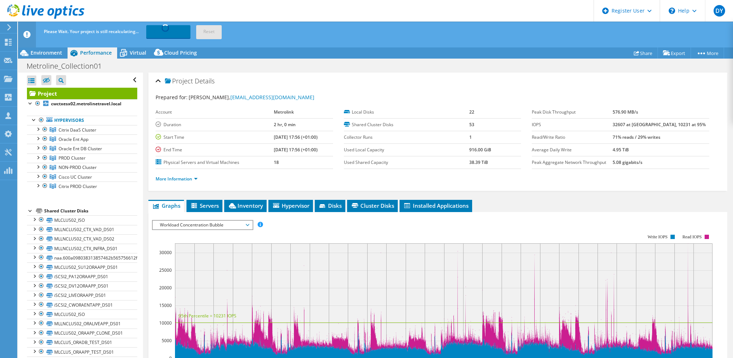
scroll to position [0, 0]
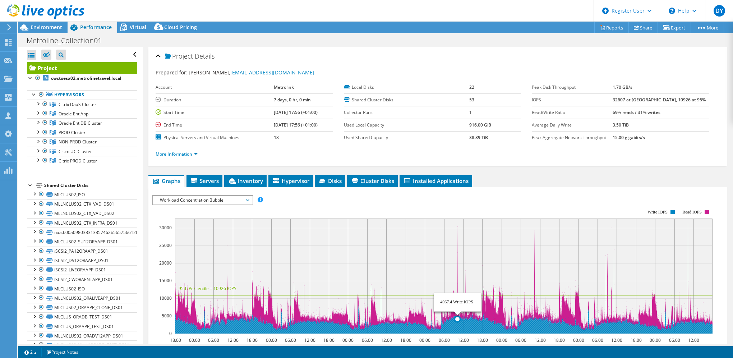
click at [458, 226] on rect at bounding box center [444, 276] width 538 height 115
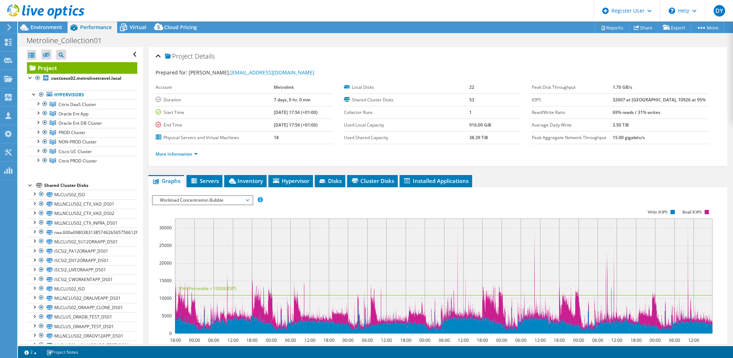
click at [689, 219] on rect at bounding box center [444, 276] width 538 height 115
click at [713, 283] on icon at bounding box center [443, 276] width 537 height 115
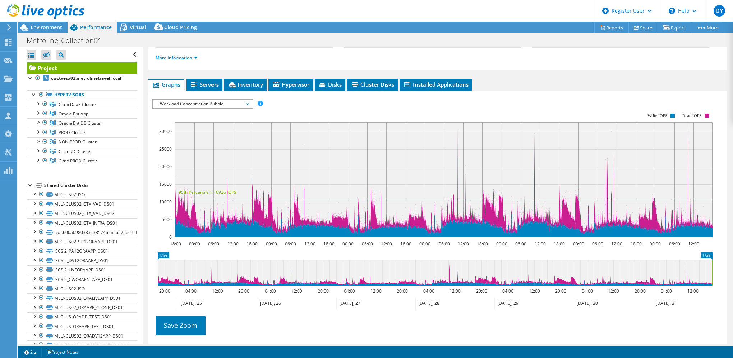
scroll to position [108, 0]
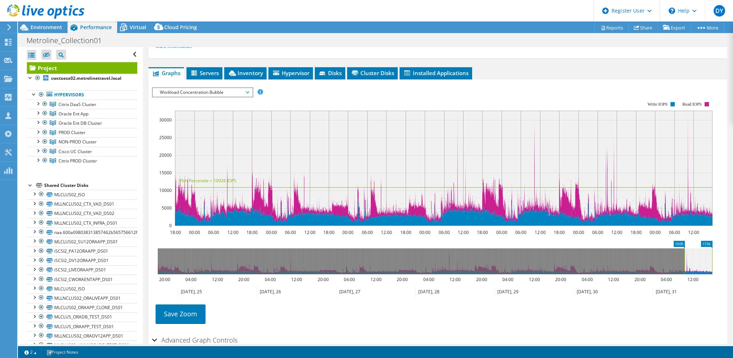
drag, startPoint x: 157, startPoint y: 263, endPoint x: 684, endPoint y: 309, distance: 528.9
click at [684, 309] on section "Workload Concentration: 18:00 00:00 06:00 12:00 18:00 00:00 06:00 12:00 18:00 0…" at bounding box center [438, 211] width 572 height 238
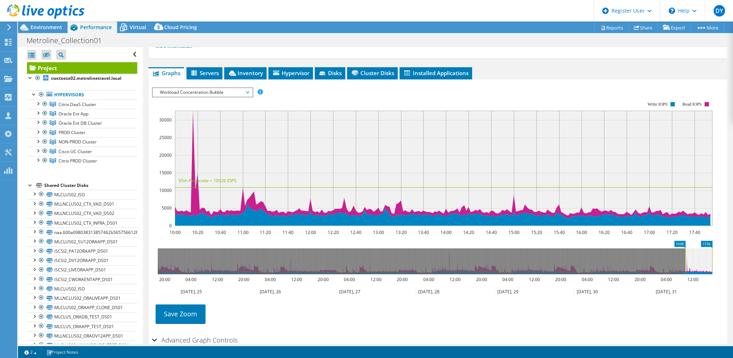
click at [686, 261] on rect at bounding box center [685, 261] width 3 height 26
drag, startPoint x: 712, startPoint y: 256, endPoint x: 690, endPoint y: 260, distance: 21.5
click at [690, 260] on rect at bounding box center [691, 261] width 3 height 26
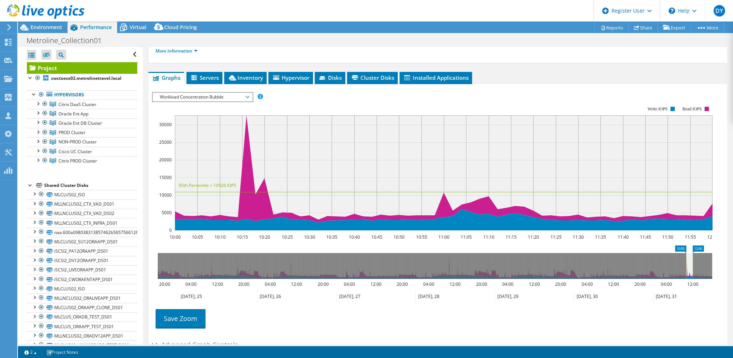
scroll to position [144, 0]
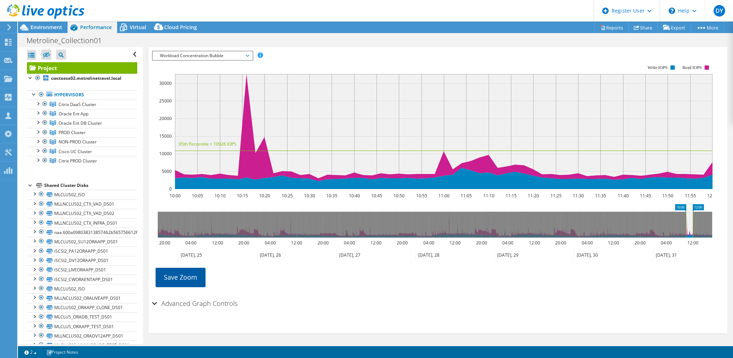
click at [178, 281] on link "Save Zoom" at bounding box center [181, 277] width 50 height 19
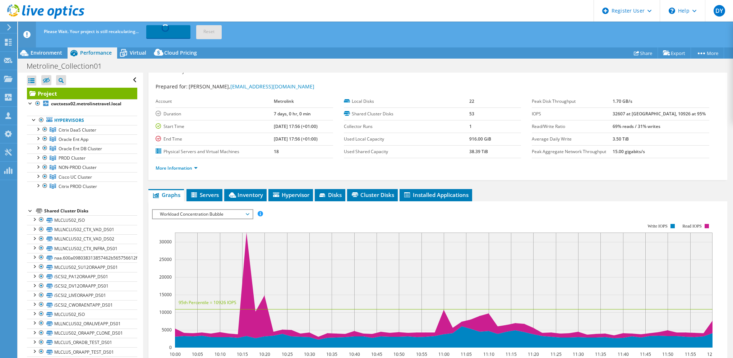
scroll to position [1, 0]
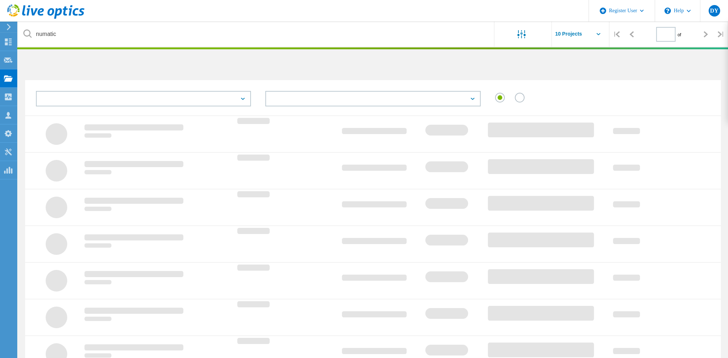
type input "1"
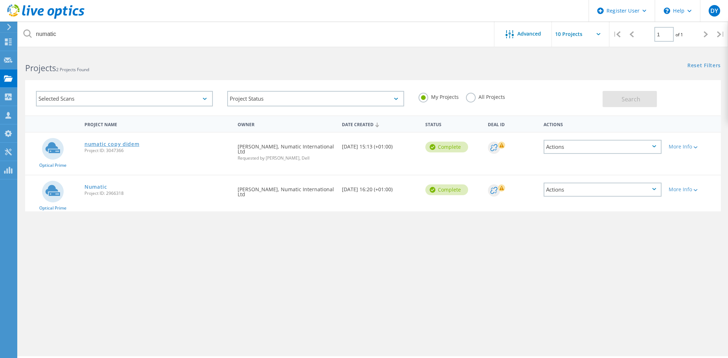
click at [122, 142] on link "numatic copy didem" at bounding box center [111, 144] width 55 height 5
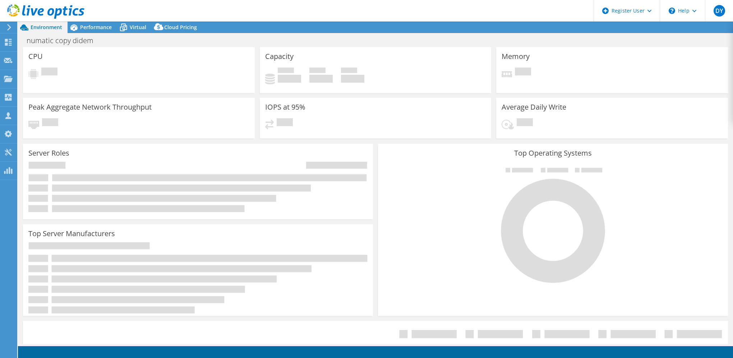
select select "USD"
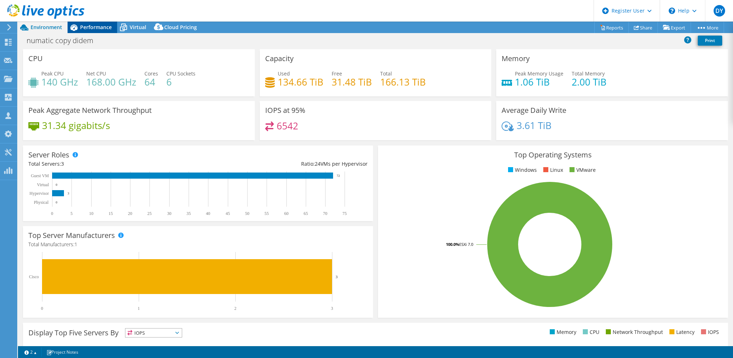
click at [92, 29] on span "Performance" at bounding box center [96, 27] width 32 height 7
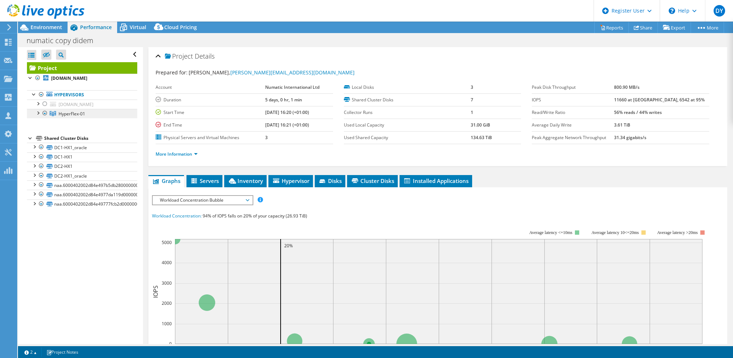
click at [38, 118] on link "HyperFlex-01" at bounding box center [82, 113] width 110 height 9
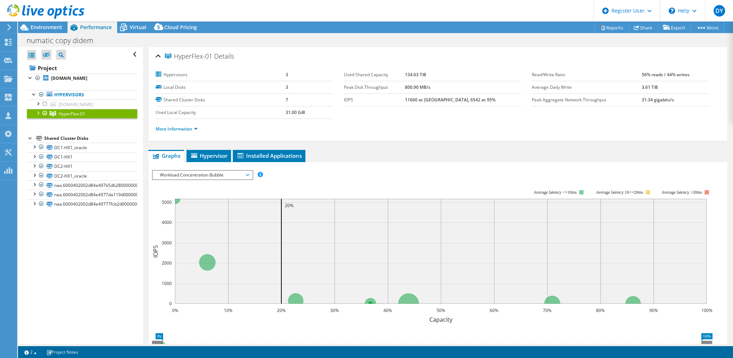
click at [38, 116] on div at bounding box center [37, 112] width 7 height 7
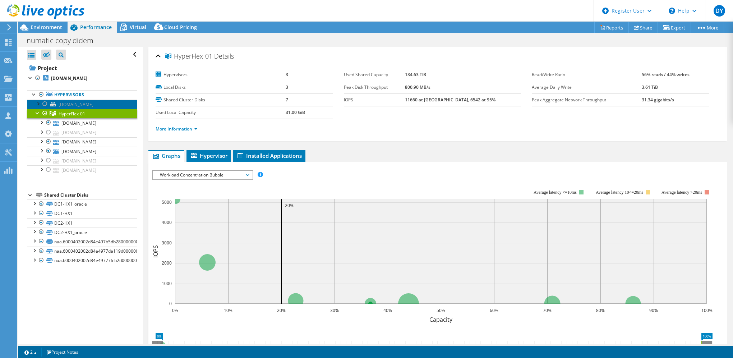
click at [69, 107] on span "ukpd-esx-dc301.ad.numatic.co.uk" at bounding box center [76, 104] width 35 height 6
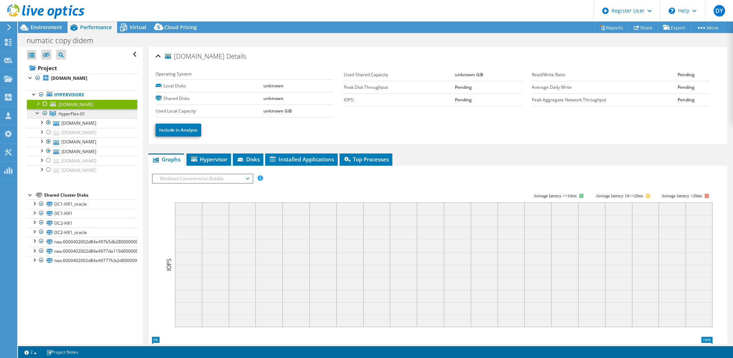
click at [81, 117] on span "HyperFlex-01" at bounding box center [72, 114] width 27 height 6
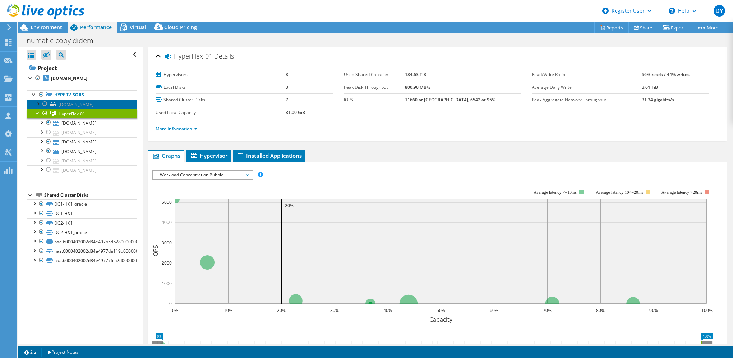
click at [72, 107] on span "ukpd-esx-dc301.ad.numatic.co.uk" at bounding box center [76, 104] width 35 height 6
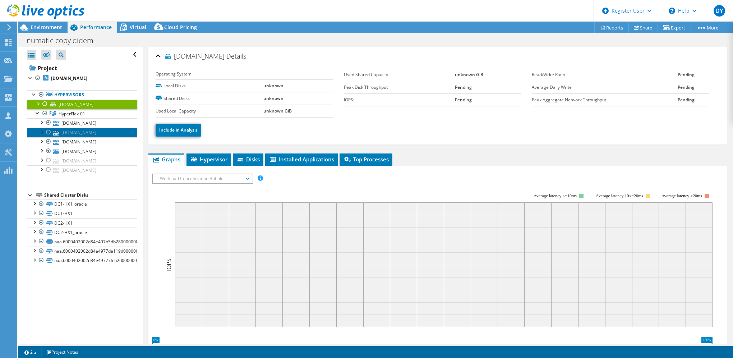
click at [80, 137] on link "ukpd-esx-dc101.ad.numatic.co.uk" at bounding box center [82, 132] width 110 height 9
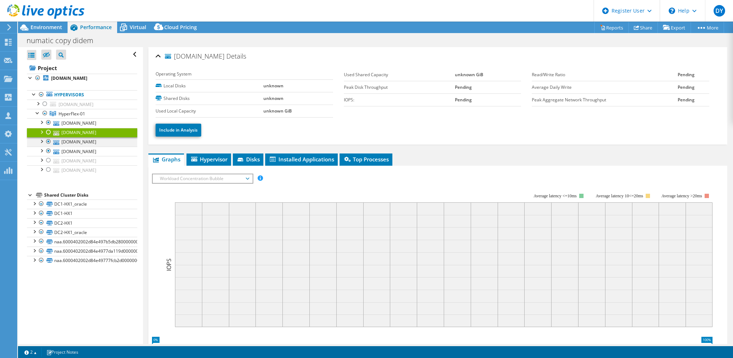
click at [42, 144] on div at bounding box center [41, 140] width 7 height 7
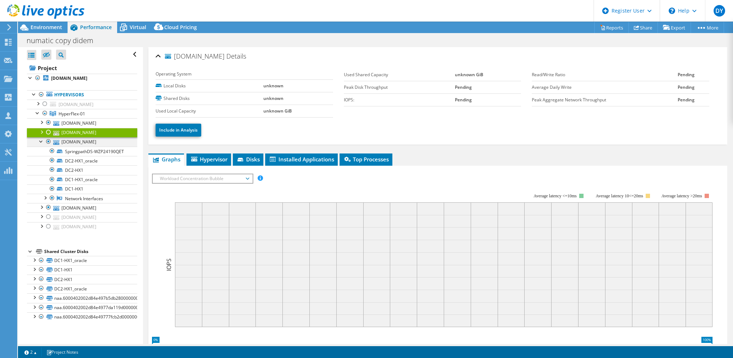
click at [48, 146] on div at bounding box center [48, 141] width 7 height 9
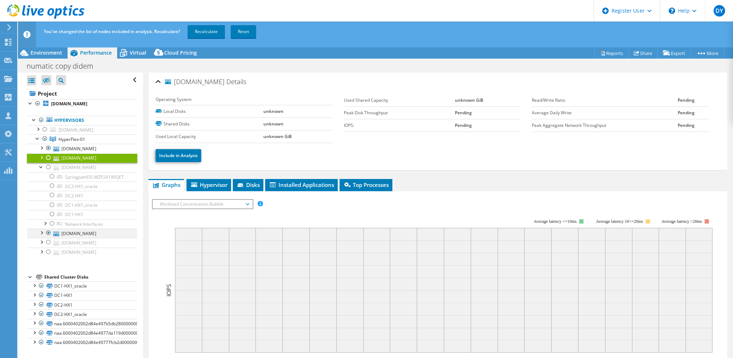
click at [46, 237] on div at bounding box center [48, 233] width 7 height 9
click at [43, 128] on div at bounding box center [44, 129] width 7 height 9
click at [202, 28] on link "Recalculate" at bounding box center [206, 31] width 37 height 13
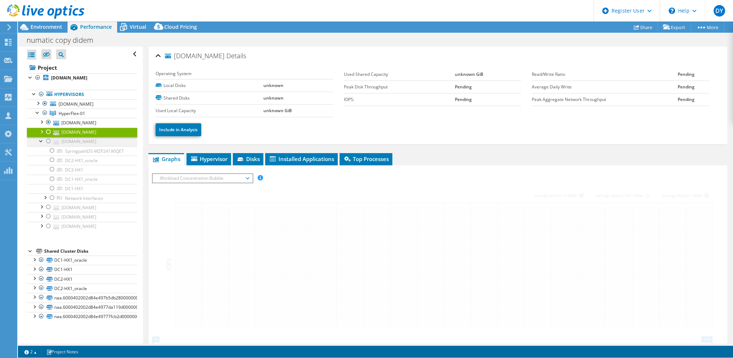
click at [39, 144] on div at bounding box center [41, 140] width 7 height 7
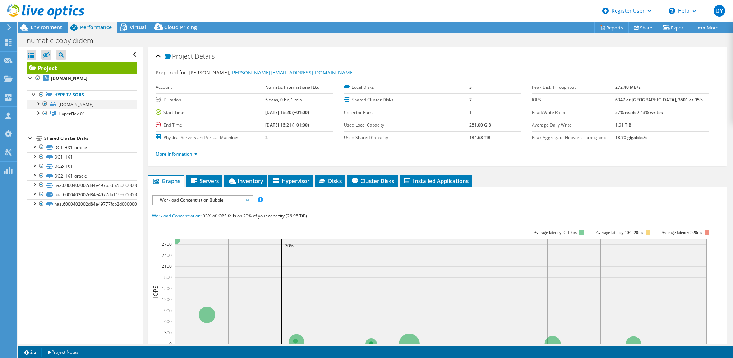
click at [38, 103] on div at bounding box center [37, 103] width 7 height 7
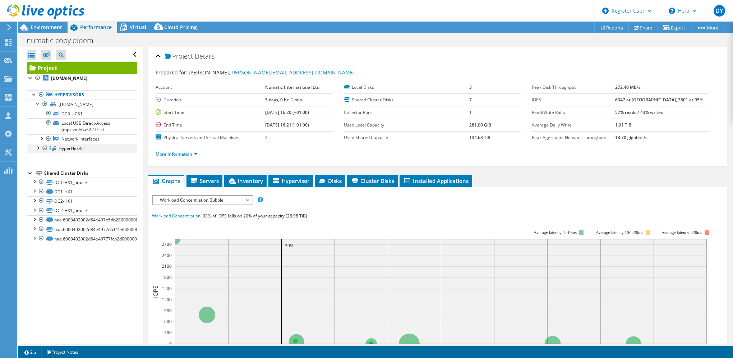
click at [38, 151] on div at bounding box center [37, 147] width 7 height 7
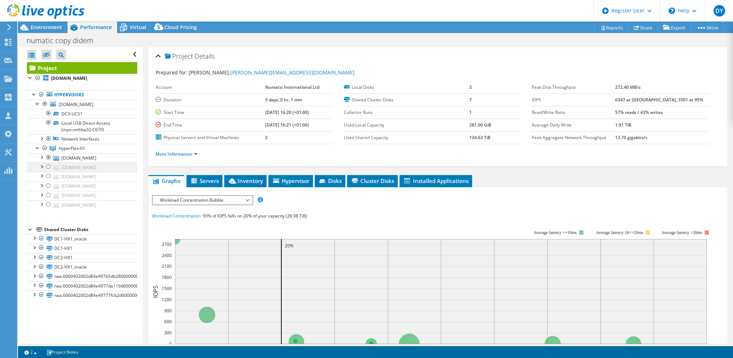
click at [43, 170] on div at bounding box center [41, 165] width 7 height 7
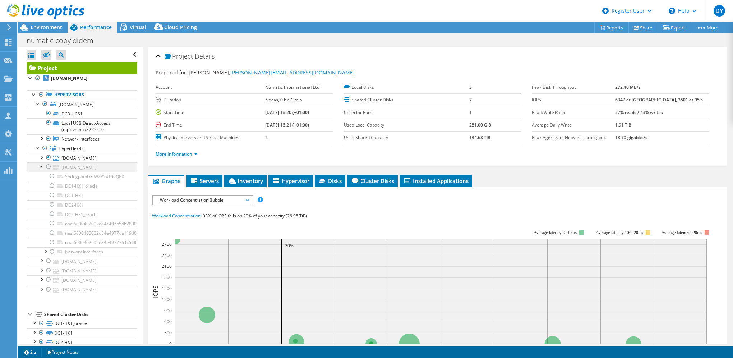
click at [47, 171] on div at bounding box center [48, 166] width 7 height 9
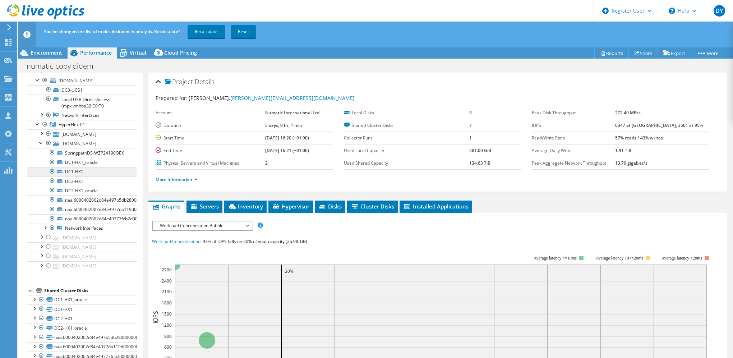
scroll to position [36, 0]
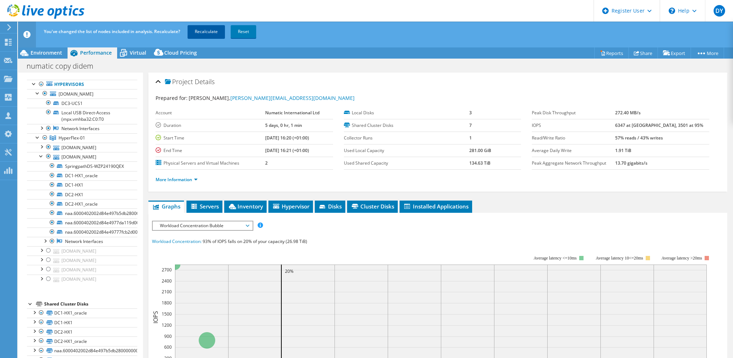
click at [199, 28] on link "Recalculate" at bounding box center [206, 31] width 37 height 13
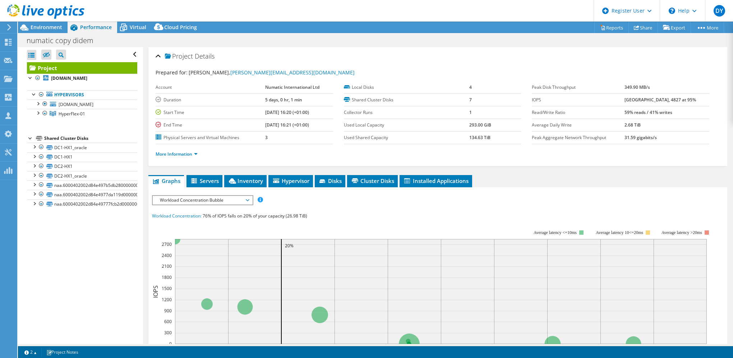
scroll to position [0, 0]
click at [37, 116] on div at bounding box center [37, 112] width 7 height 7
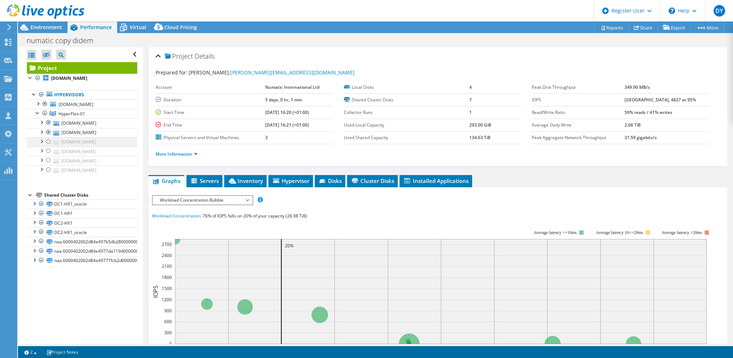
click at [46, 146] on div at bounding box center [48, 141] width 7 height 9
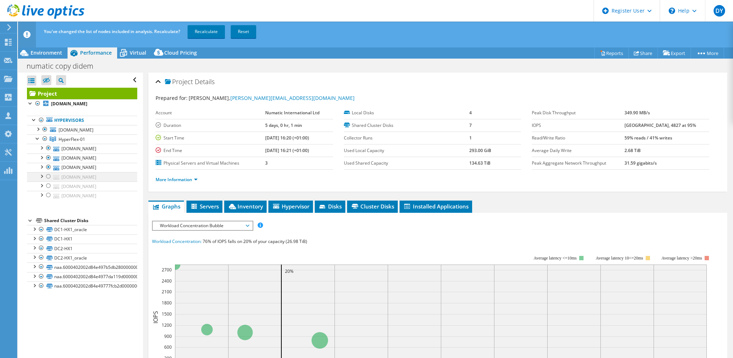
click at [49, 181] on div at bounding box center [48, 176] width 7 height 9
click at [46, 190] on div at bounding box center [48, 186] width 7 height 9
click at [47, 199] on div at bounding box center [48, 195] width 7 height 9
click at [46, 50] on span "Environment" at bounding box center [47, 52] width 32 height 7
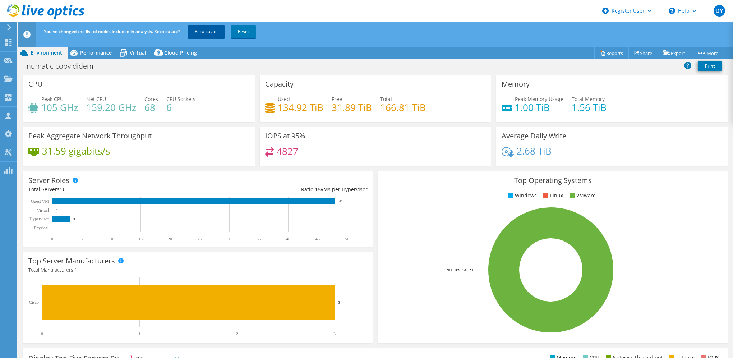
click at [201, 32] on link "Recalculate" at bounding box center [206, 31] width 37 height 13
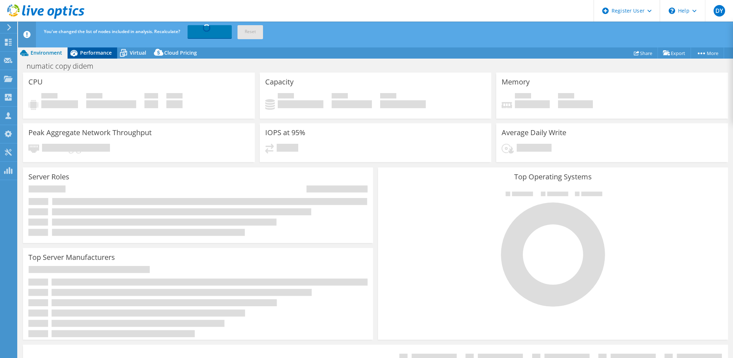
click at [92, 50] on span "Performance" at bounding box center [96, 52] width 32 height 7
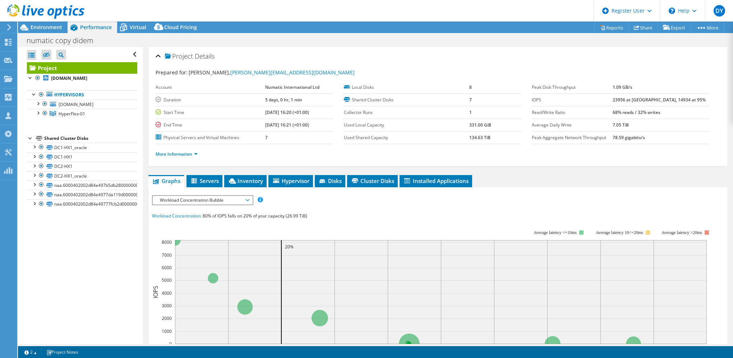
click at [41, 23] on div at bounding box center [42, 12] width 84 height 24
click at [45, 32] on div "Environment" at bounding box center [43, 28] width 50 height 12
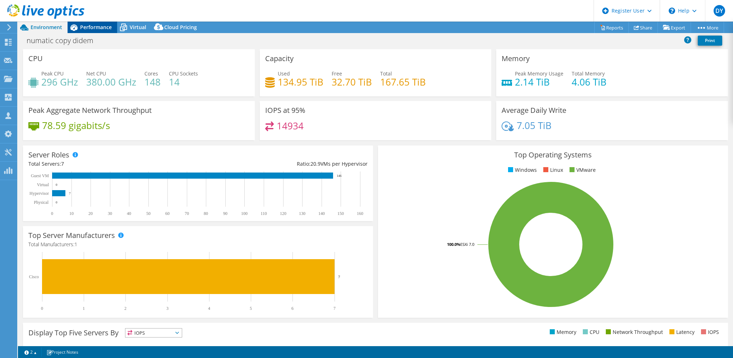
click at [97, 26] on span "Performance" at bounding box center [96, 27] width 32 height 7
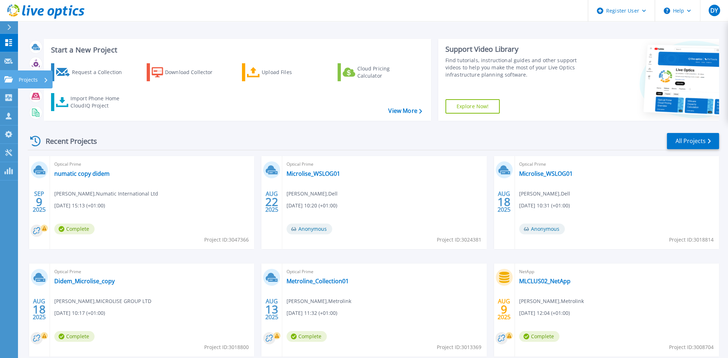
click at [32, 78] on p "Projects" at bounding box center [28, 79] width 19 height 19
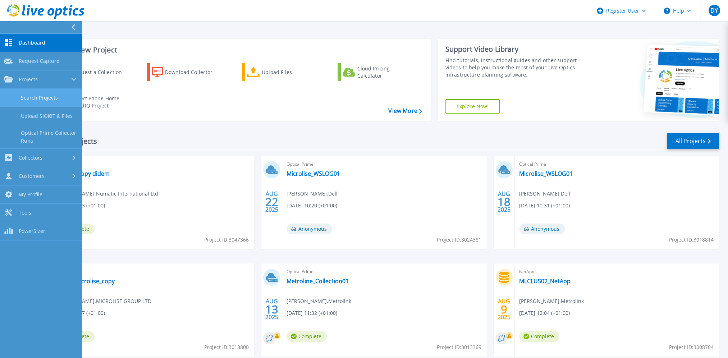
click at [51, 96] on link "Search Projects" at bounding box center [41, 98] width 82 height 18
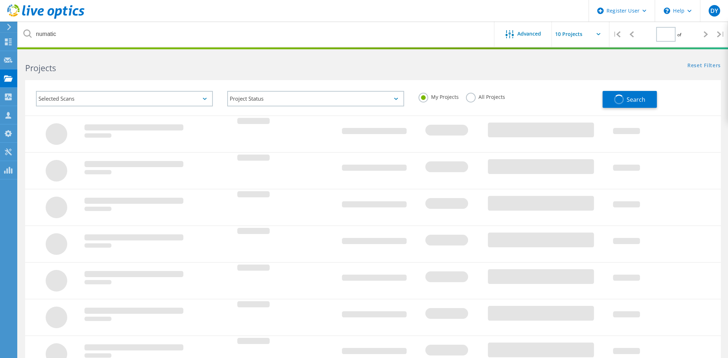
type input "1"
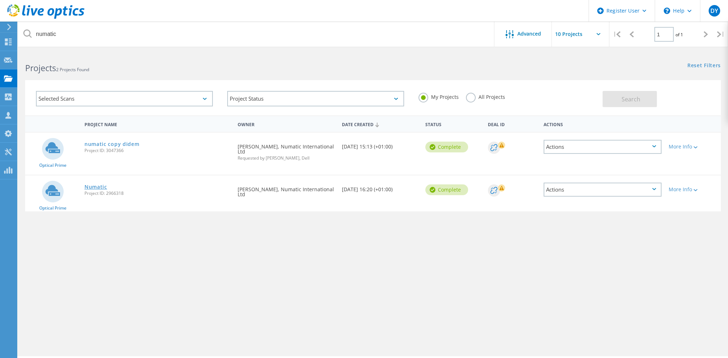
click at [101, 185] on link "Numatic" at bounding box center [95, 186] width 23 height 5
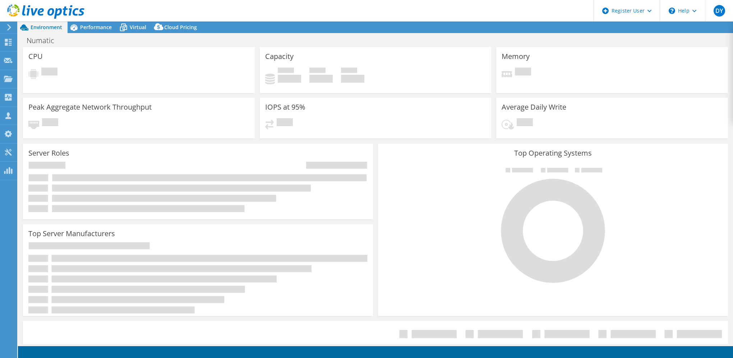
select select "EULondon"
select select "USD"
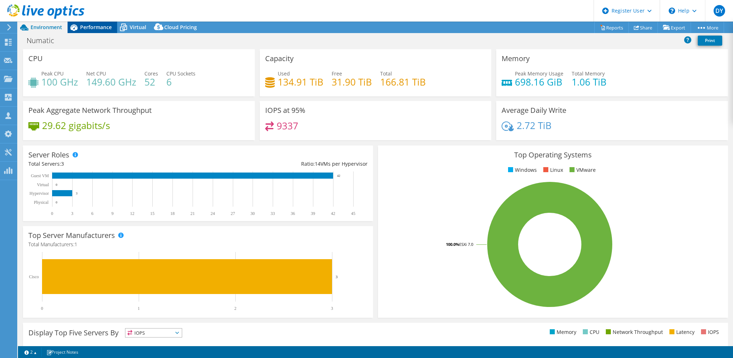
click at [88, 26] on span "Performance" at bounding box center [96, 27] width 32 height 7
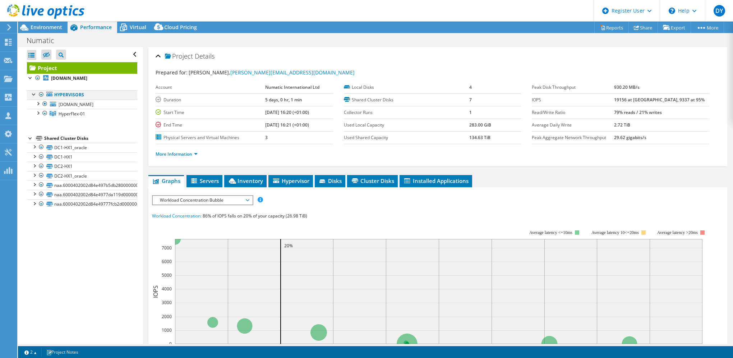
click at [32, 96] on div at bounding box center [34, 93] width 7 height 7
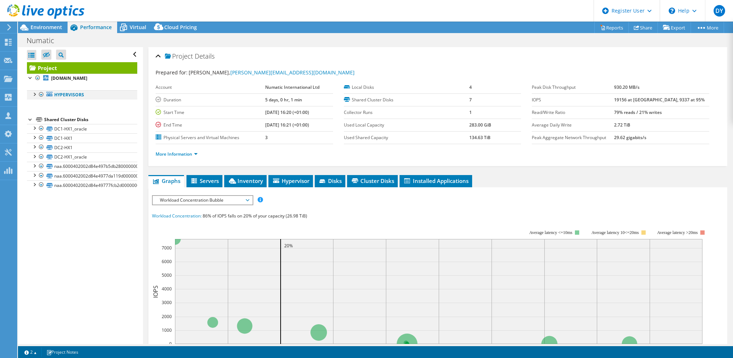
click at [32, 96] on div at bounding box center [34, 93] width 7 height 7
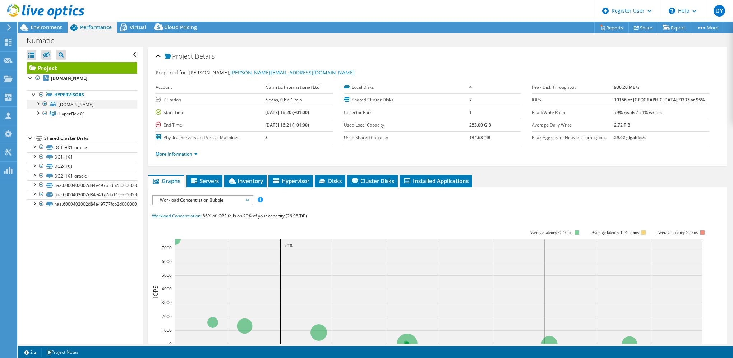
click at [39, 105] on div at bounding box center [37, 103] width 7 height 7
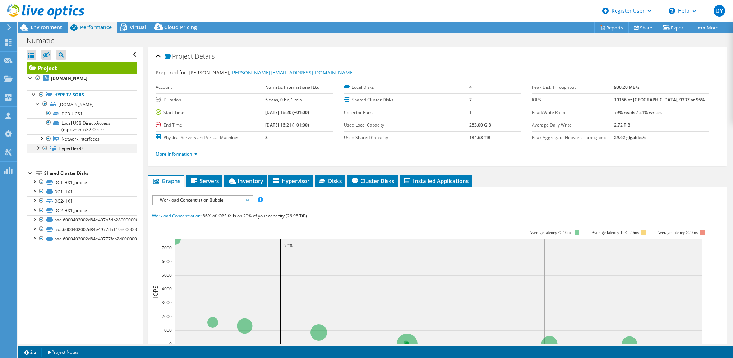
click at [39, 151] on div at bounding box center [37, 147] width 7 height 7
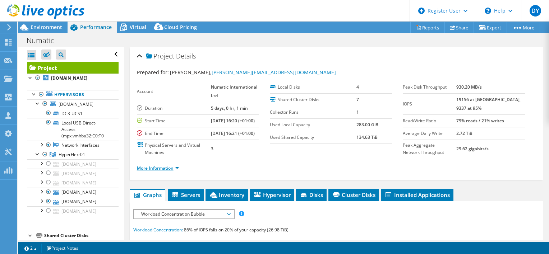
click at [176, 171] on link "More Information" at bounding box center [158, 168] width 42 height 6
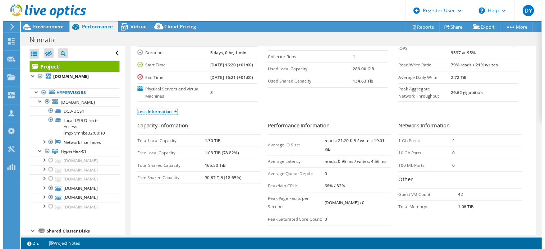
scroll to position [72, 0]
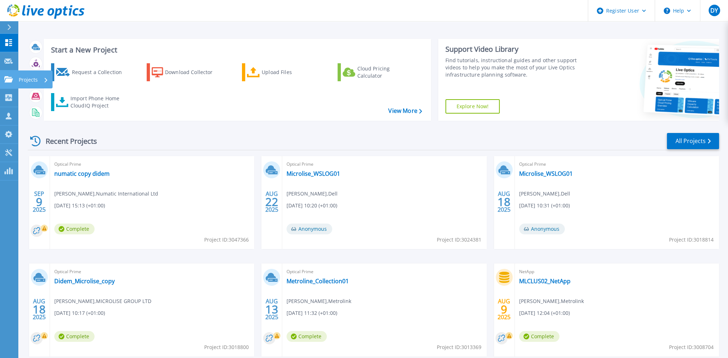
click at [41, 79] on div "Projects" at bounding box center [33, 79] width 29 height 19
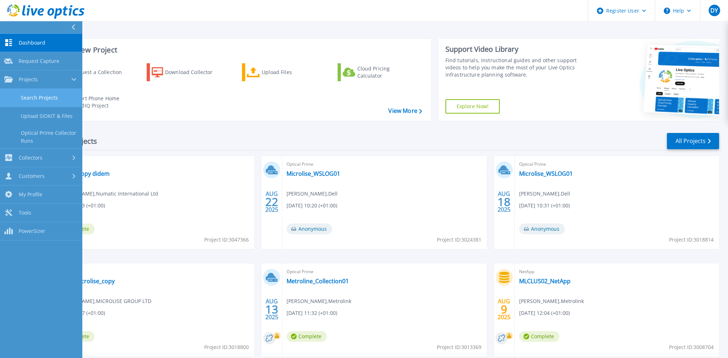
click at [42, 96] on link "Search Projects" at bounding box center [41, 98] width 82 height 18
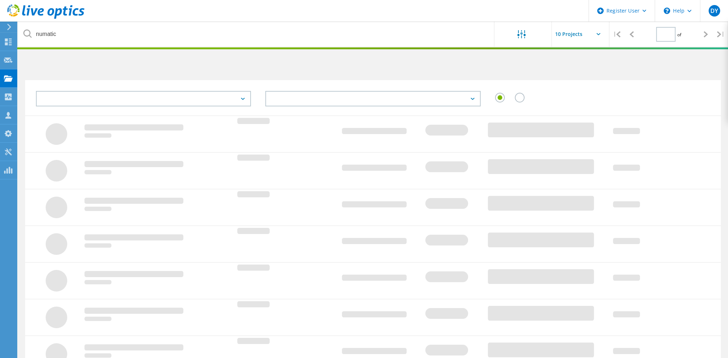
type input "1"
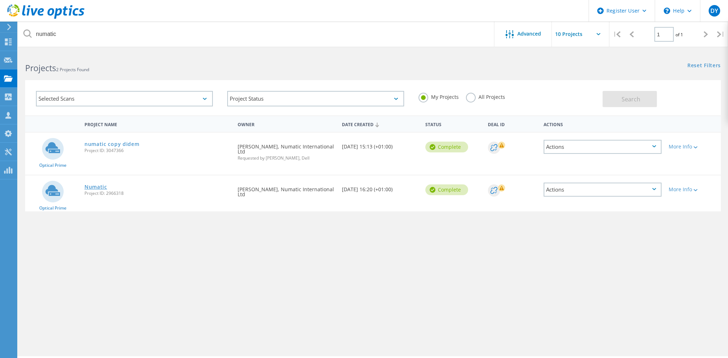
click at [94, 187] on link "Numatic" at bounding box center [95, 186] width 23 height 5
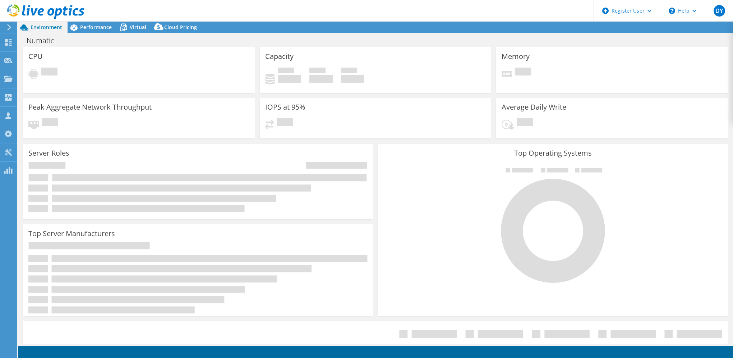
select select "USD"
select select "EULondon"
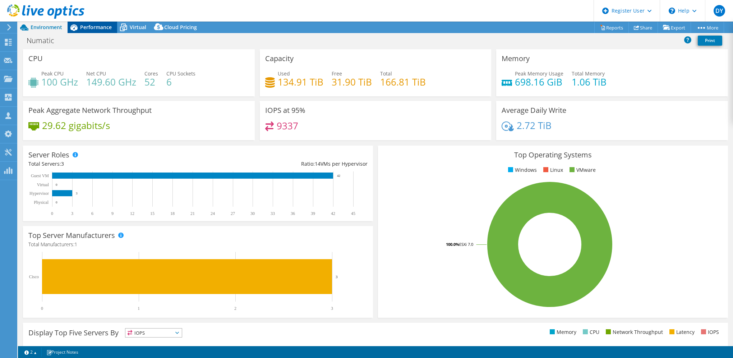
click at [97, 28] on span "Performance" at bounding box center [96, 27] width 32 height 7
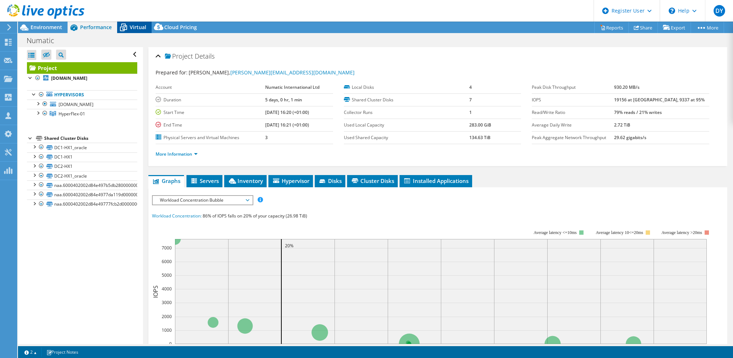
click at [138, 29] on span "Virtual" at bounding box center [138, 27] width 17 height 7
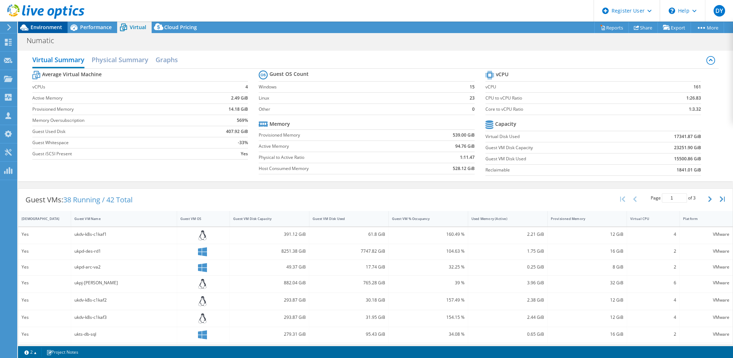
click at [48, 26] on span "Environment" at bounding box center [47, 27] width 32 height 7
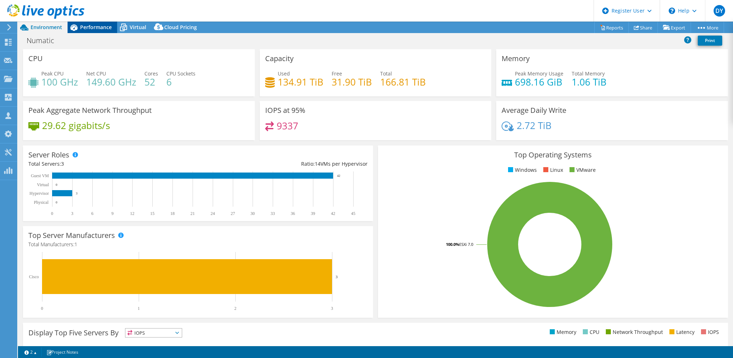
click at [85, 28] on span "Performance" at bounding box center [96, 27] width 32 height 7
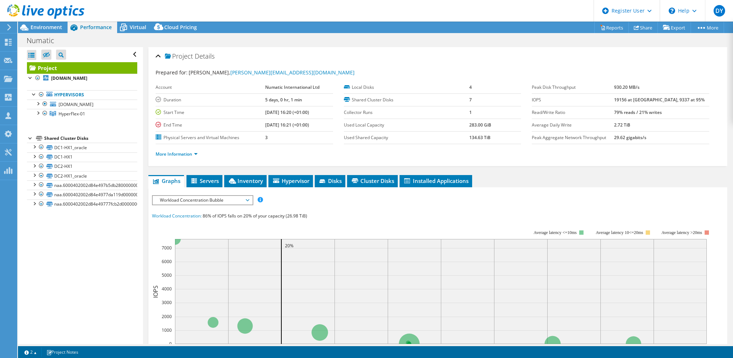
click at [203, 200] on span "Workload Concentration Bubble" at bounding box center [202, 200] width 92 height 9
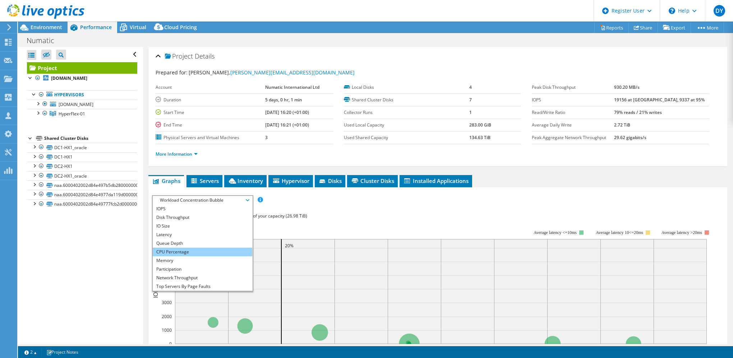
click at [189, 249] on li "CPU Percentage" at bounding box center [203, 252] width 100 height 9
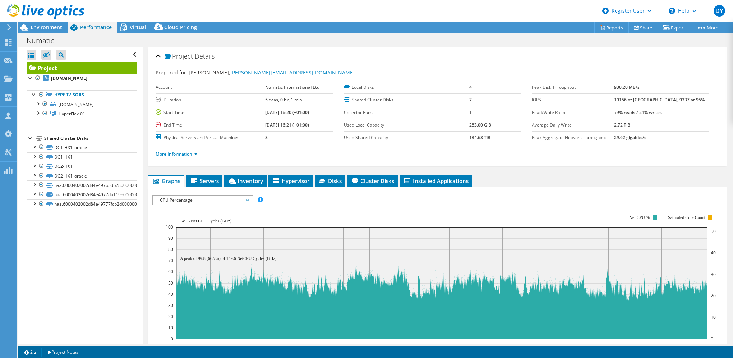
click at [194, 197] on span "CPU Percentage" at bounding box center [202, 200] width 92 height 9
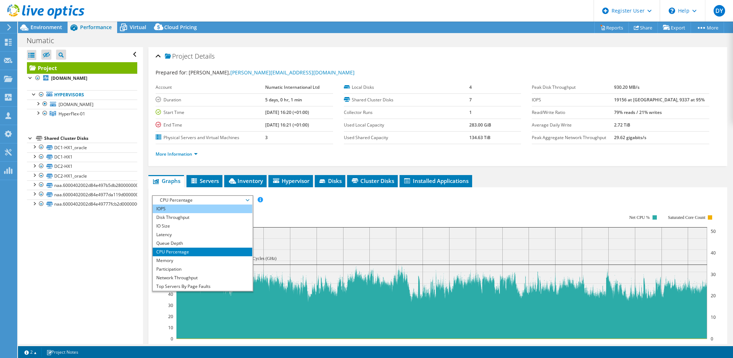
click at [183, 205] on li "IOPS" at bounding box center [203, 209] width 100 height 9
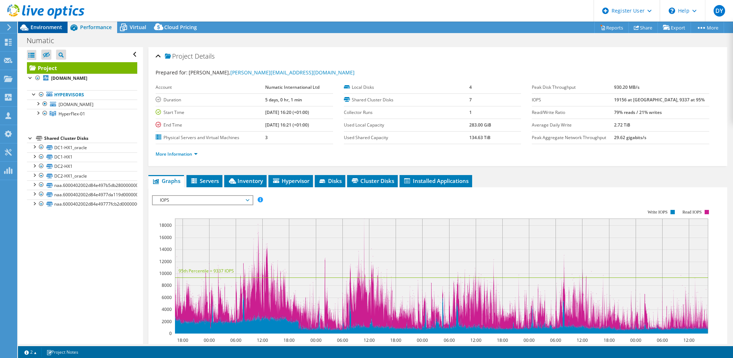
click at [46, 26] on span "Environment" at bounding box center [47, 27] width 32 height 7
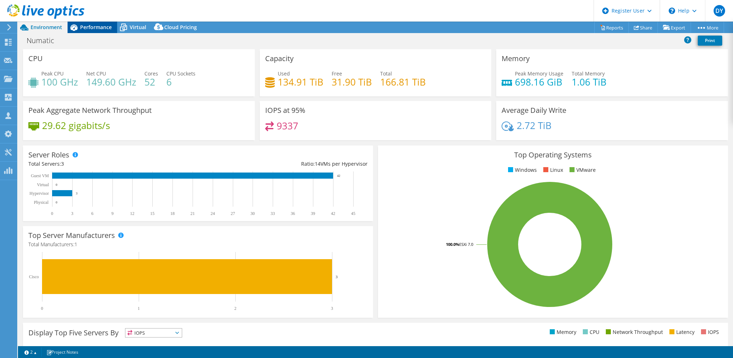
click at [90, 28] on span "Performance" at bounding box center [96, 27] width 32 height 7
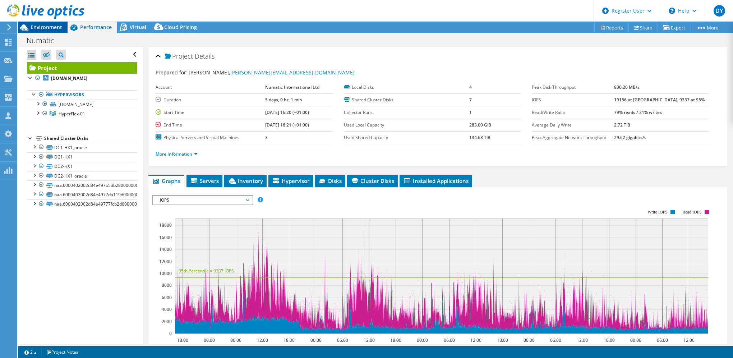
click at [41, 27] on span "Environment" at bounding box center [47, 27] width 32 height 7
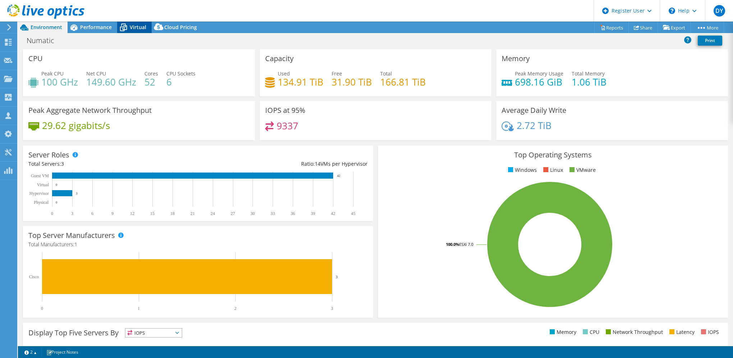
click at [134, 26] on span "Virtual" at bounding box center [138, 27] width 17 height 7
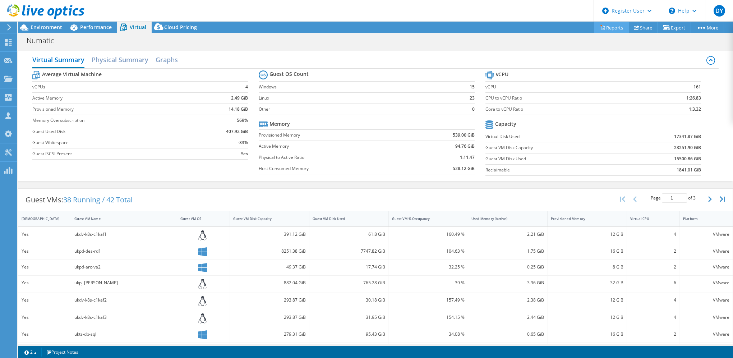
click at [610, 28] on link "Reports" at bounding box center [611, 27] width 35 height 11
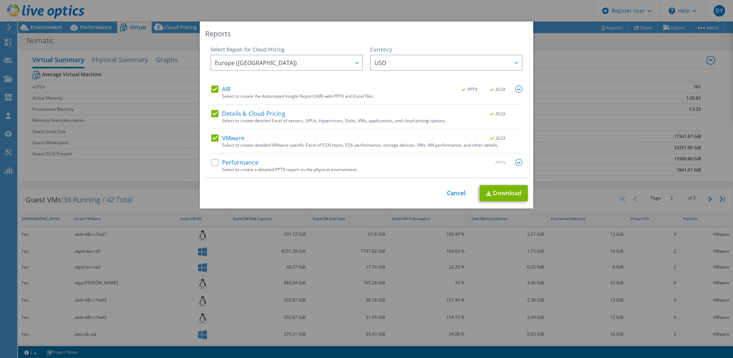
click at [598, 59] on div "Reports Select Region for Cloud Pricing Asia Pacific (Hong Kong) Asia Pacific (…" at bounding box center [366, 179] width 733 height 315
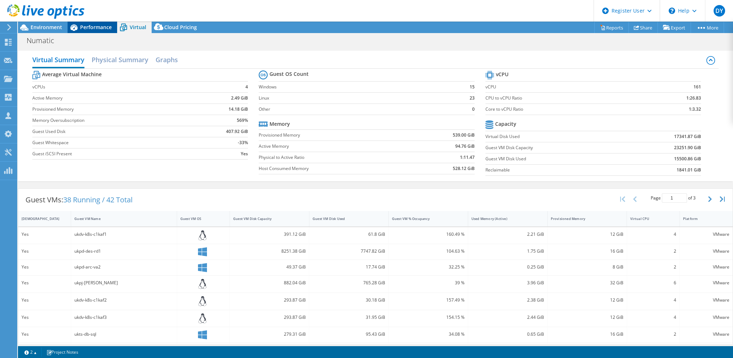
click at [82, 26] on span "Performance" at bounding box center [96, 27] width 32 height 7
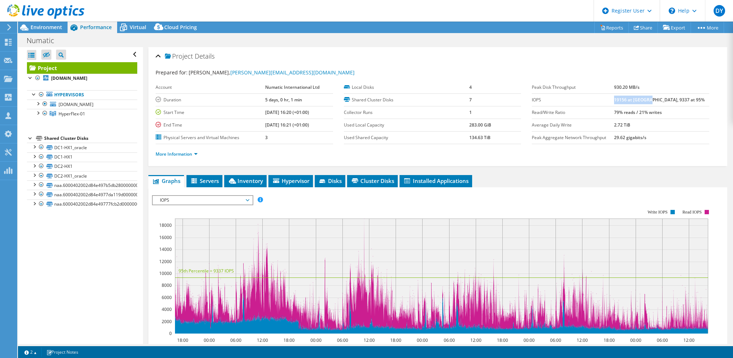
drag, startPoint x: 630, startPoint y: 98, endPoint x: 664, endPoint y: 100, distance: 34.2
click at [664, 100] on b "19156 at Peak, 9337 at 95%" at bounding box center [659, 100] width 91 height 6
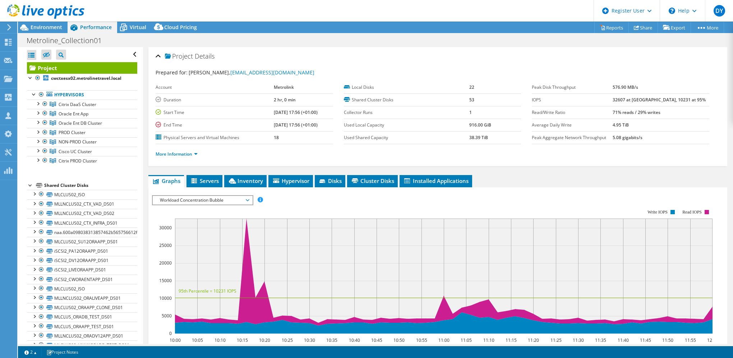
select select "USD"
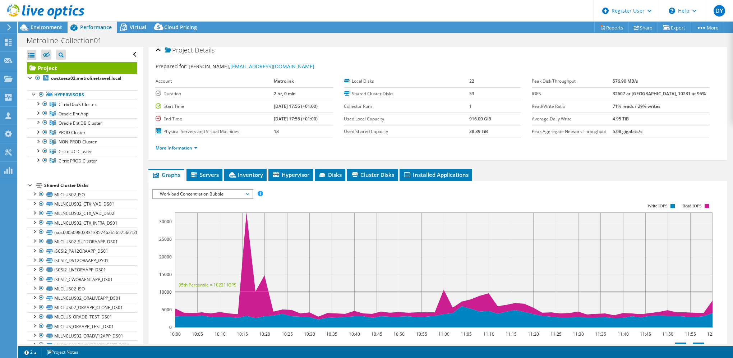
scroll to position [1, 0]
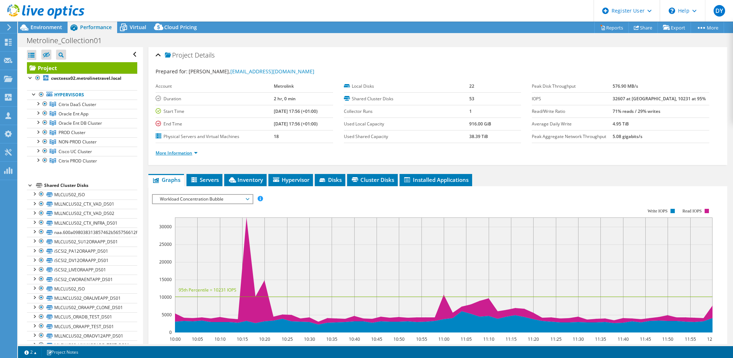
click at [194, 150] on link "More Information" at bounding box center [177, 153] width 42 height 6
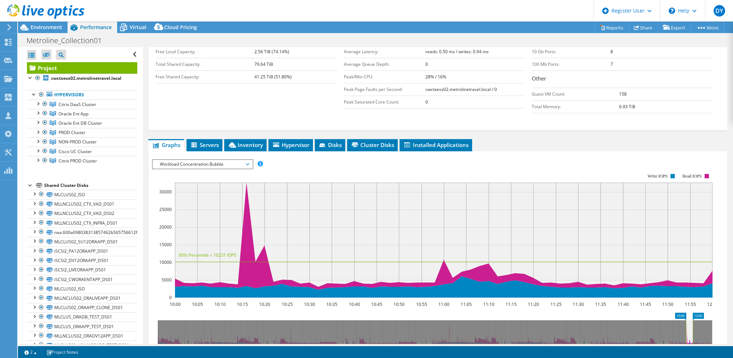
scroll to position [253, 0]
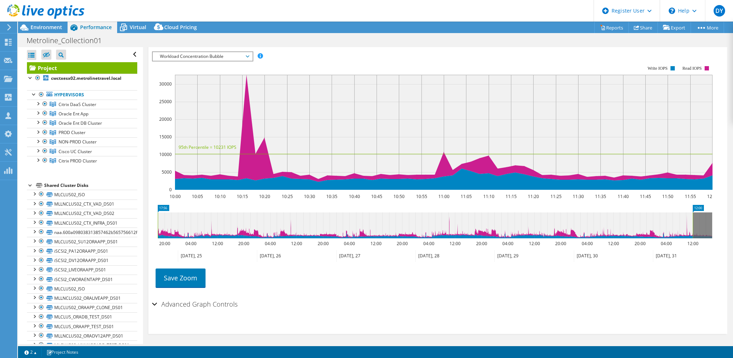
drag, startPoint x: 686, startPoint y: 217, endPoint x: -69, endPoint y: 220, distance: 755.2
click at [0, 220] on html "DY Dell User Didem Yildiz [EMAIL_ADDRESS][DOMAIN_NAME] Dell My Profile Log Out …" at bounding box center [366, 179] width 733 height 358
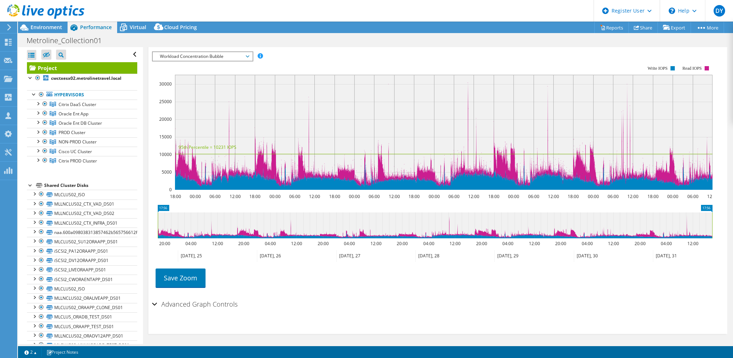
drag, startPoint x: 693, startPoint y: 219, endPoint x: 757, endPoint y: 220, distance: 63.6
click at [733, 220] on html "DY Dell User Didem Yildiz [EMAIL_ADDRESS][DOMAIN_NAME] Dell My Profile Log Out …" at bounding box center [366, 179] width 733 height 358
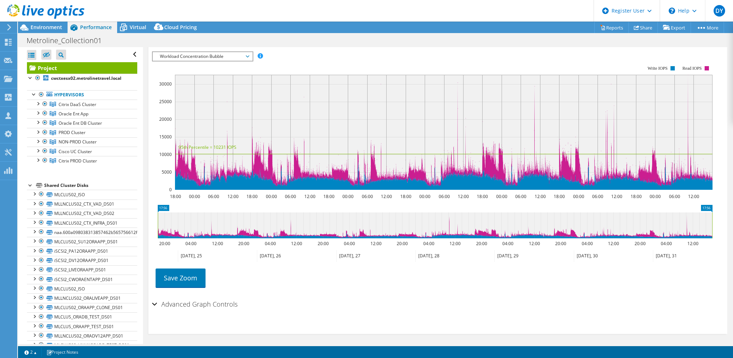
click at [631, 305] on div "Advanced Graph Controls" at bounding box center [438, 304] width 572 height 15
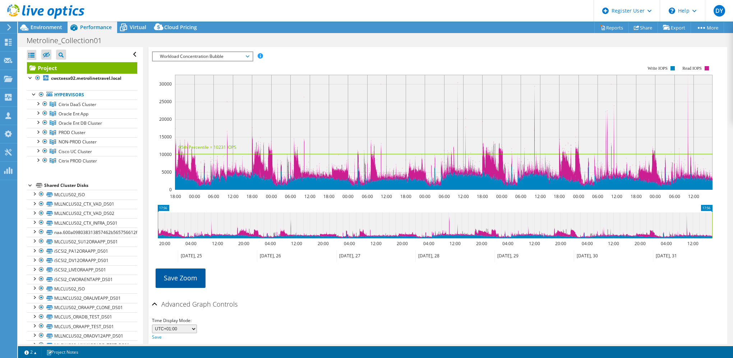
click at [180, 280] on link "Save Zoom" at bounding box center [181, 277] width 50 height 19
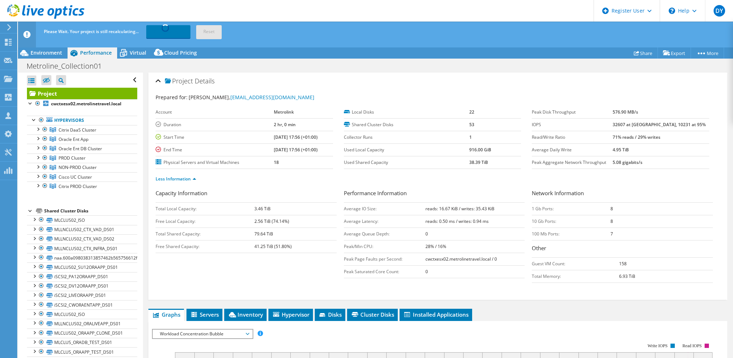
scroll to position [0, 0]
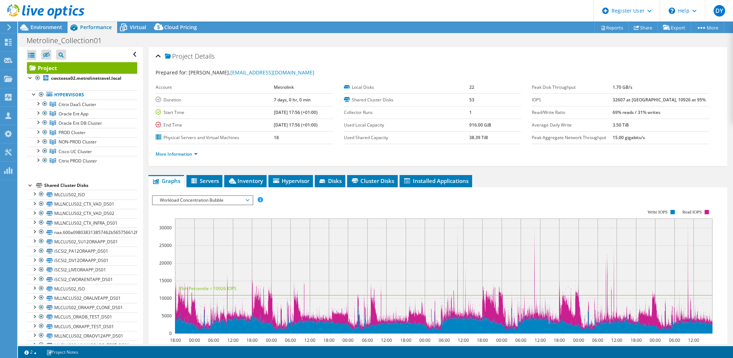
click at [214, 197] on span "Workload Concentration Bubble" at bounding box center [202, 200] width 92 height 9
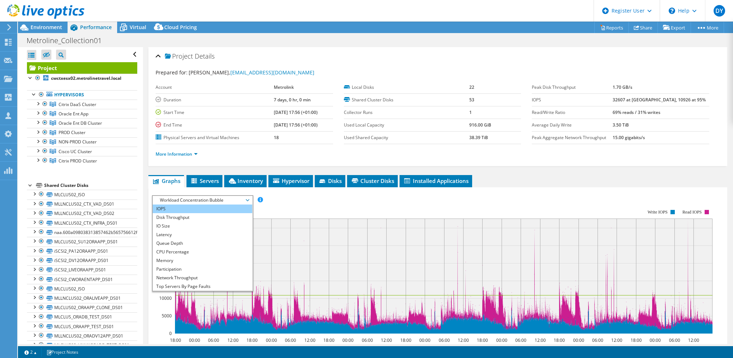
click at [184, 208] on li "IOPS" at bounding box center [203, 209] width 100 height 9
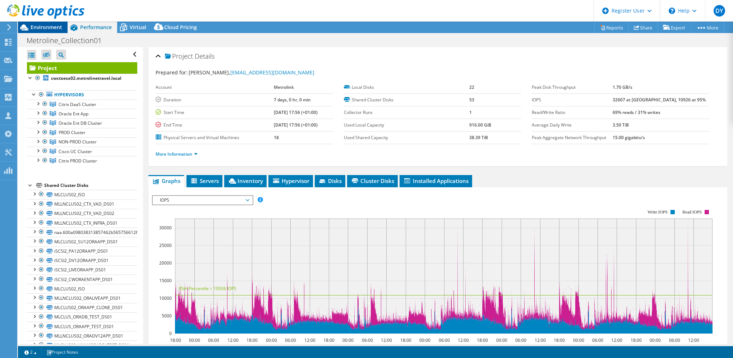
click at [58, 24] on span "Environment" at bounding box center [47, 27] width 32 height 7
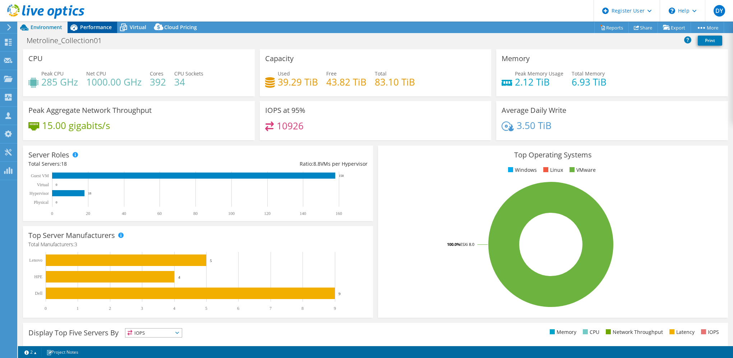
click at [96, 27] on span "Performance" at bounding box center [96, 27] width 32 height 7
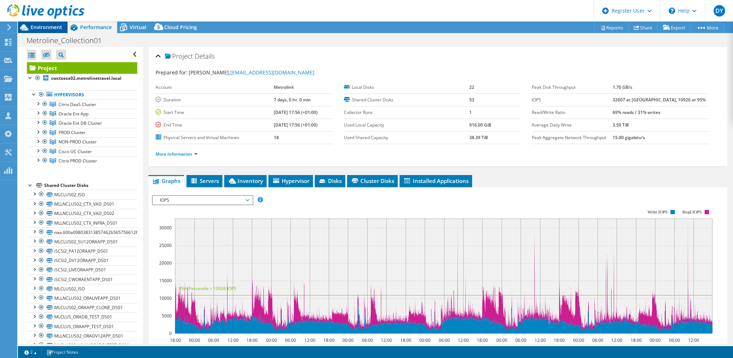
click at [43, 27] on span "Environment" at bounding box center [47, 27] width 32 height 7
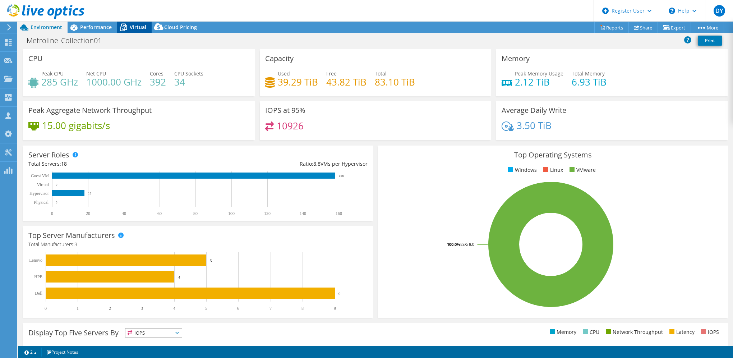
click at [138, 28] on span "Virtual" at bounding box center [138, 27] width 17 height 7
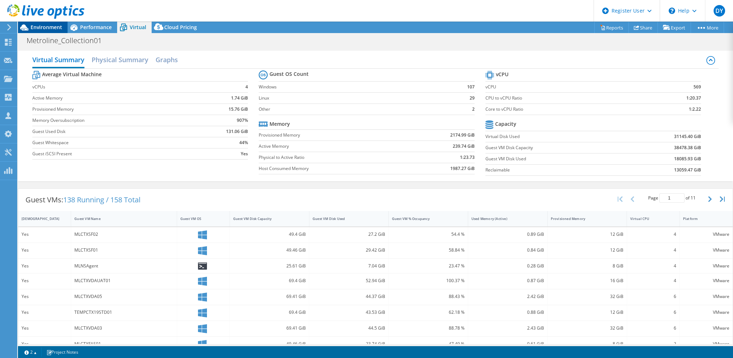
click at [47, 27] on span "Environment" at bounding box center [47, 27] width 32 height 7
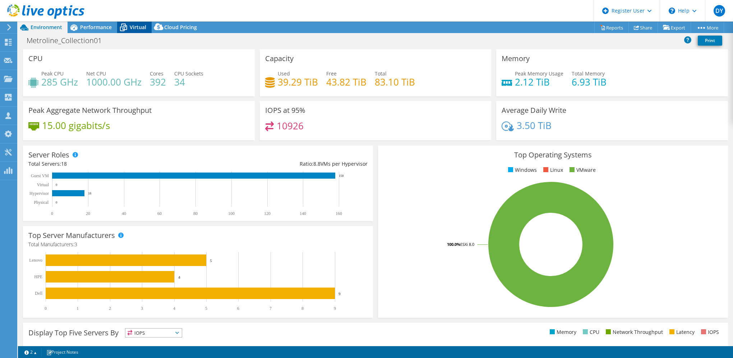
click at [136, 27] on span "Virtual" at bounding box center [138, 27] width 17 height 7
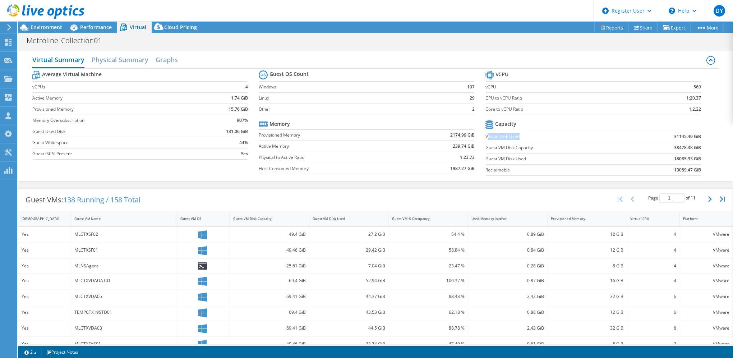
drag, startPoint x: 484, startPoint y: 137, endPoint x: 551, endPoint y: 140, distance: 66.6
click at [551, 140] on td "Virtual Disk Used" at bounding box center [556, 136] width 141 height 11
drag, startPoint x: 484, startPoint y: 158, endPoint x: 530, endPoint y: 157, distance: 46.0
click at [530, 157] on label "Guest VM Disk Used" at bounding box center [556, 158] width 141 height 7
click at [486, 160] on label "Guest VM Disk Used" at bounding box center [556, 158] width 141 height 7
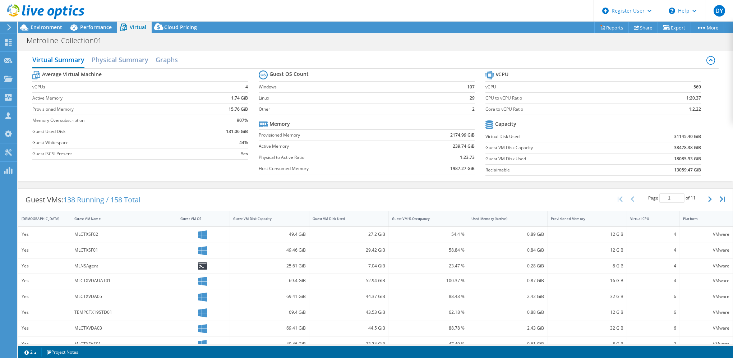
click at [530, 158] on label "Guest VM Disk Used" at bounding box center [556, 158] width 141 height 7
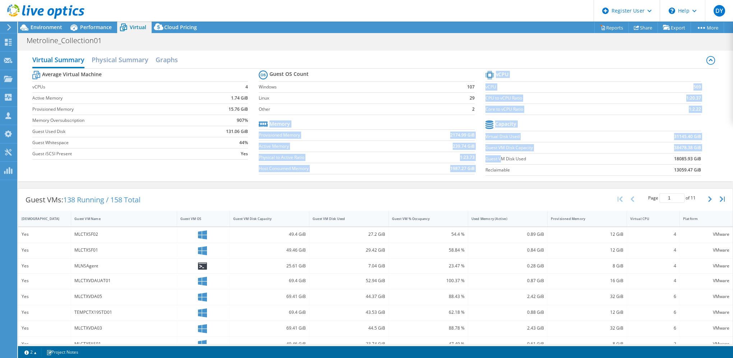
drag, startPoint x: 481, startPoint y: 160, endPoint x: 496, endPoint y: 160, distance: 15.1
click at [496, 160] on div "Average Virtual Machine vCPUs 4 Active Memory 1.74 GiB Provisioned Memory 15.76…" at bounding box center [375, 124] width 686 height 111
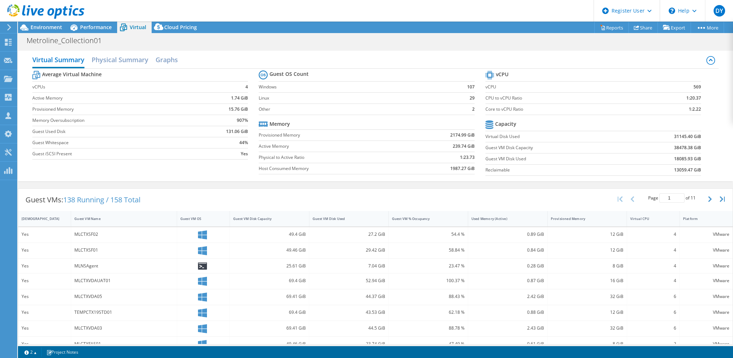
drag, startPoint x: 496, startPoint y: 160, endPoint x: 527, endPoint y: 158, distance: 30.9
click at [527, 158] on label "Guest VM Disk Used" at bounding box center [556, 158] width 141 height 7
drag, startPoint x: 527, startPoint y: 158, endPoint x: 482, endPoint y: 159, distance: 45.3
click at [486, 159] on label "Guest VM Disk Used" at bounding box center [556, 158] width 141 height 7
click at [620, 190] on div "Page 1 of 11 5 rows 10 rows 20 rows 25 rows 50 rows 100 rows" at bounding box center [671, 199] width 121 height 21
